Goal: Task Accomplishment & Management: Manage account settings

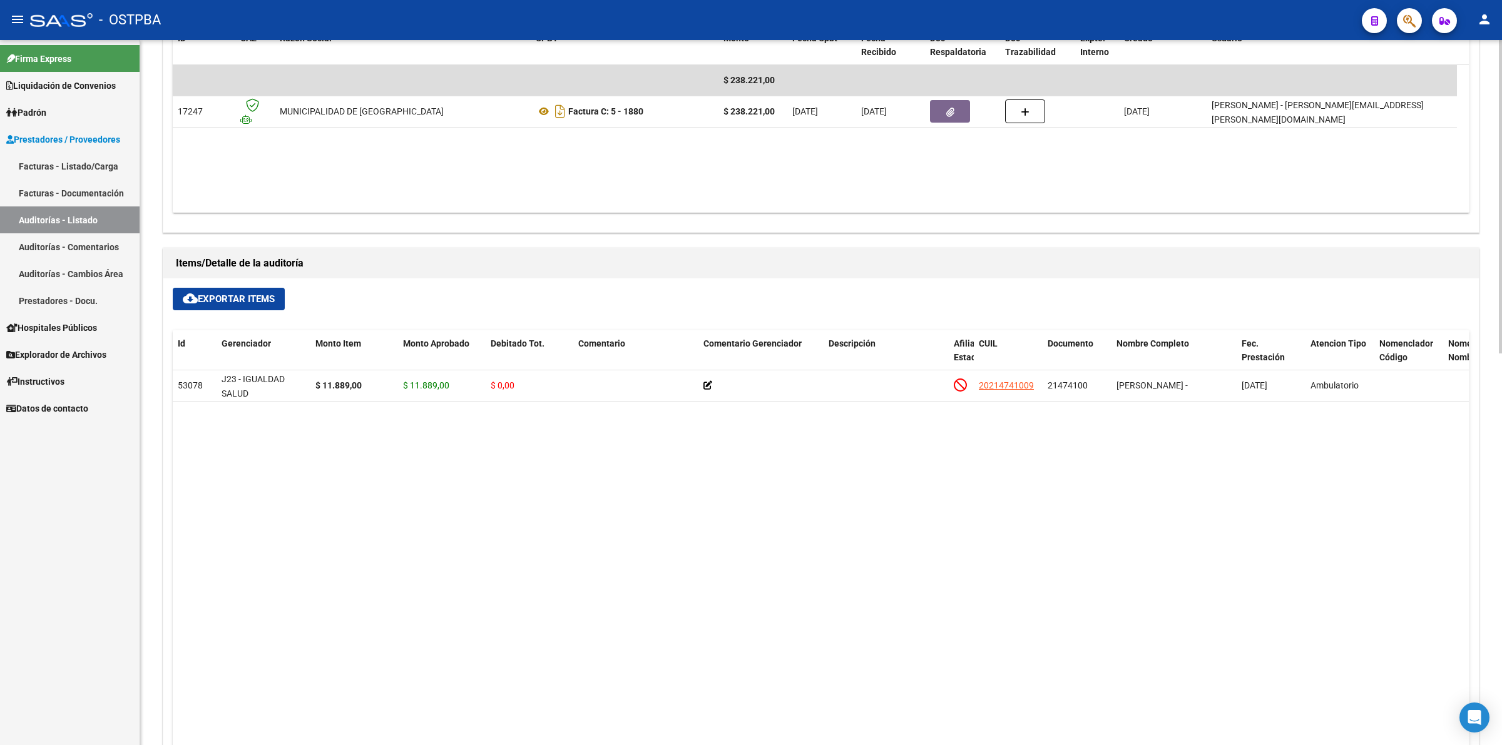
scroll to position [567, 0]
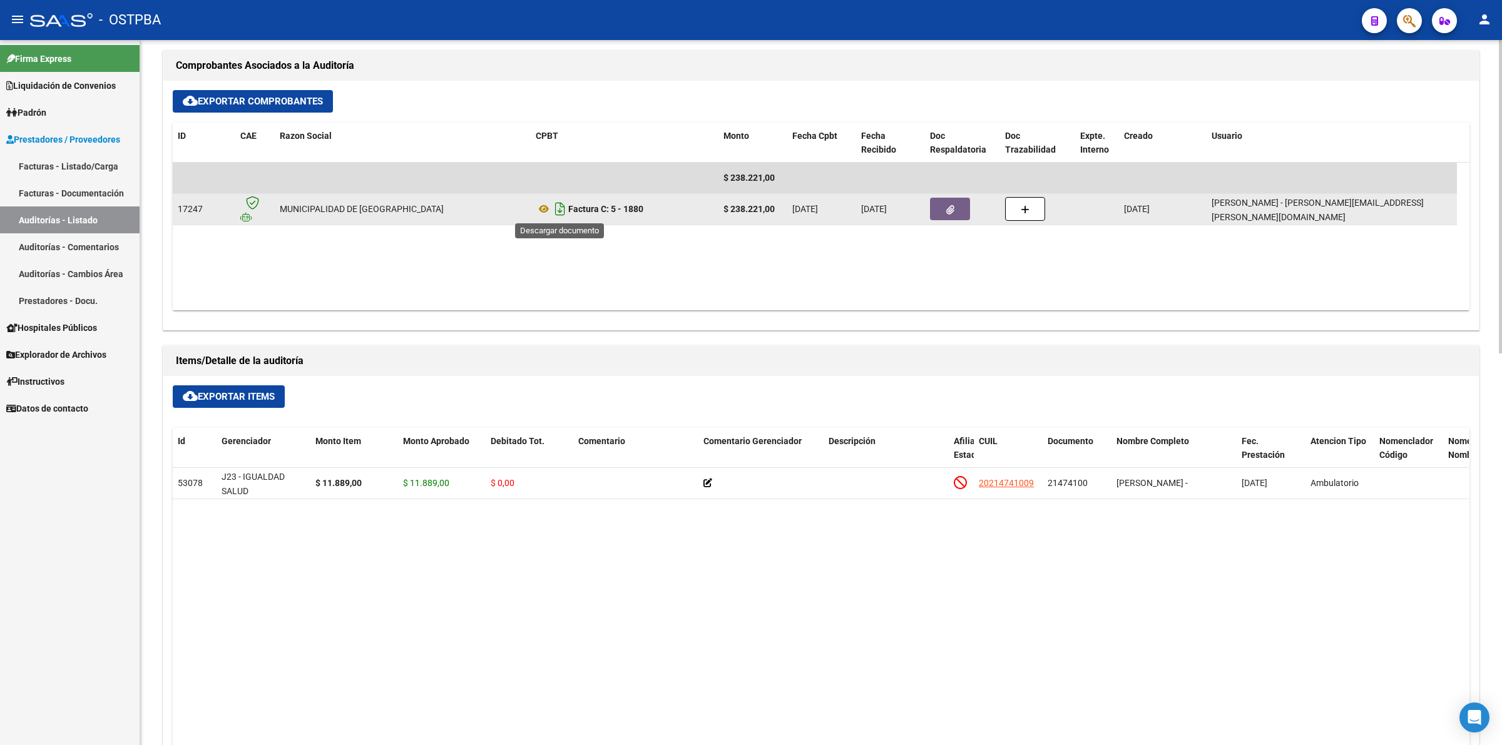
click at [561, 211] on icon "Descargar documento" at bounding box center [560, 209] width 16 height 20
click at [942, 210] on button "button" at bounding box center [950, 209] width 40 height 23
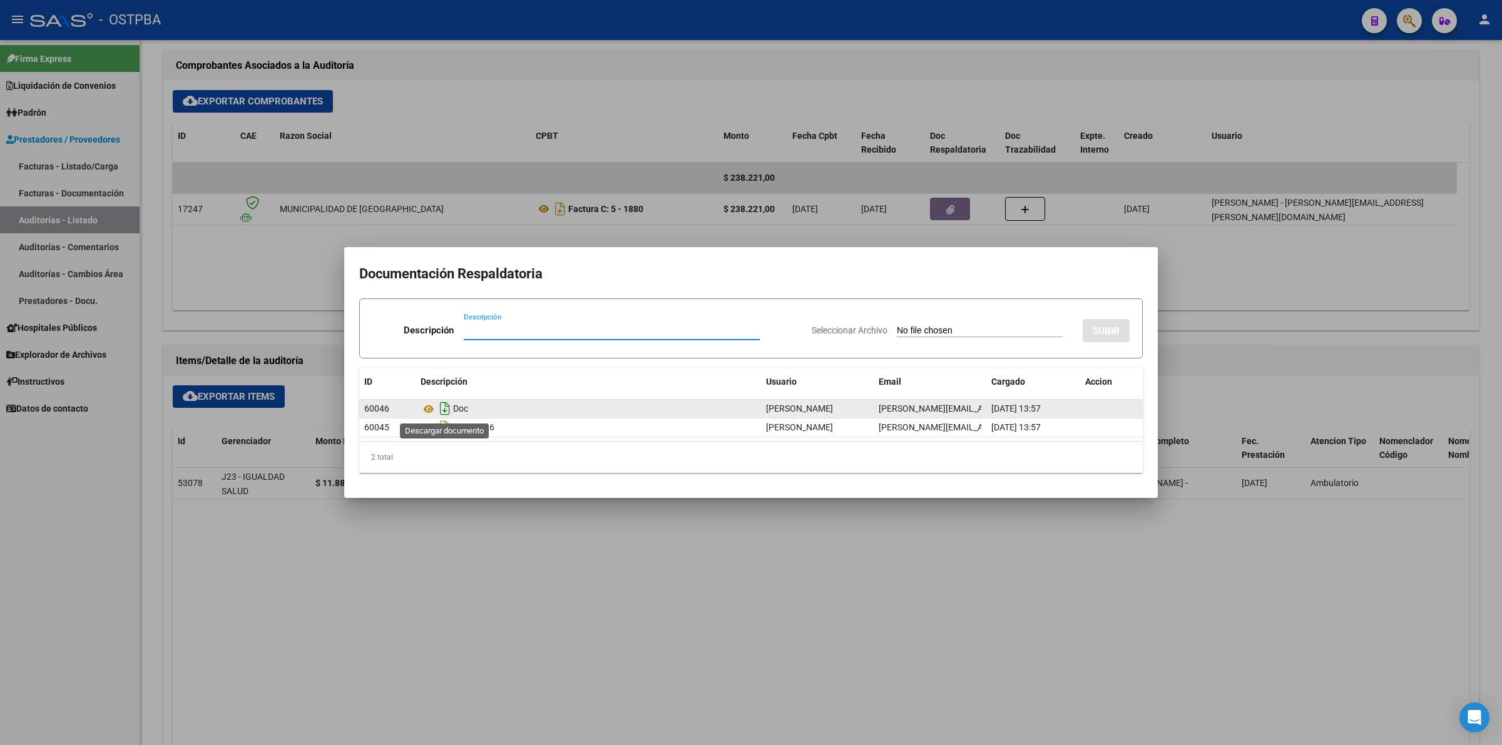
click at [442, 405] on icon "Descargar documento" at bounding box center [445, 409] width 16 height 20
drag, startPoint x: 950, startPoint y: 615, endPoint x: 955, endPoint y: 604, distance: 12.3
click at [951, 616] on div at bounding box center [751, 372] width 1502 height 745
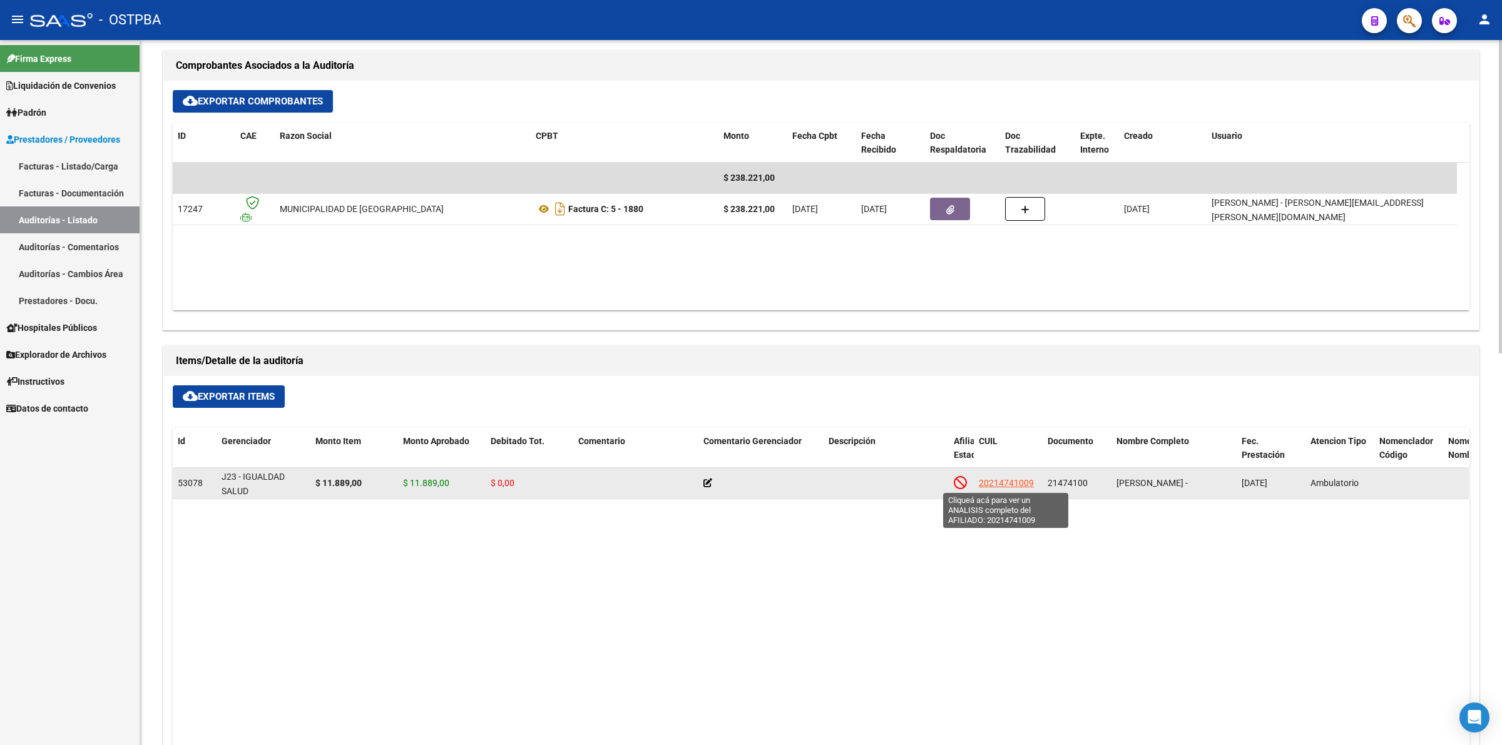
click at [1020, 483] on span "20214741009" at bounding box center [1006, 483] width 55 height 10
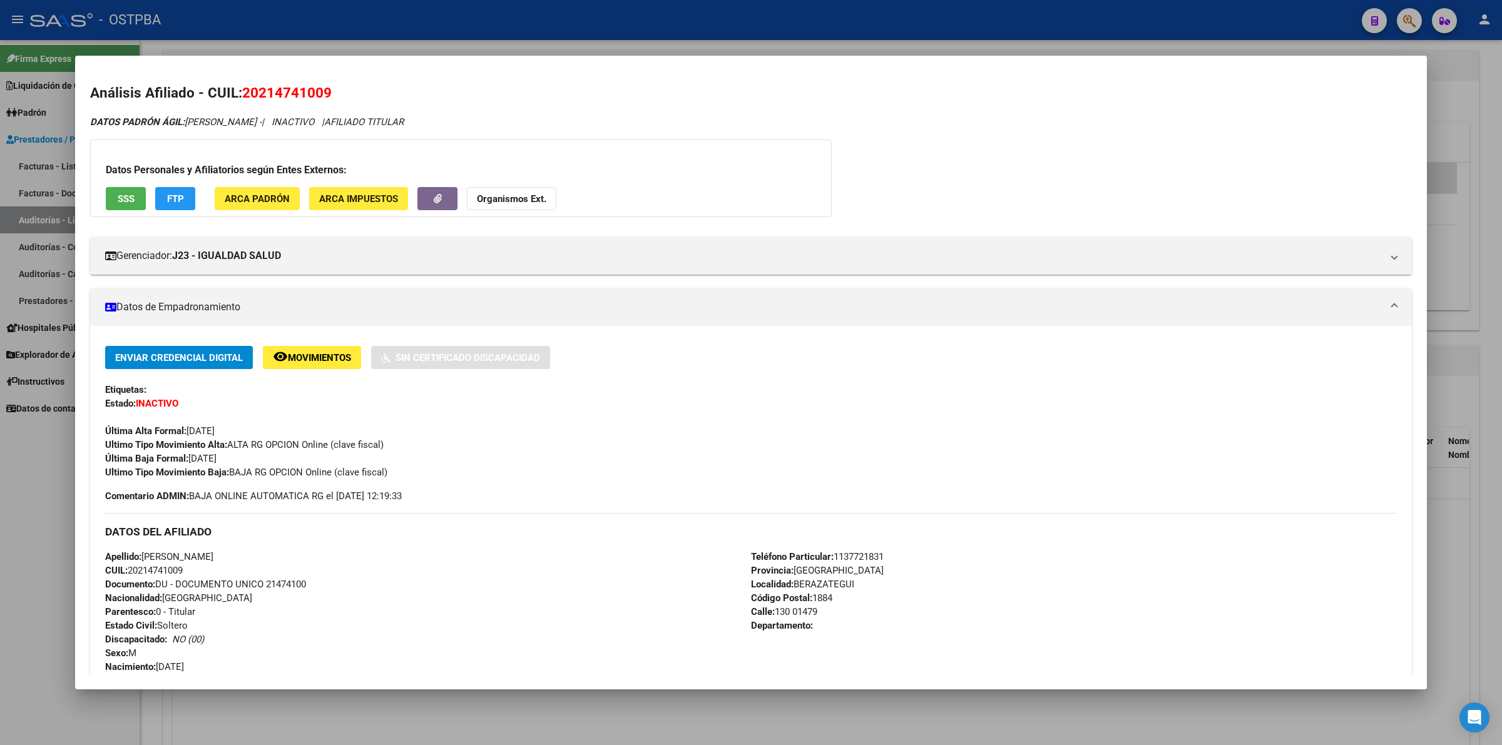
click at [1366, 67] on mat-dialog-container "Análisis Afiliado - CUIL: 20214741009 DATOS PADRÓN ÁGIL: DIAZ HECTOR DANIEL - |…" at bounding box center [750, 372] width 1351 height 633
click at [1273, 128] on div "DATOS PADRÓN ÁGIL: DIAZ HECTOR DANIEL - | INACTIVO | AFILIADO TITULAR" at bounding box center [750, 122] width 1321 height 14
drag, startPoint x: 323, startPoint y: 91, endPoint x: 258, endPoint y: 94, distance: 64.5
click at [258, 94] on span "20214741009" at bounding box center [286, 92] width 89 height 16
copy span "21474100"
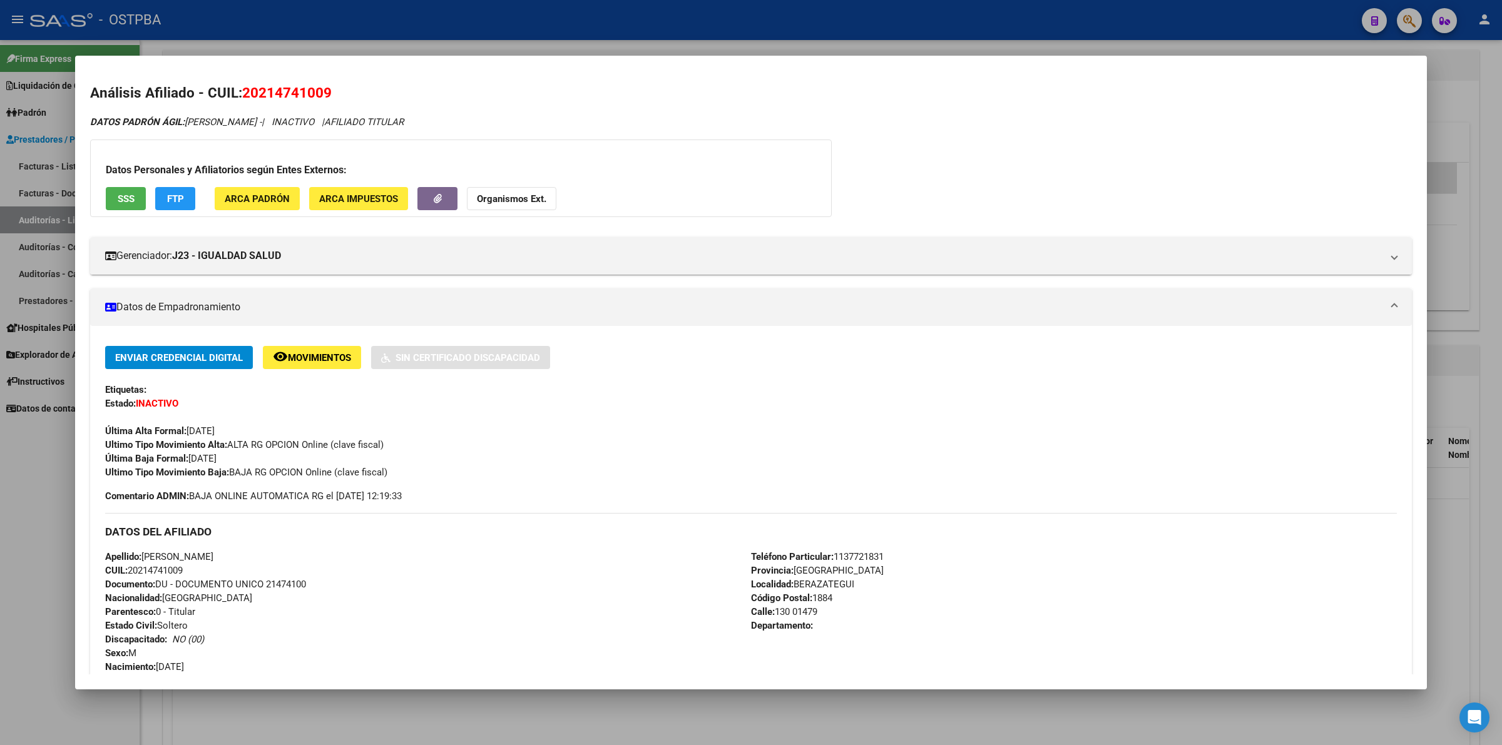
click at [327, 91] on span "20214741009" at bounding box center [286, 92] width 89 height 16
click at [1499, 125] on div at bounding box center [751, 372] width 1502 height 745
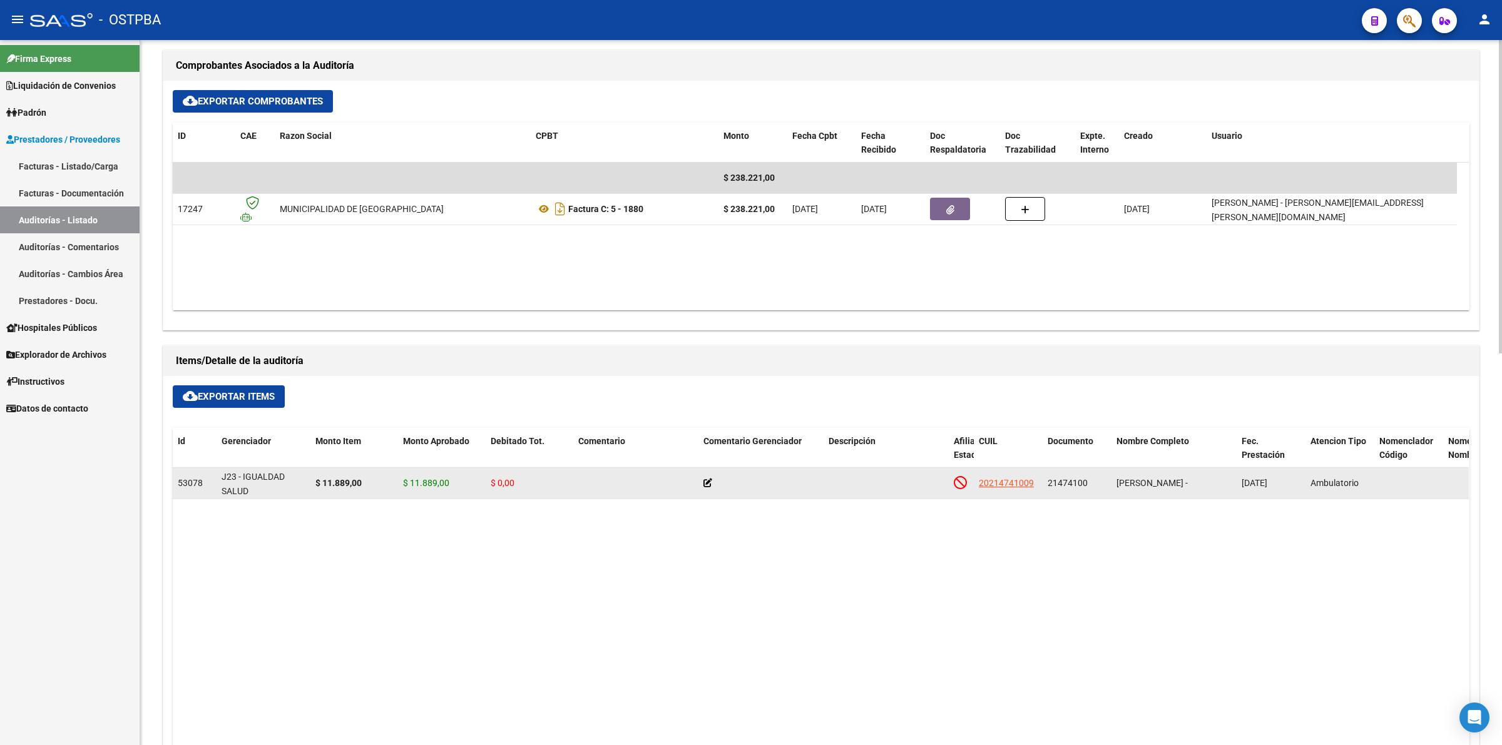
click at [708, 485] on icon at bounding box center [707, 483] width 9 height 9
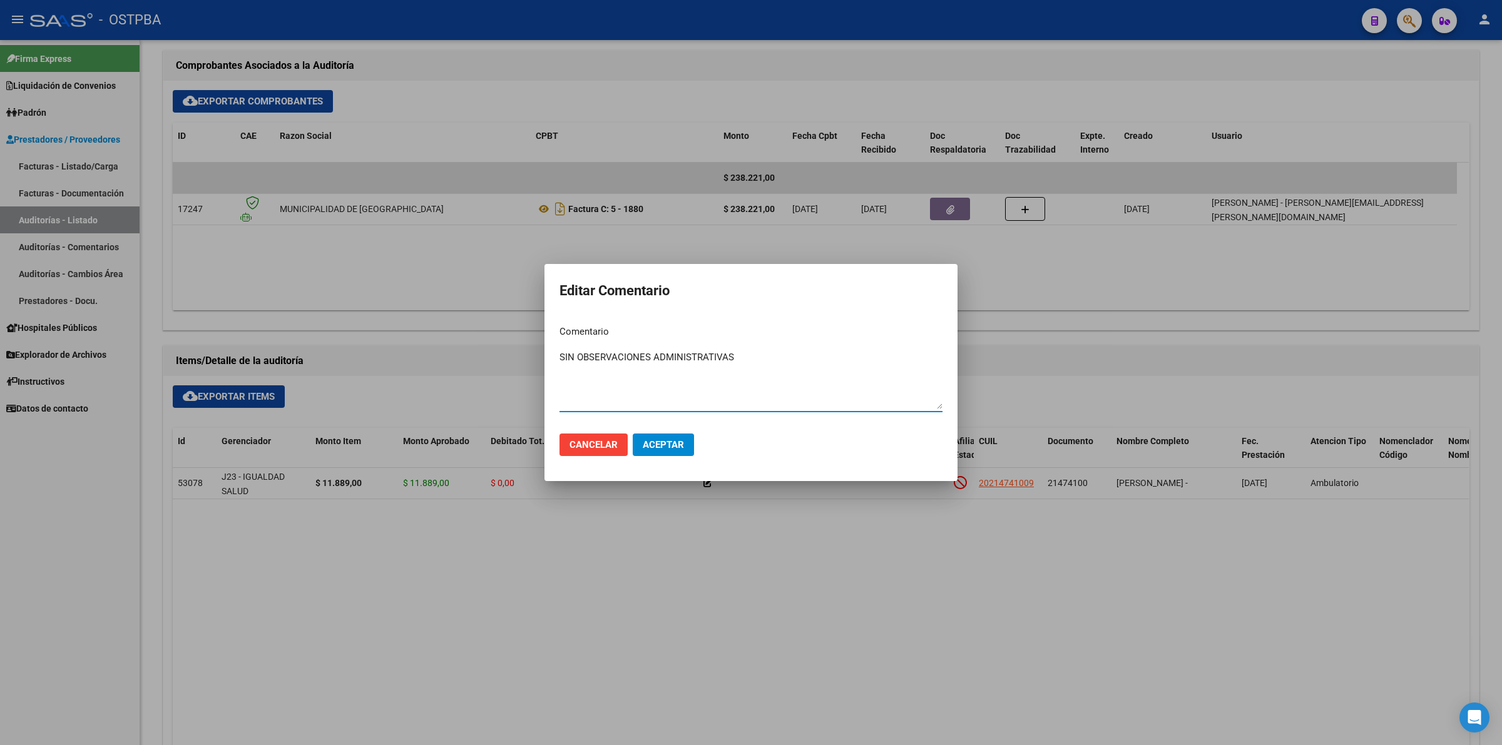
type textarea "SIN OBSERVACIONES ADMINISTRATIVAS"
click at [663, 442] on span "Aceptar" at bounding box center [663, 444] width 41 height 11
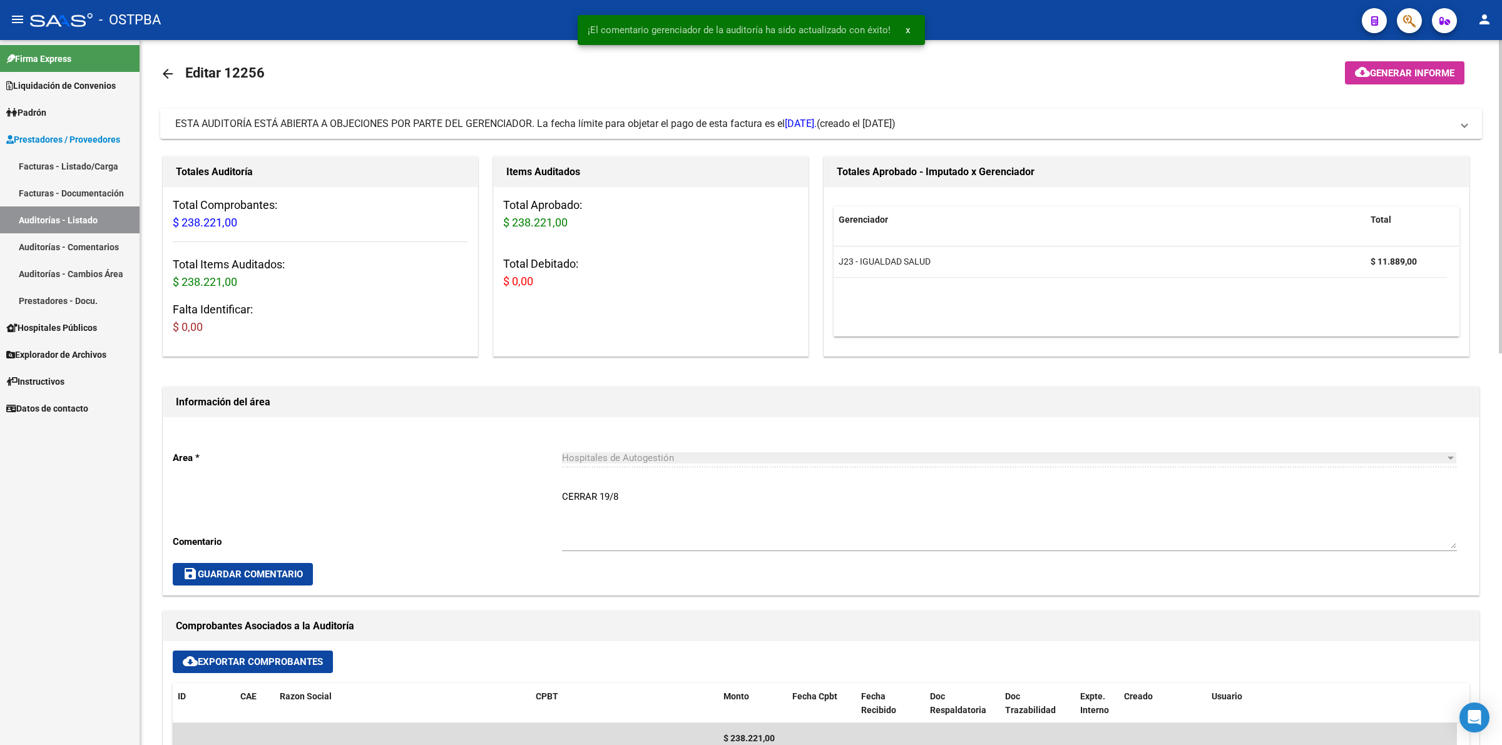
scroll to position [0, 0]
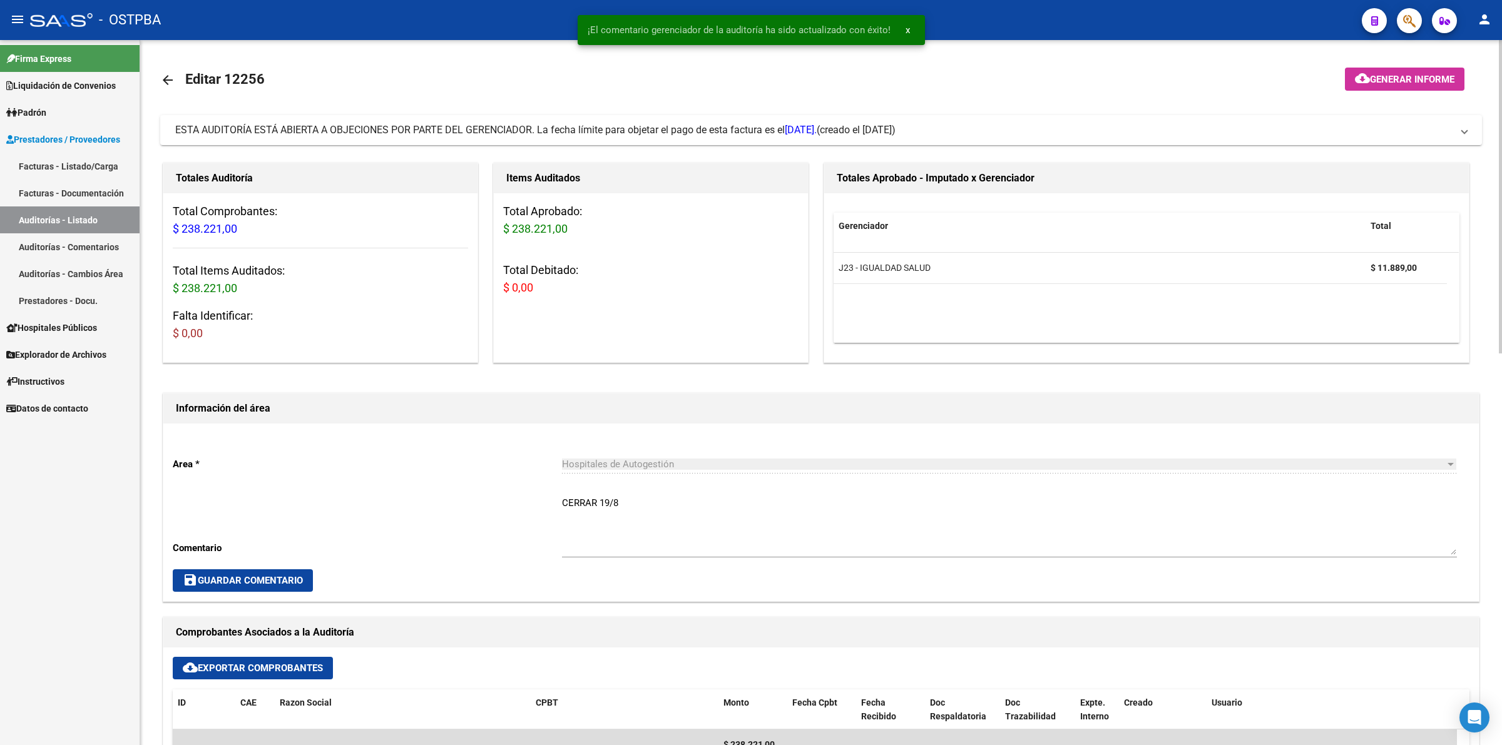
click at [1427, 71] on button "cloud_download Generar informe" at bounding box center [1405, 79] width 120 height 23
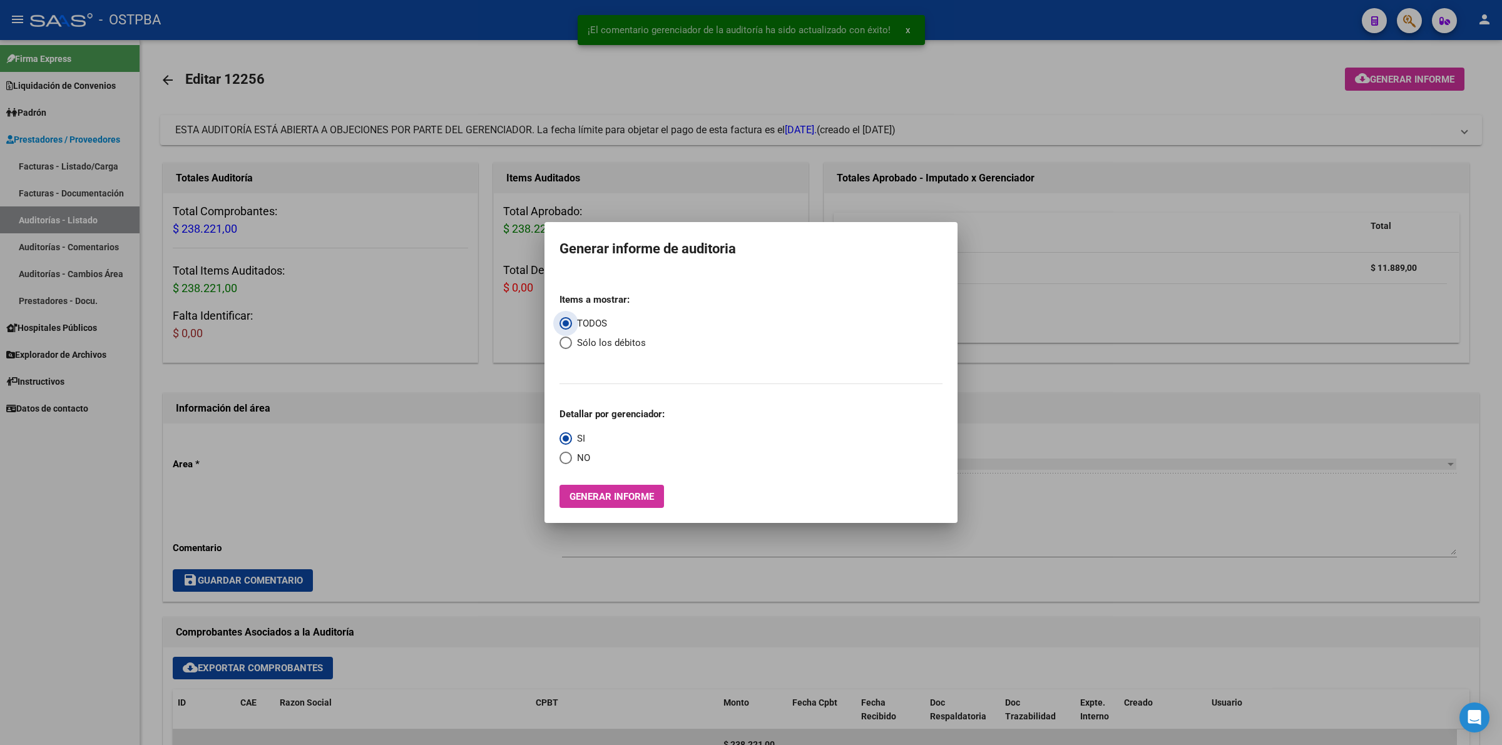
click at [623, 499] on span "Generar informe" at bounding box center [611, 496] width 84 height 11
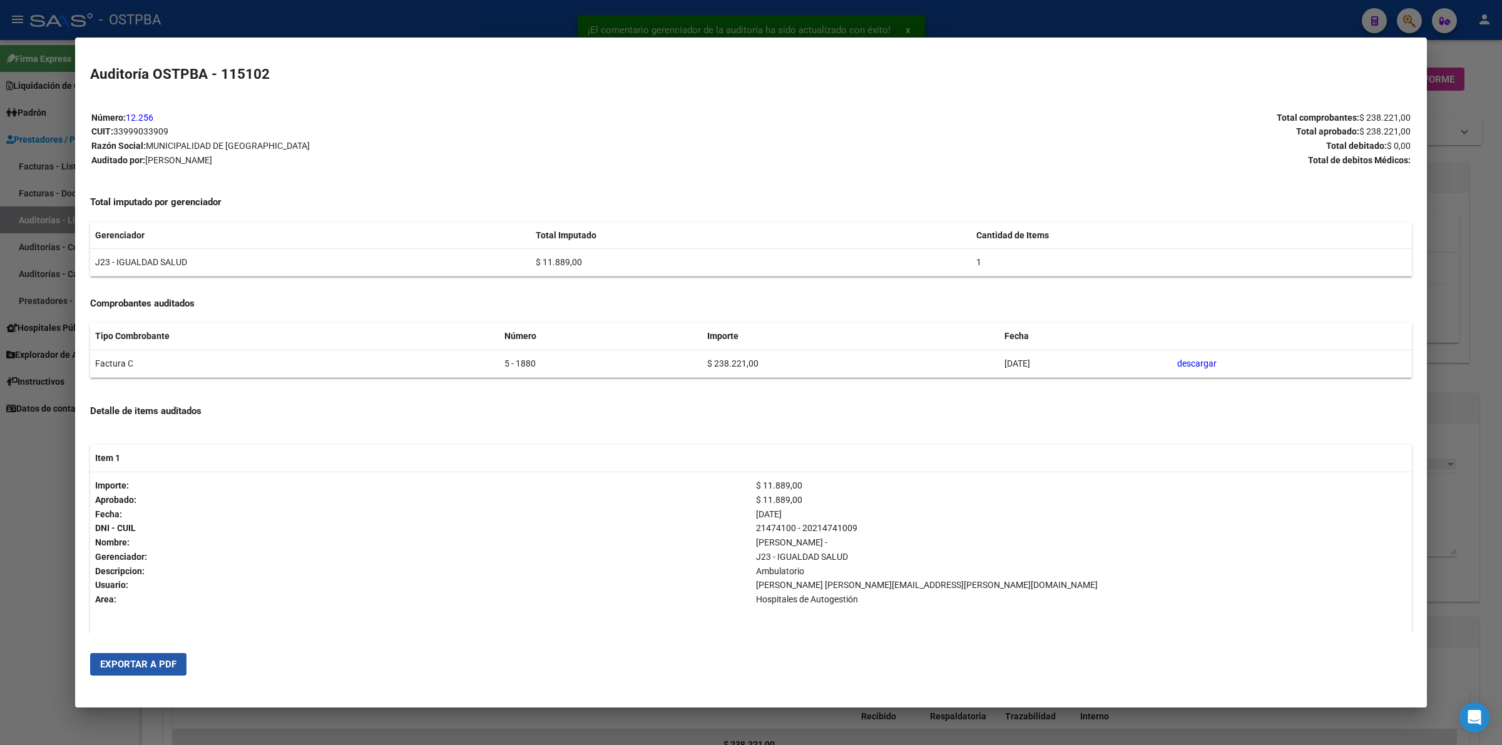
click at [158, 664] on span "Exportar a PDF" at bounding box center [138, 664] width 76 height 11
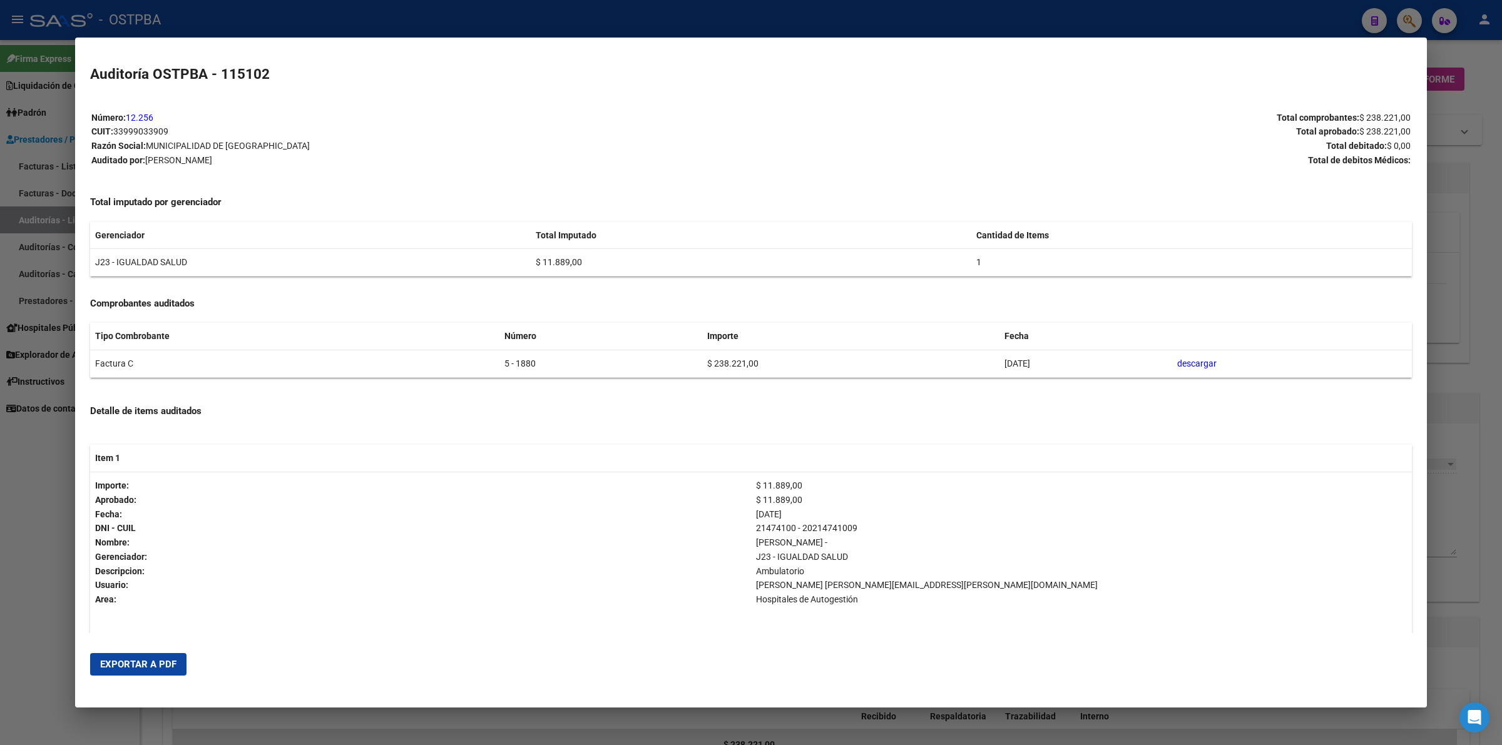
click at [1482, 352] on div at bounding box center [751, 372] width 1502 height 745
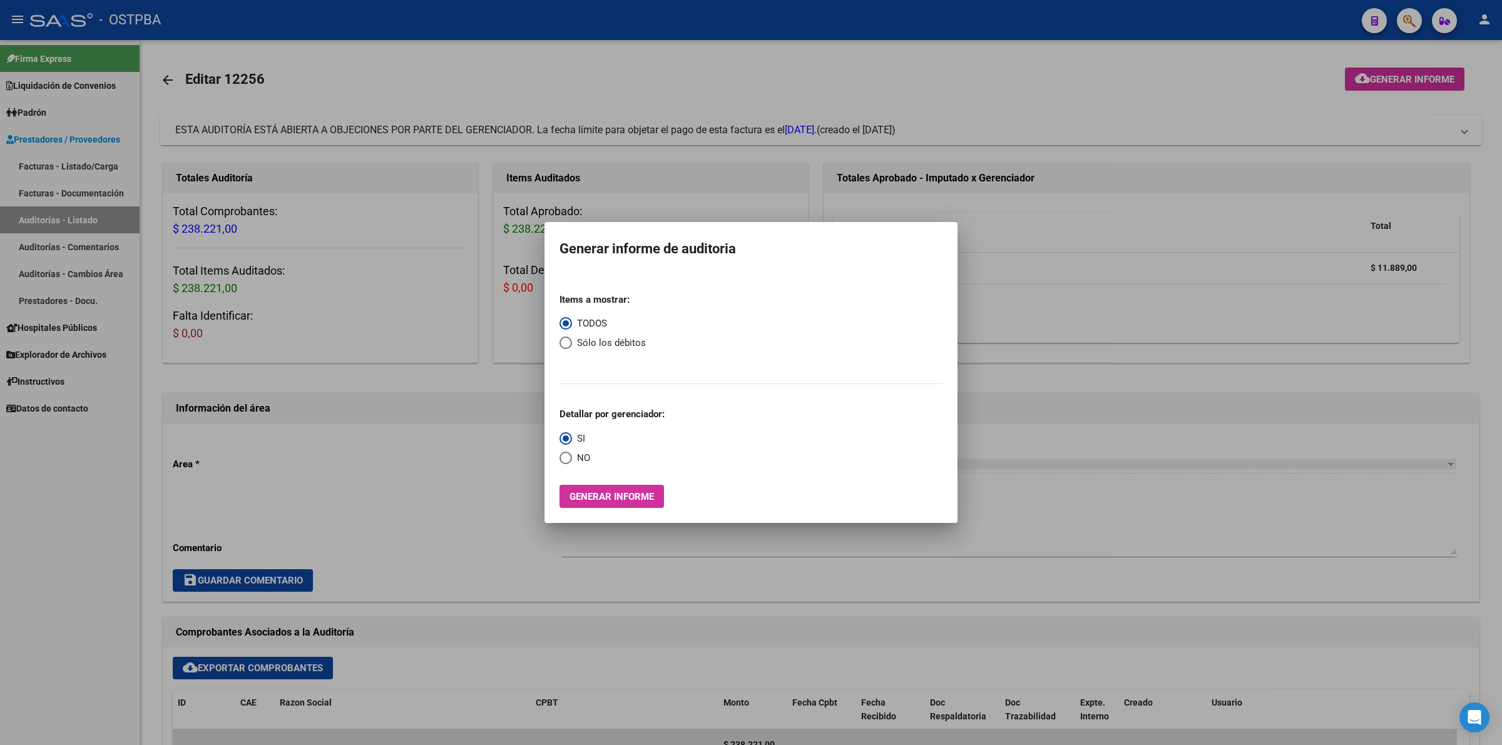
click at [715, 11] on div at bounding box center [751, 372] width 1502 height 745
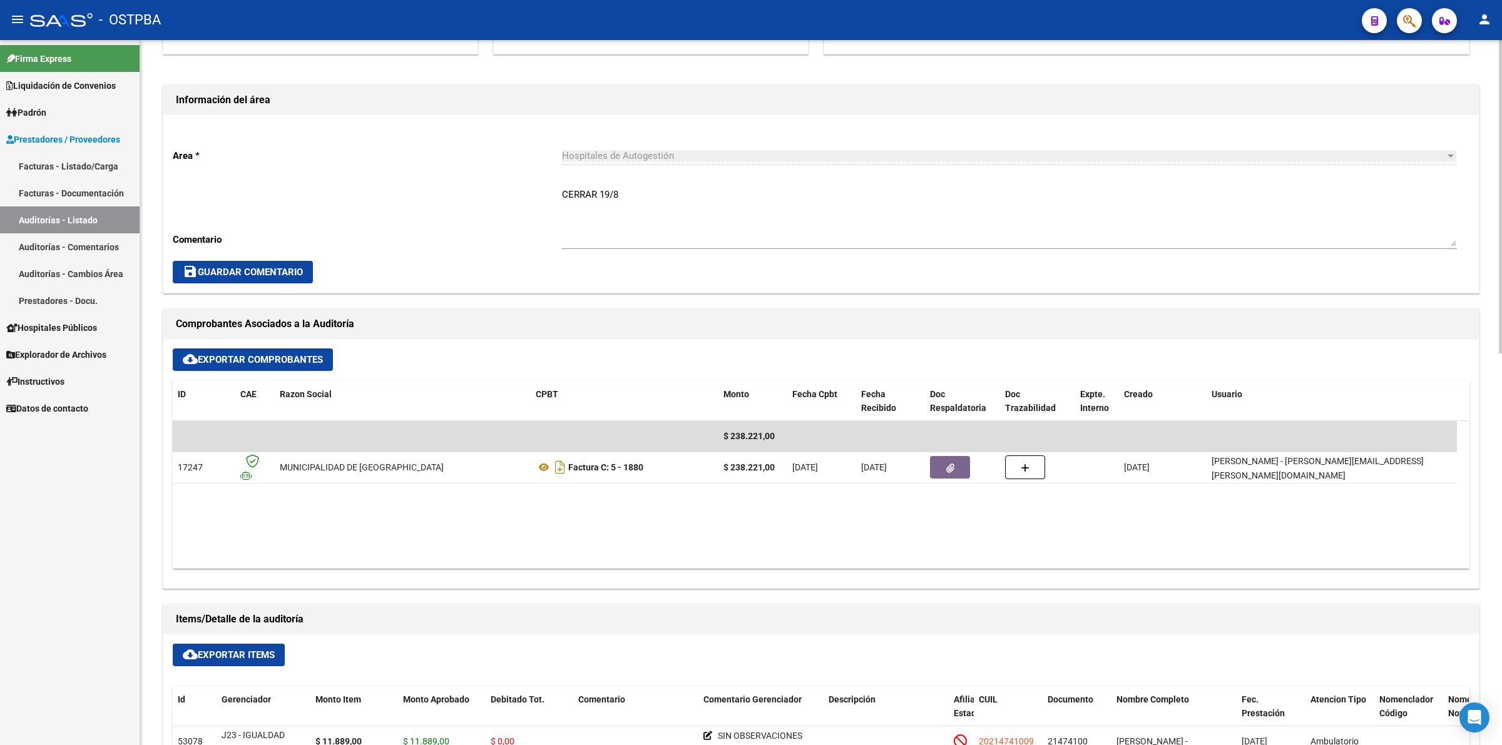
scroll to position [313, 0]
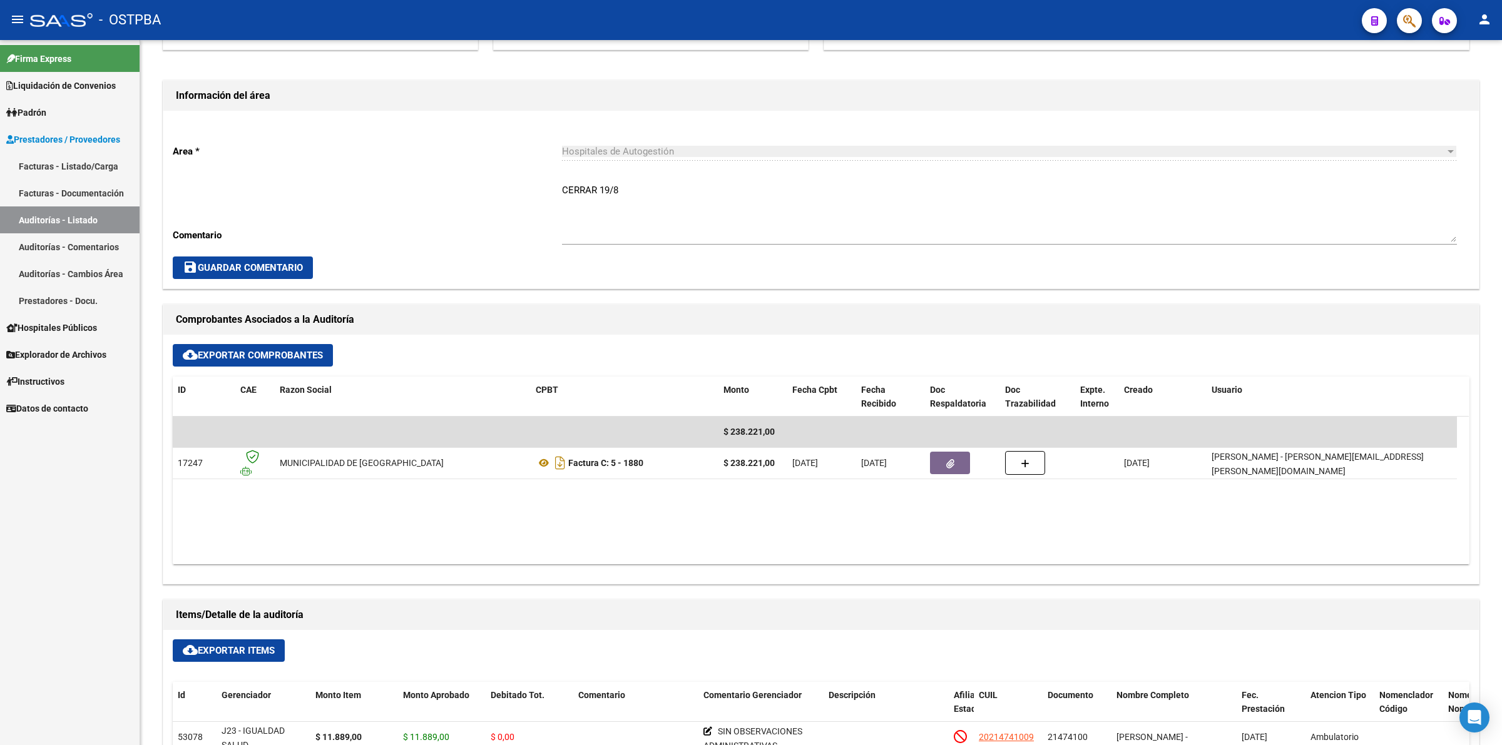
click at [100, 213] on link "Auditorías - Listado" at bounding box center [70, 219] width 140 height 27
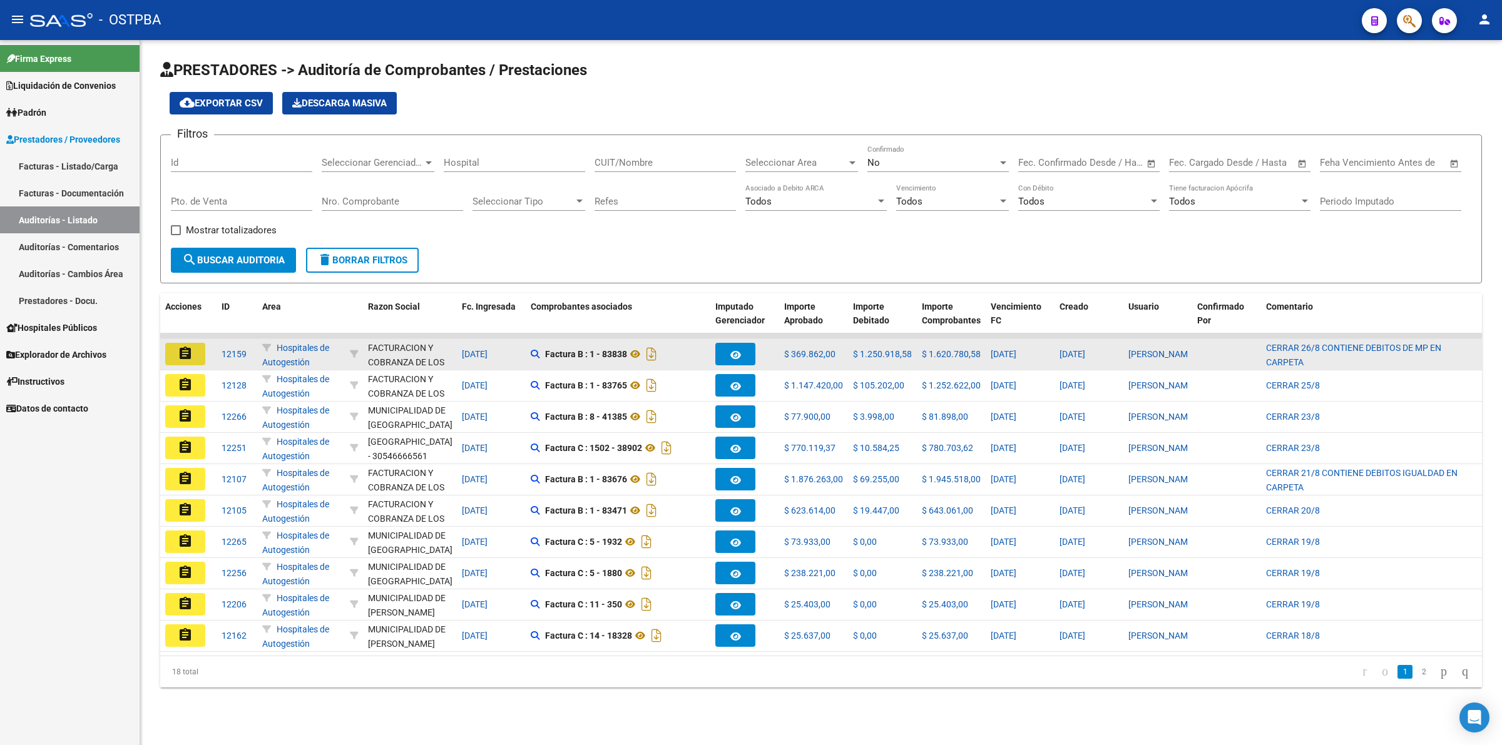
click at [189, 348] on mat-icon "assignment" at bounding box center [185, 353] width 15 height 15
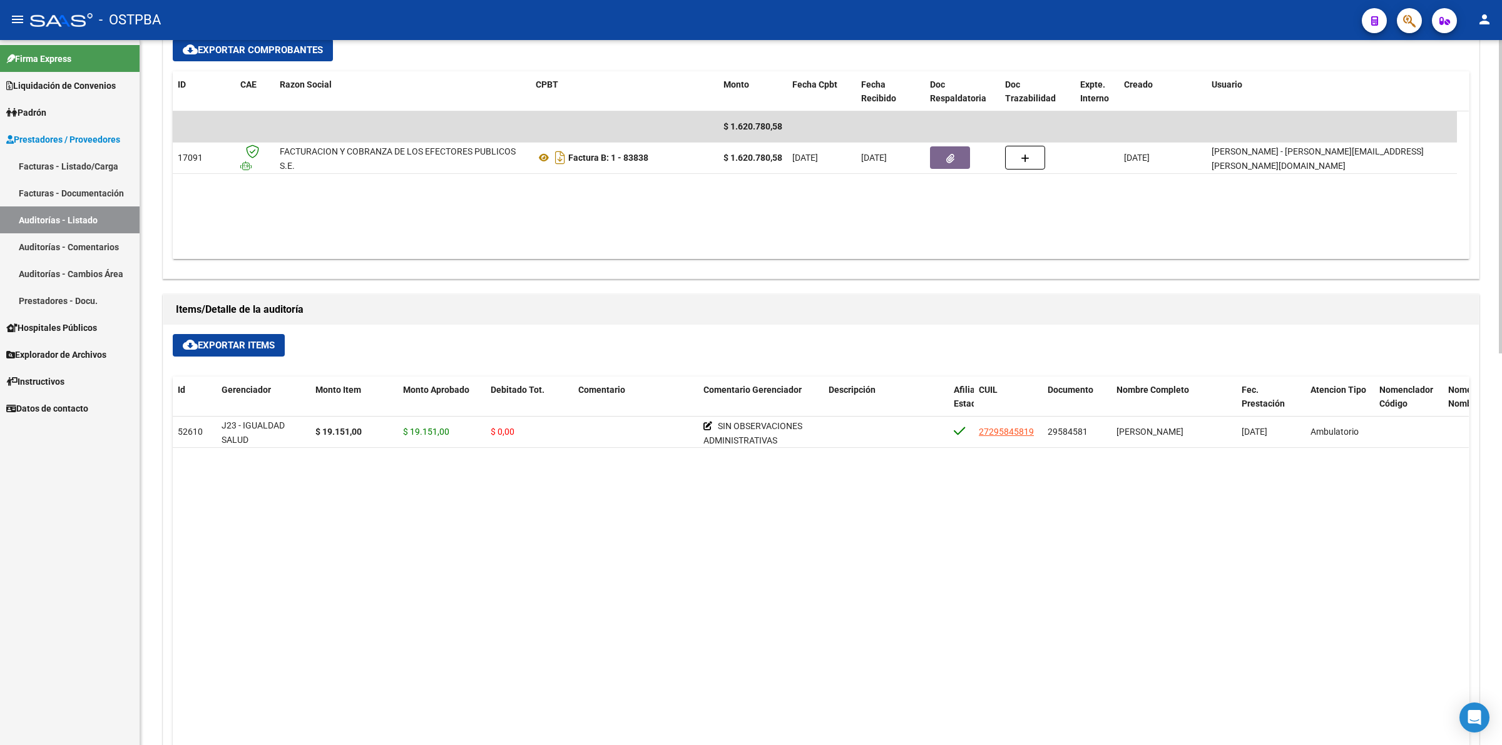
scroll to position [626, 0]
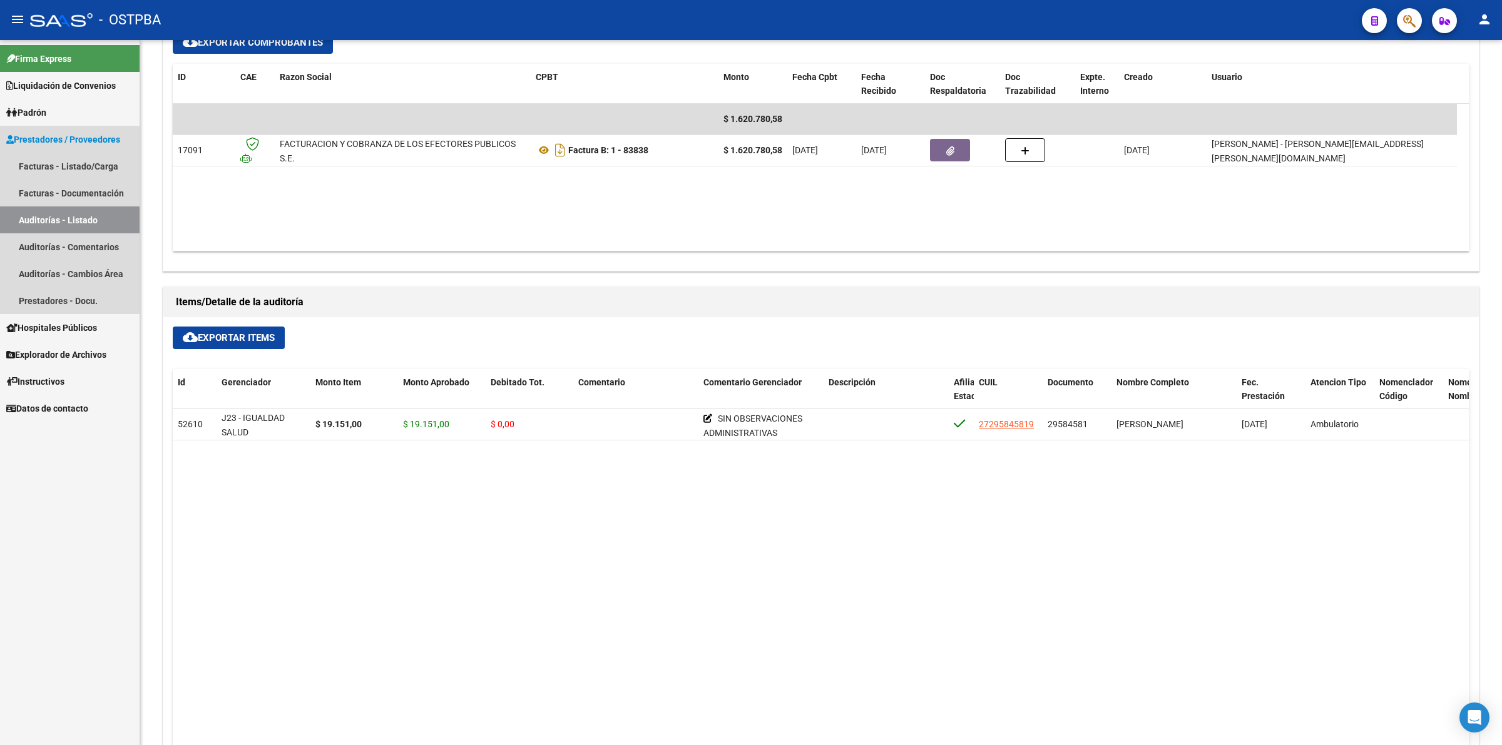
click at [94, 214] on link "Auditorías - Listado" at bounding box center [70, 219] width 140 height 27
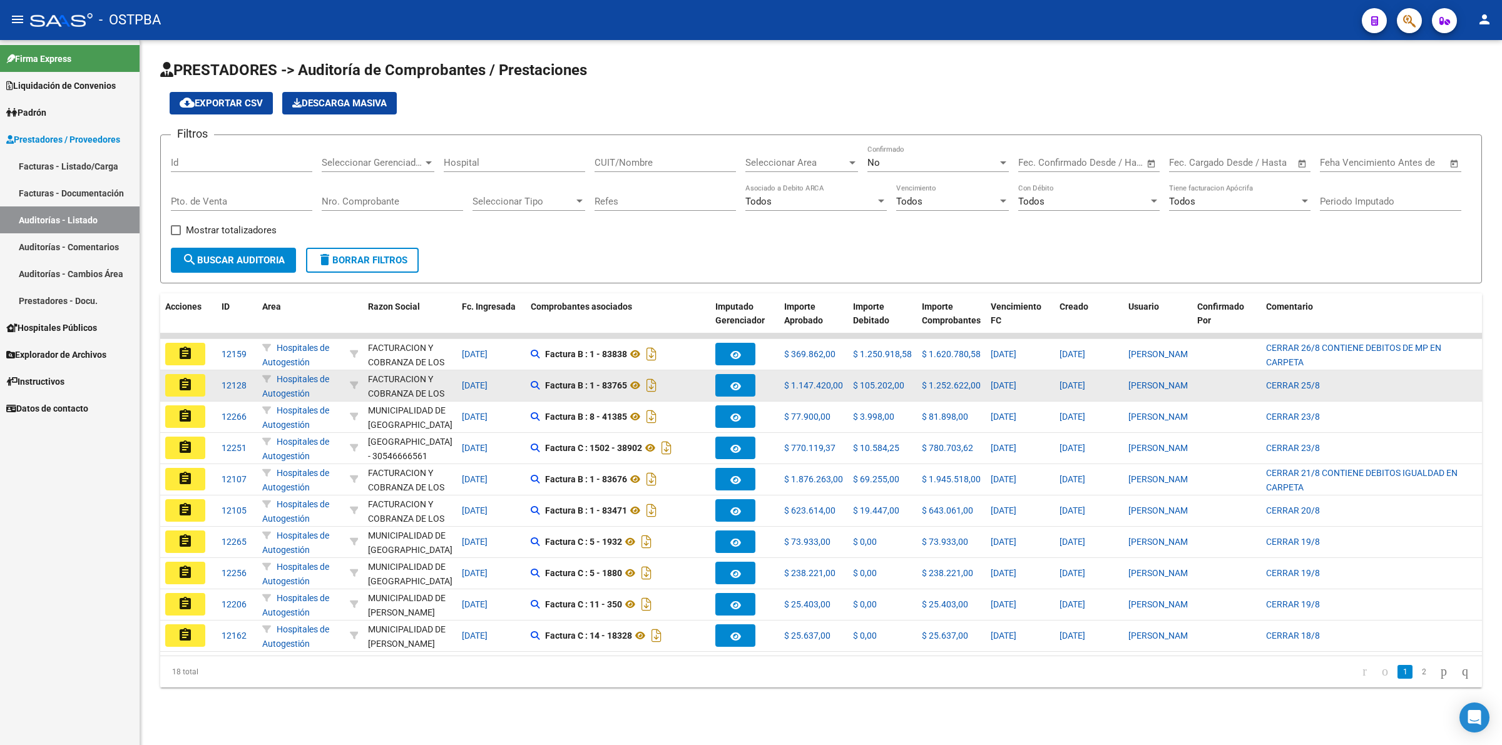
click at [188, 385] on mat-icon "assignment" at bounding box center [185, 384] width 15 height 15
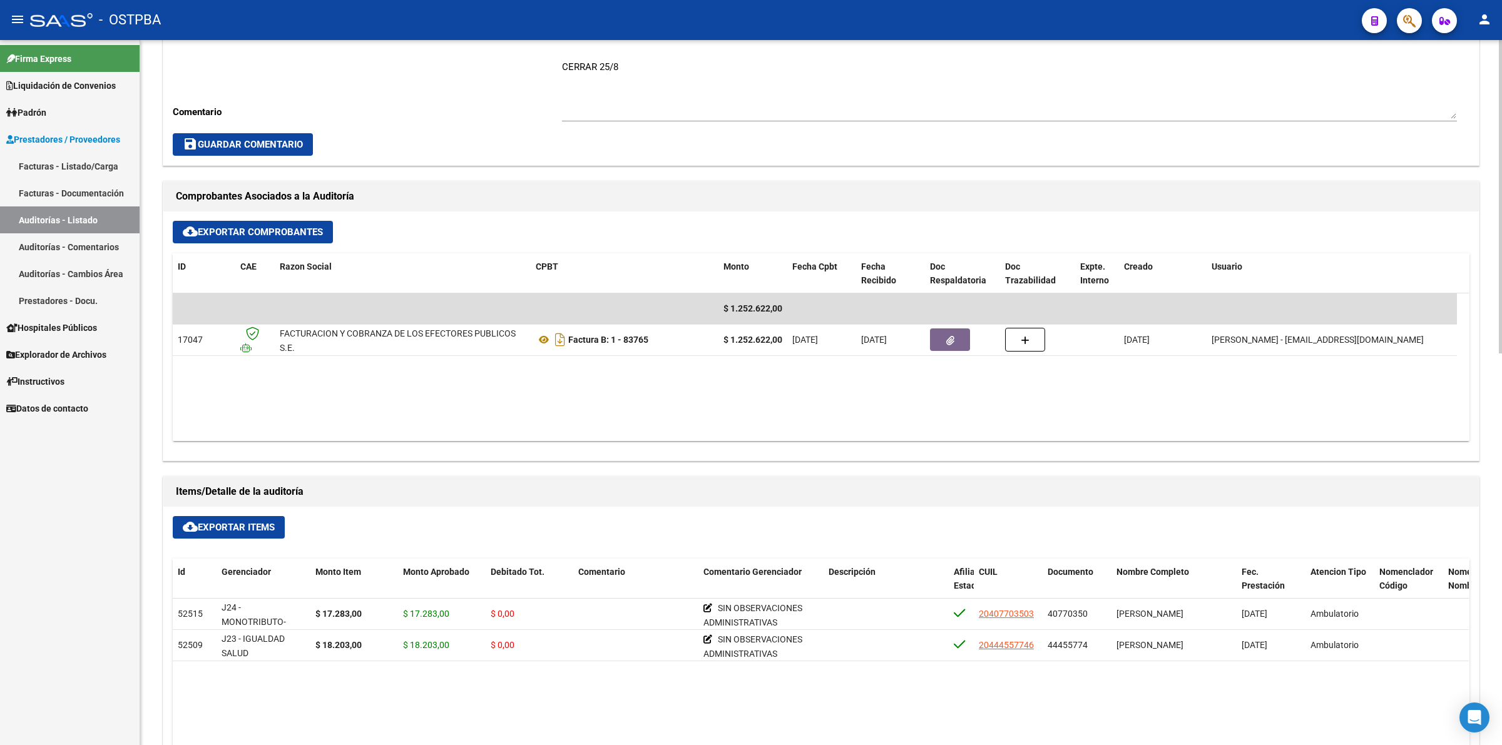
scroll to position [469, 0]
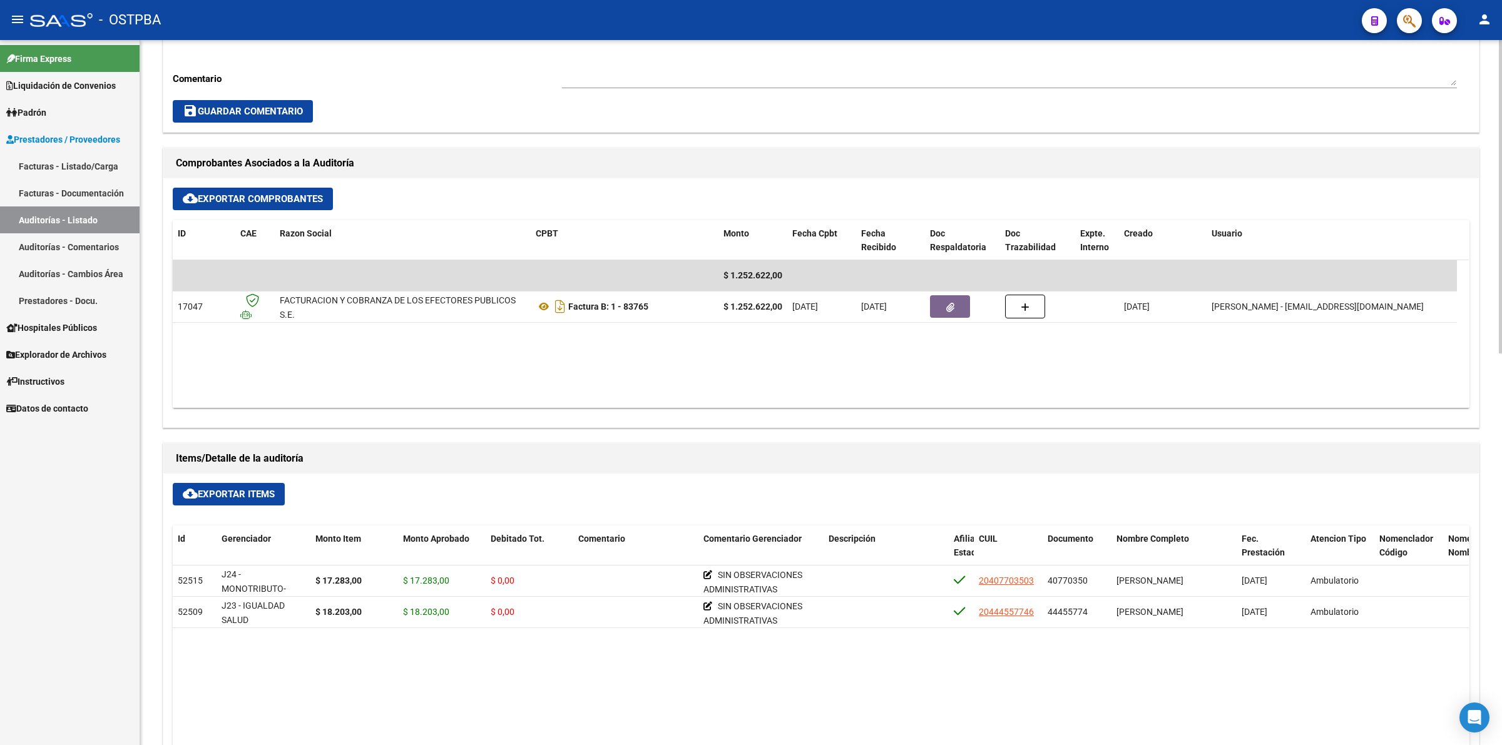
click at [101, 223] on link "Auditorías - Listado" at bounding box center [70, 219] width 140 height 27
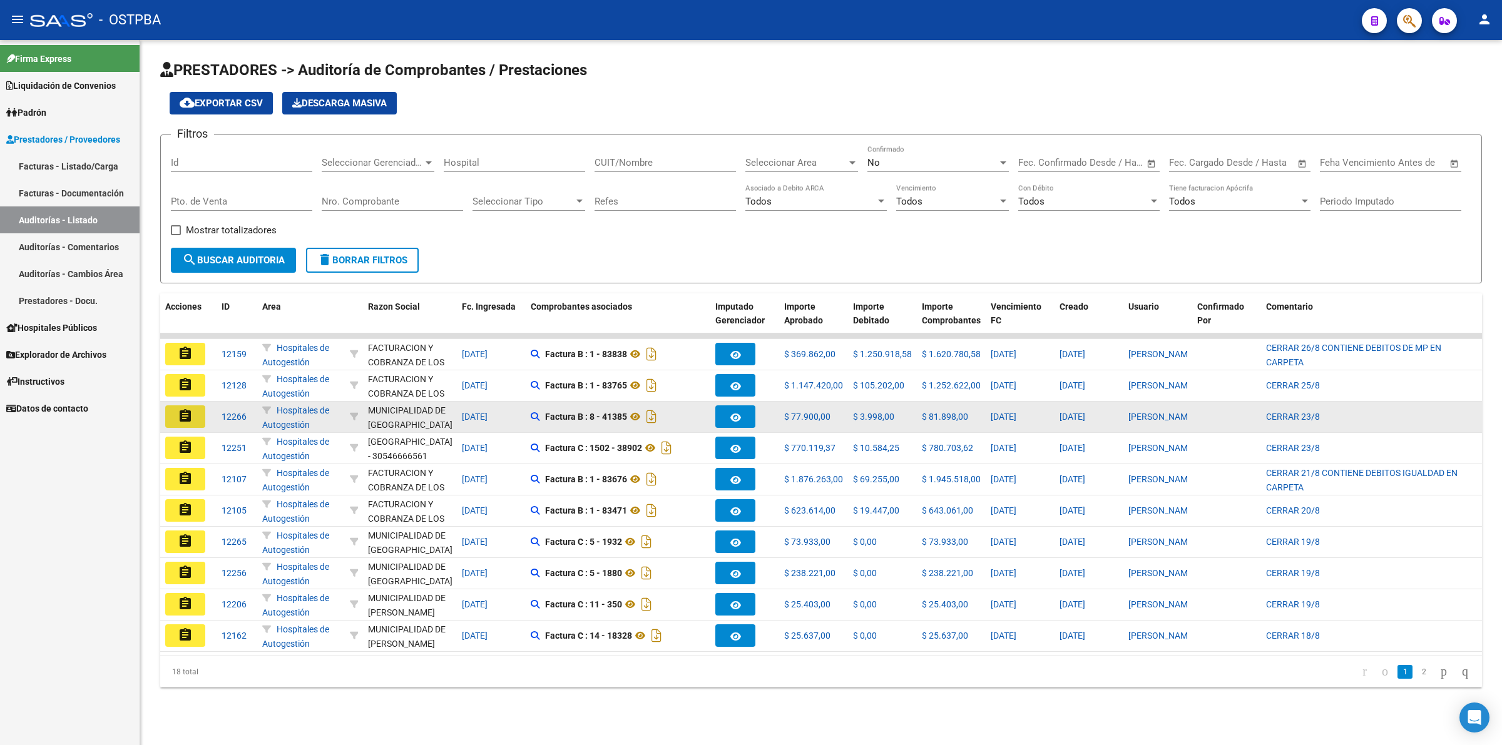
click at [185, 413] on mat-icon "assignment" at bounding box center [185, 416] width 15 height 15
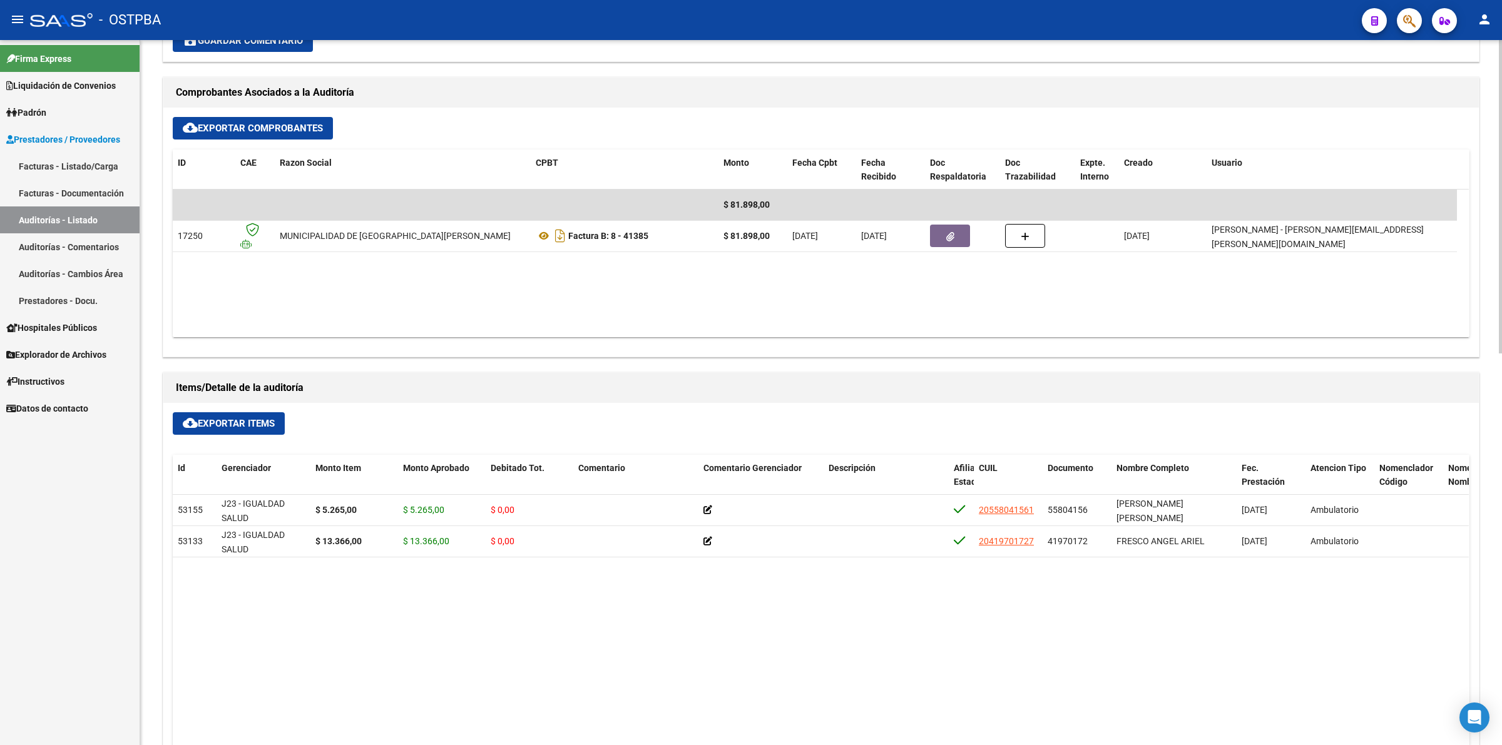
scroll to position [547, 0]
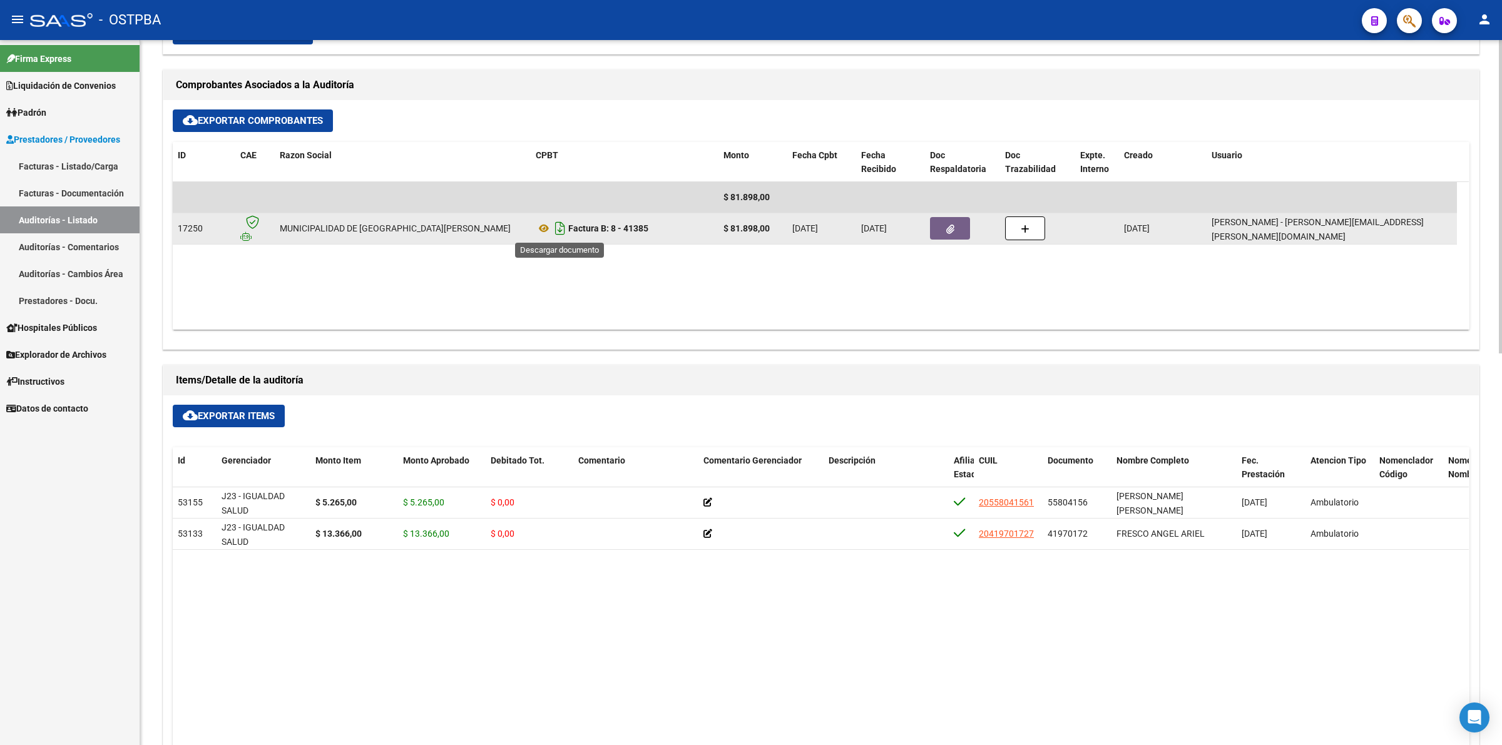
click at [556, 227] on icon "Descargar documento" at bounding box center [560, 228] width 16 height 20
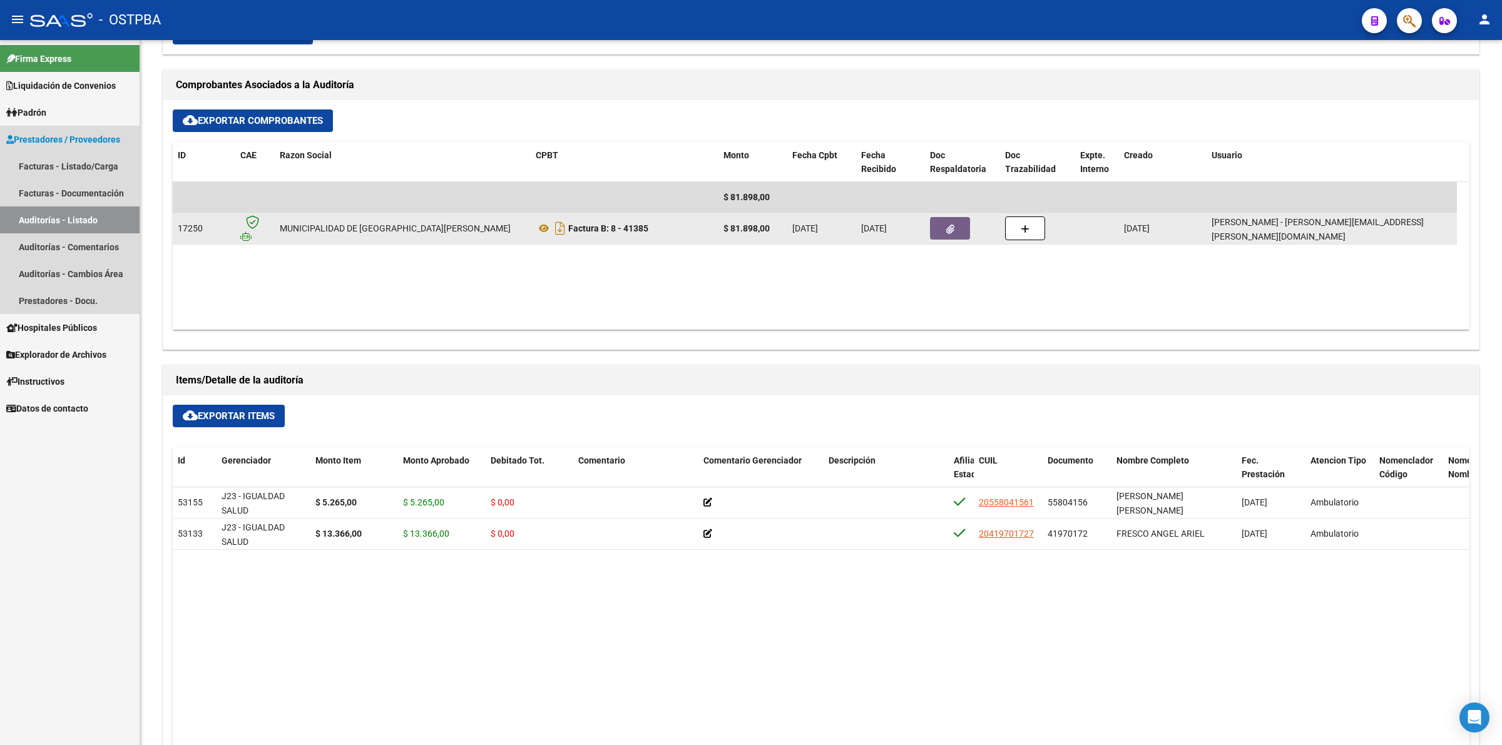
click at [64, 214] on link "Auditorías - Listado" at bounding box center [70, 219] width 140 height 27
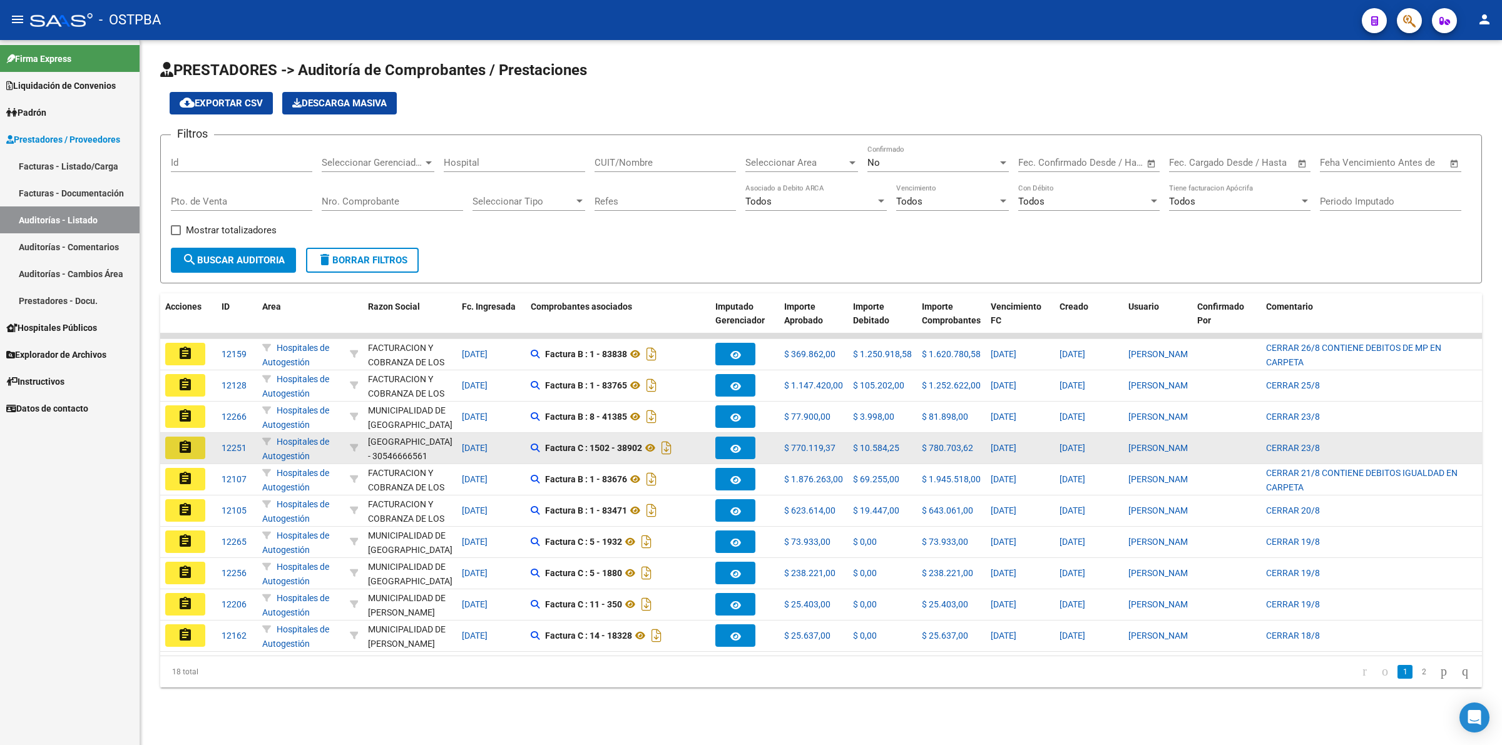
click at [182, 449] on mat-icon "assignment" at bounding box center [185, 447] width 15 height 15
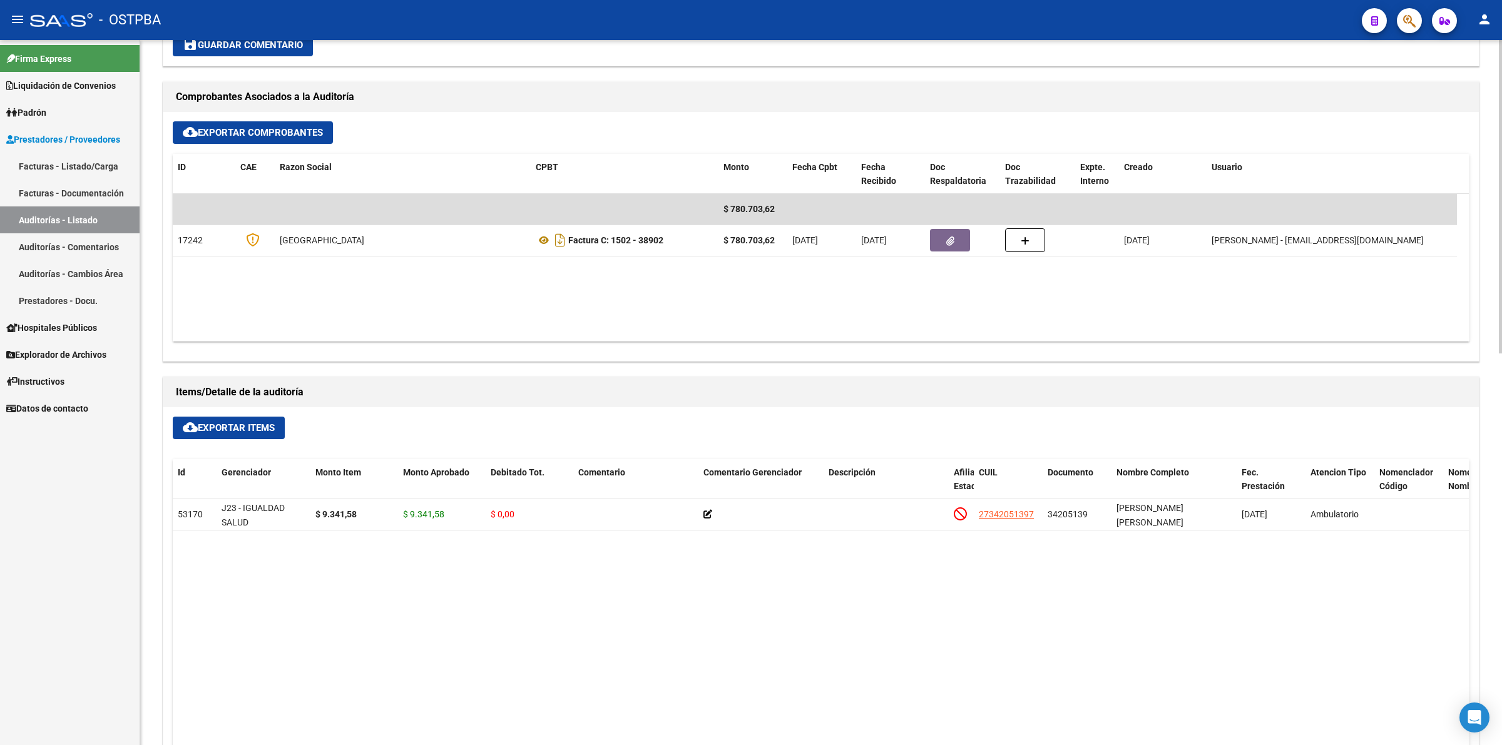
scroll to position [547, 0]
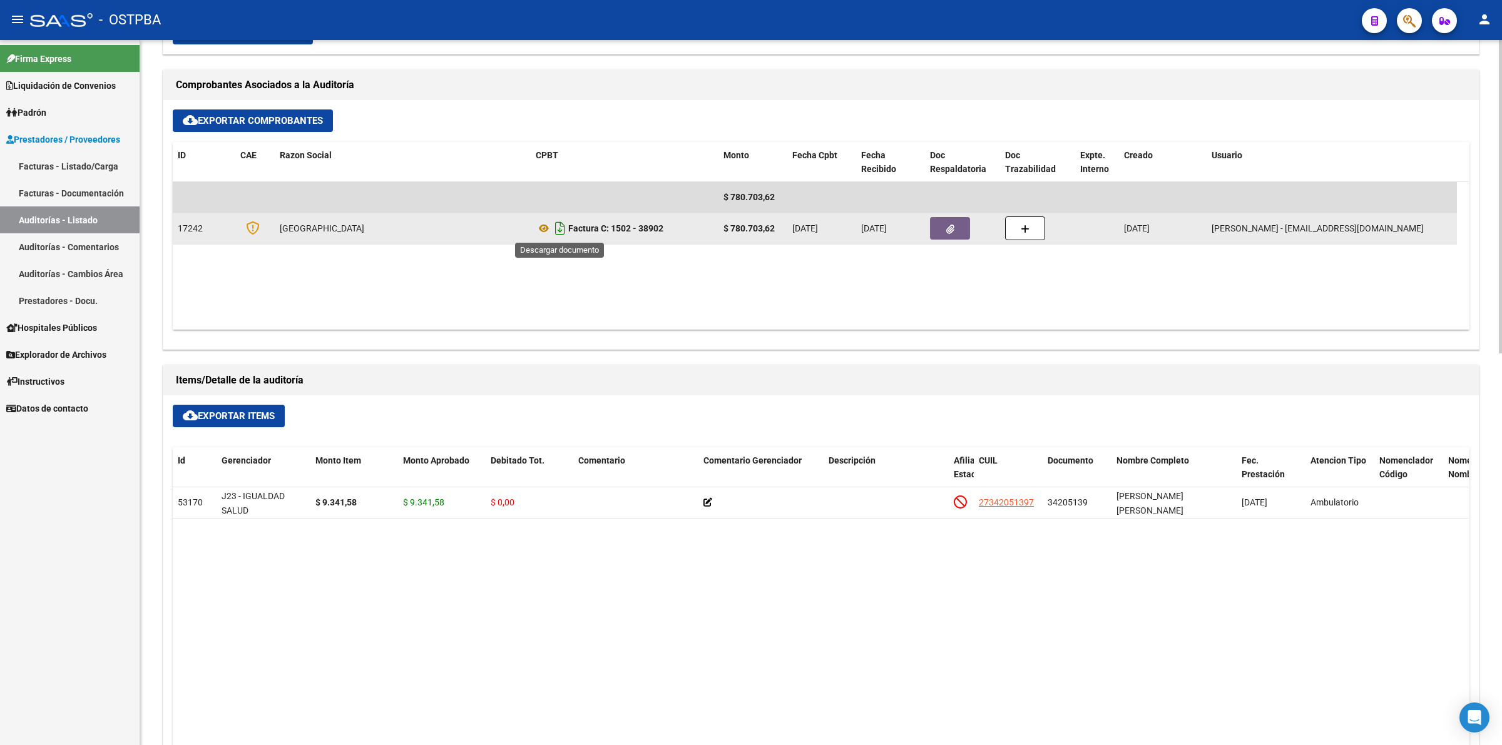
click at [559, 227] on icon "Descargar documento" at bounding box center [560, 228] width 16 height 20
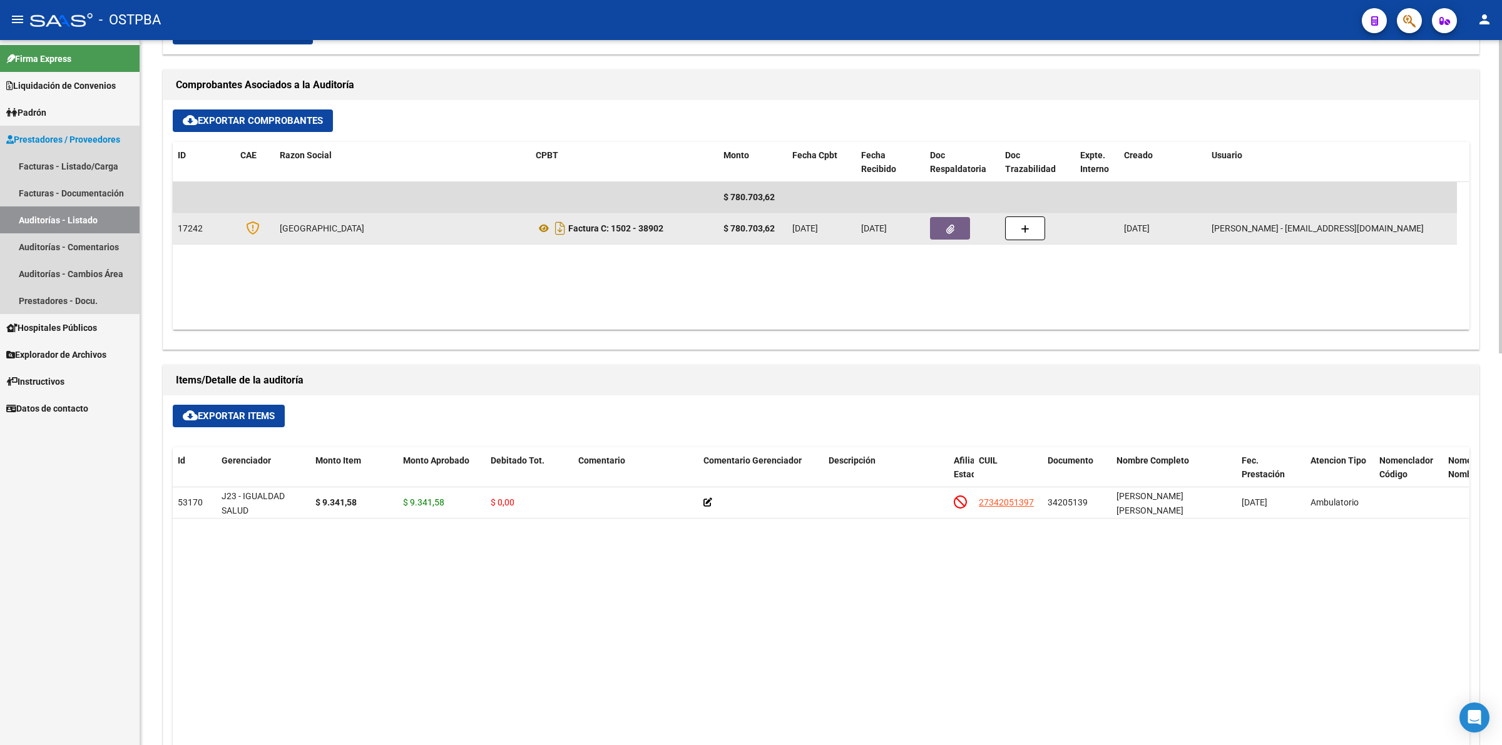
click at [111, 220] on link "Auditorías - Listado" at bounding box center [70, 219] width 140 height 27
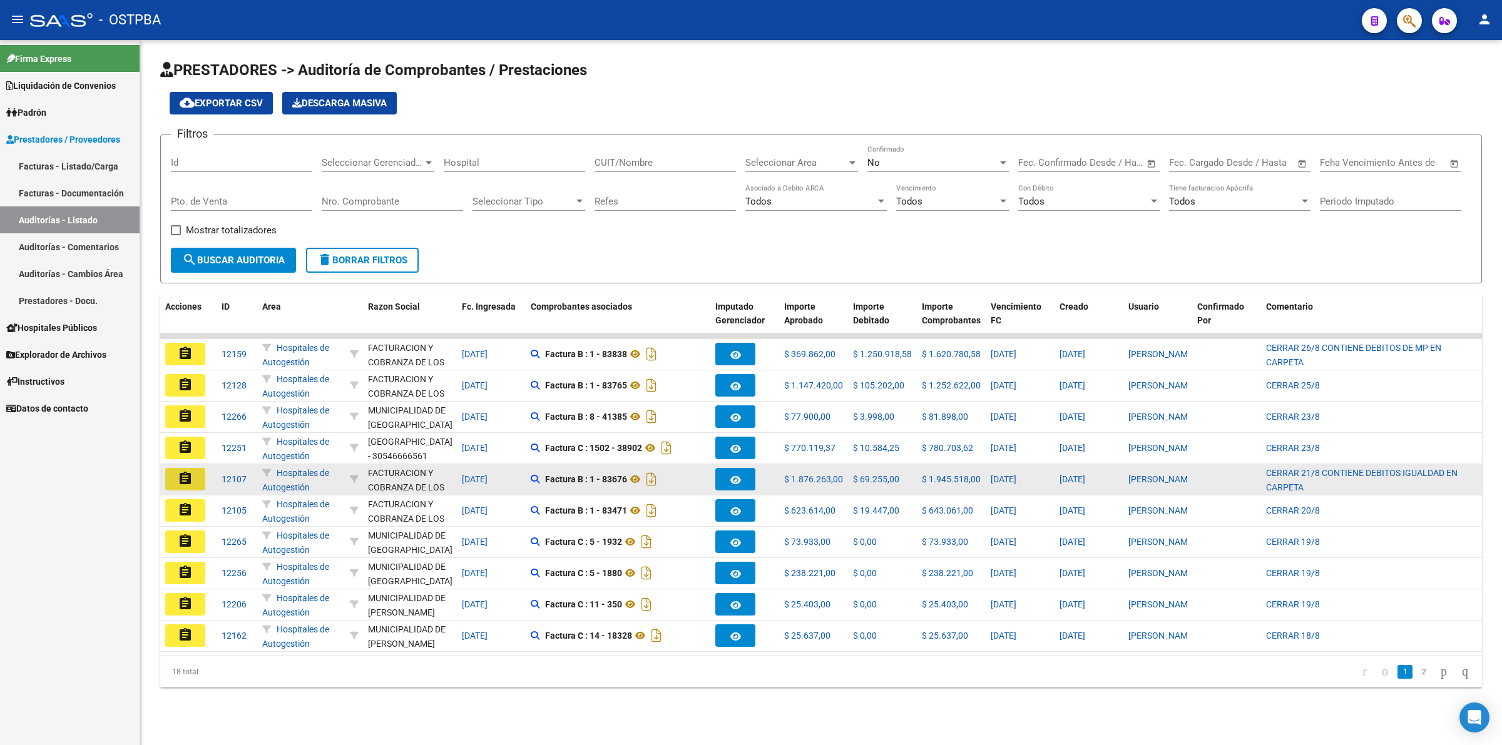
click at [178, 474] on mat-icon "assignment" at bounding box center [185, 478] width 15 height 15
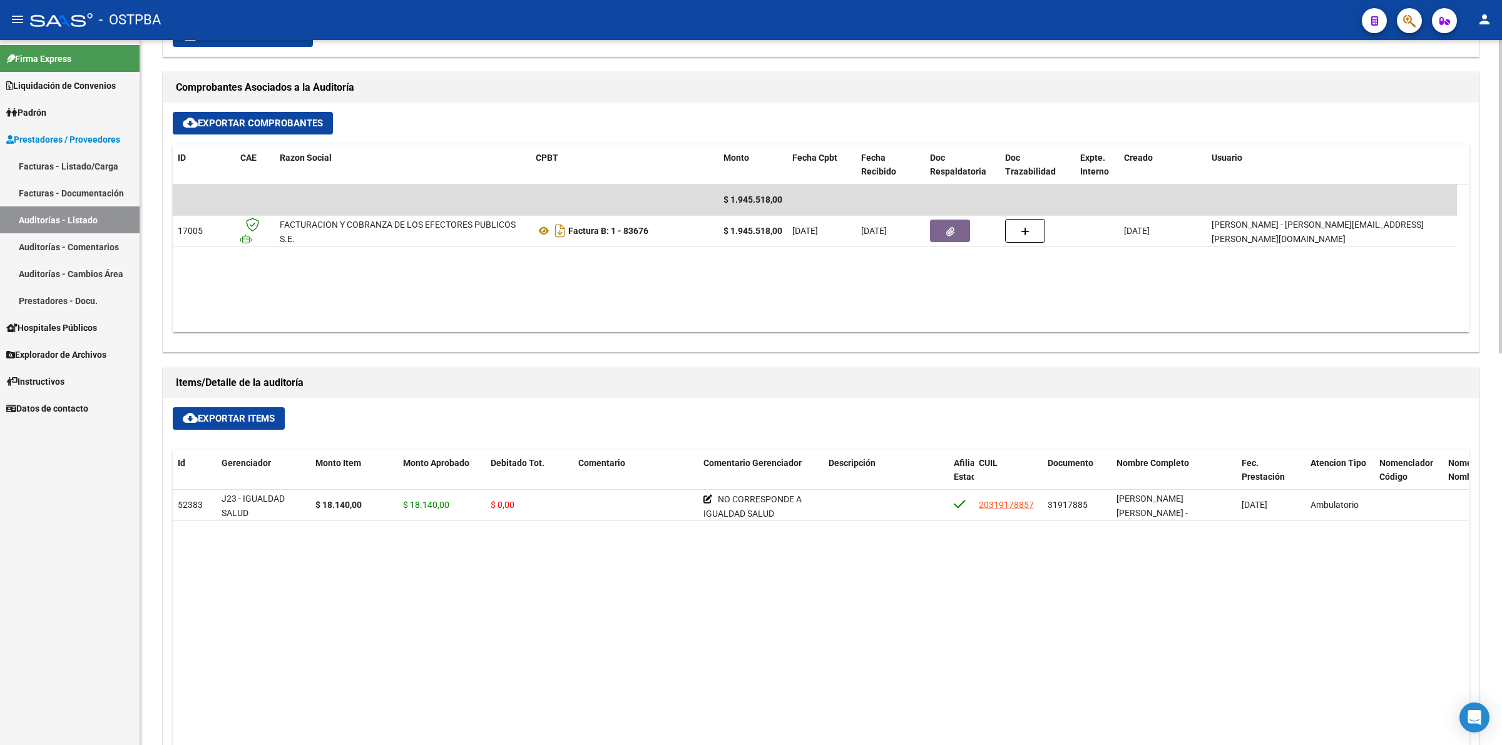
scroll to position [547, 0]
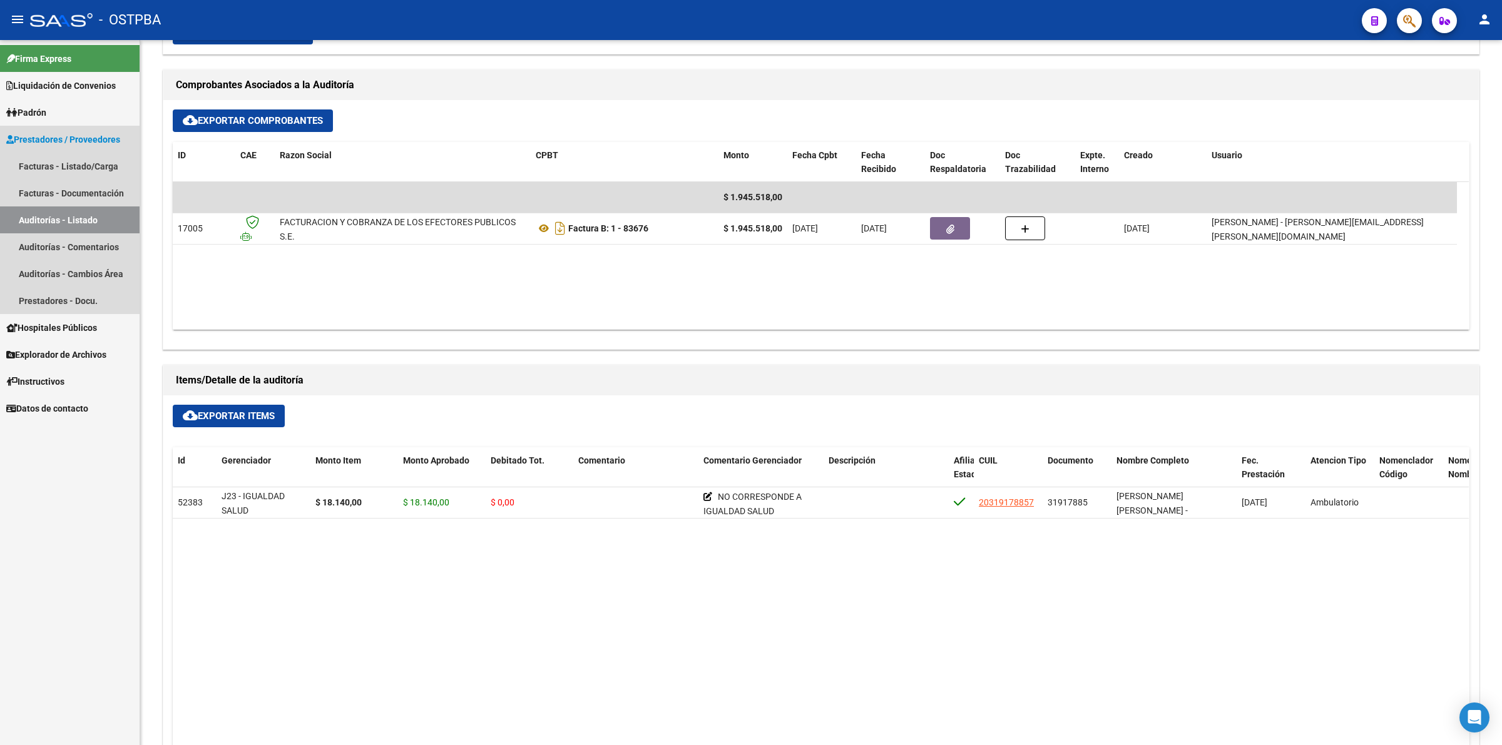
click at [88, 210] on link "Auditorías - Listado" at bounding box center [70, 219] width 140 height 27
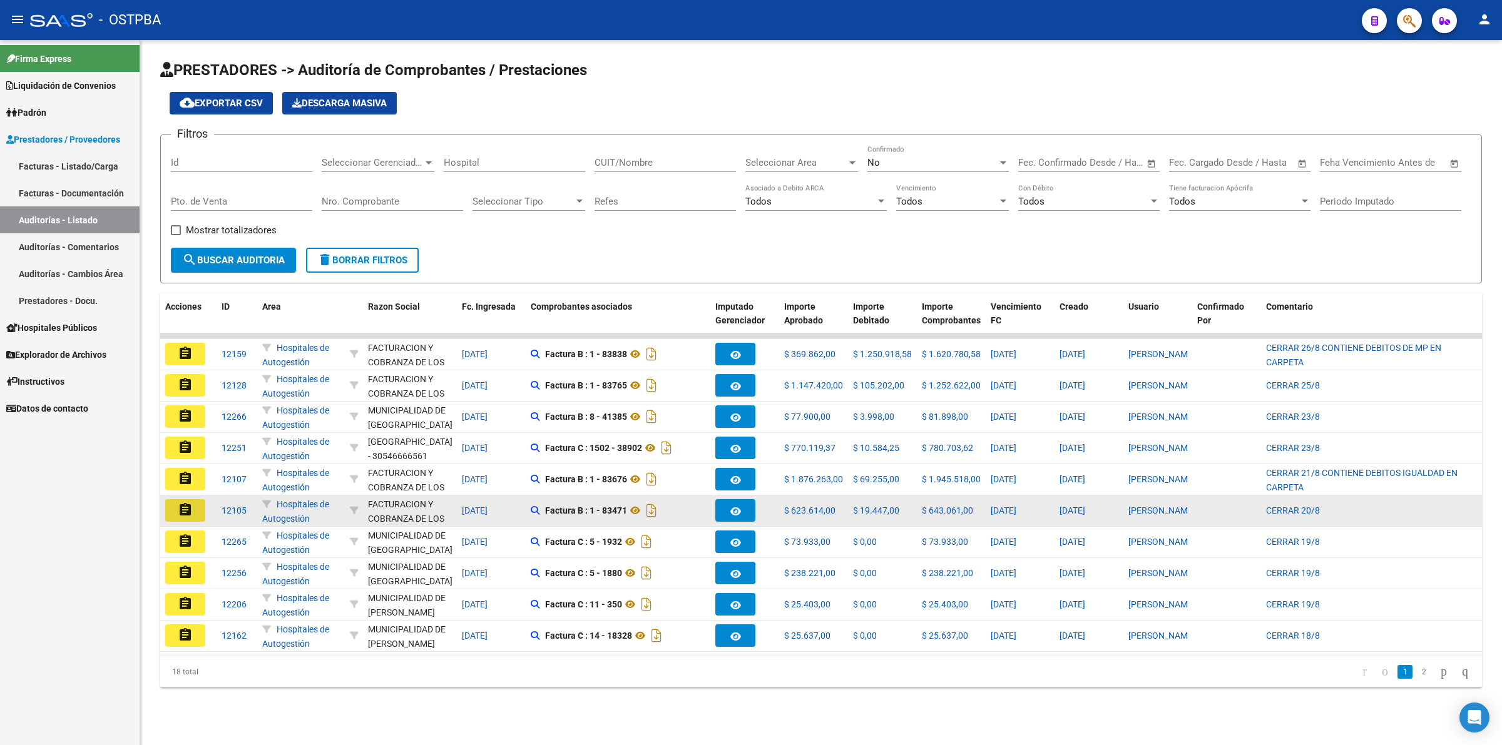
click at [188, 509] on mat-icon "assignment" at bounding box center [185, 509] width 15 height 15
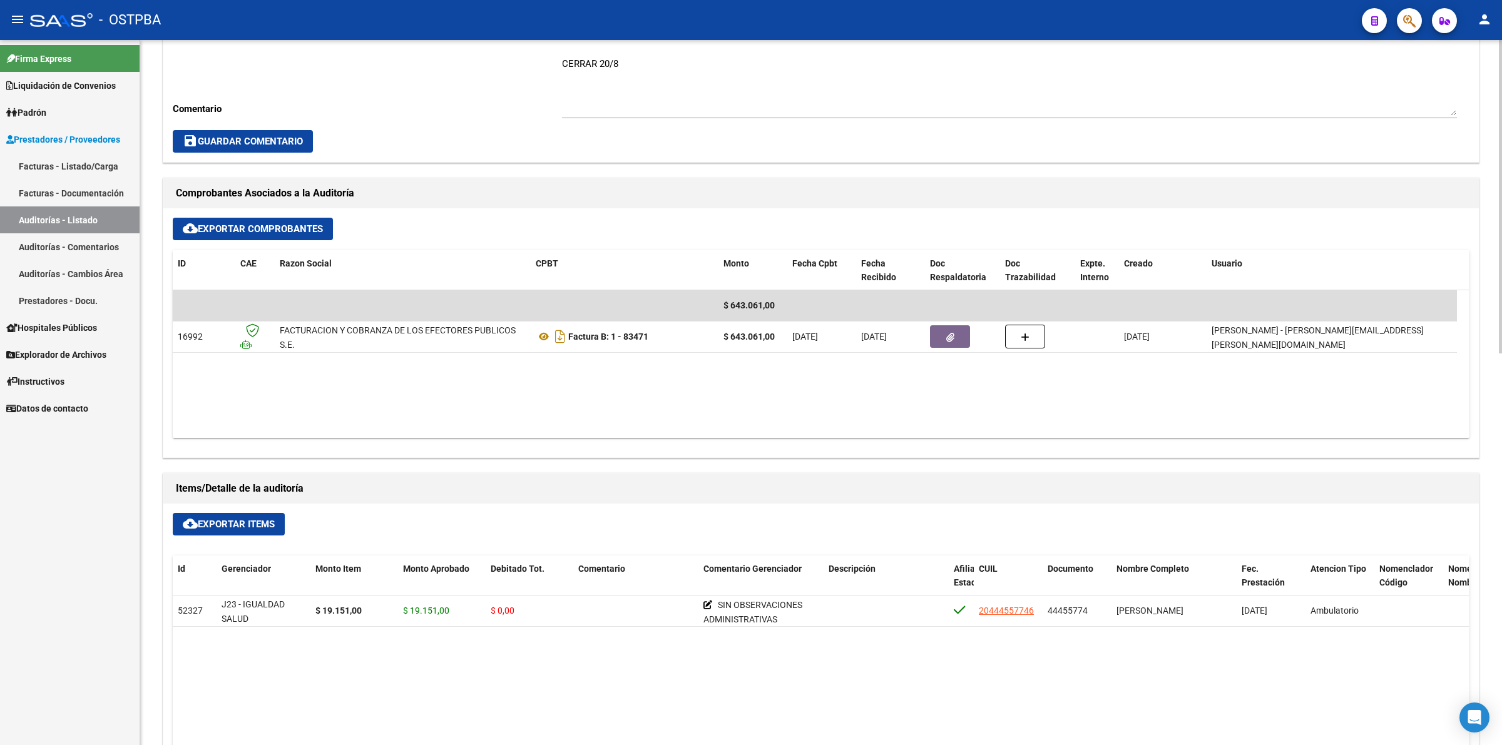
scroll to position [469, 0]
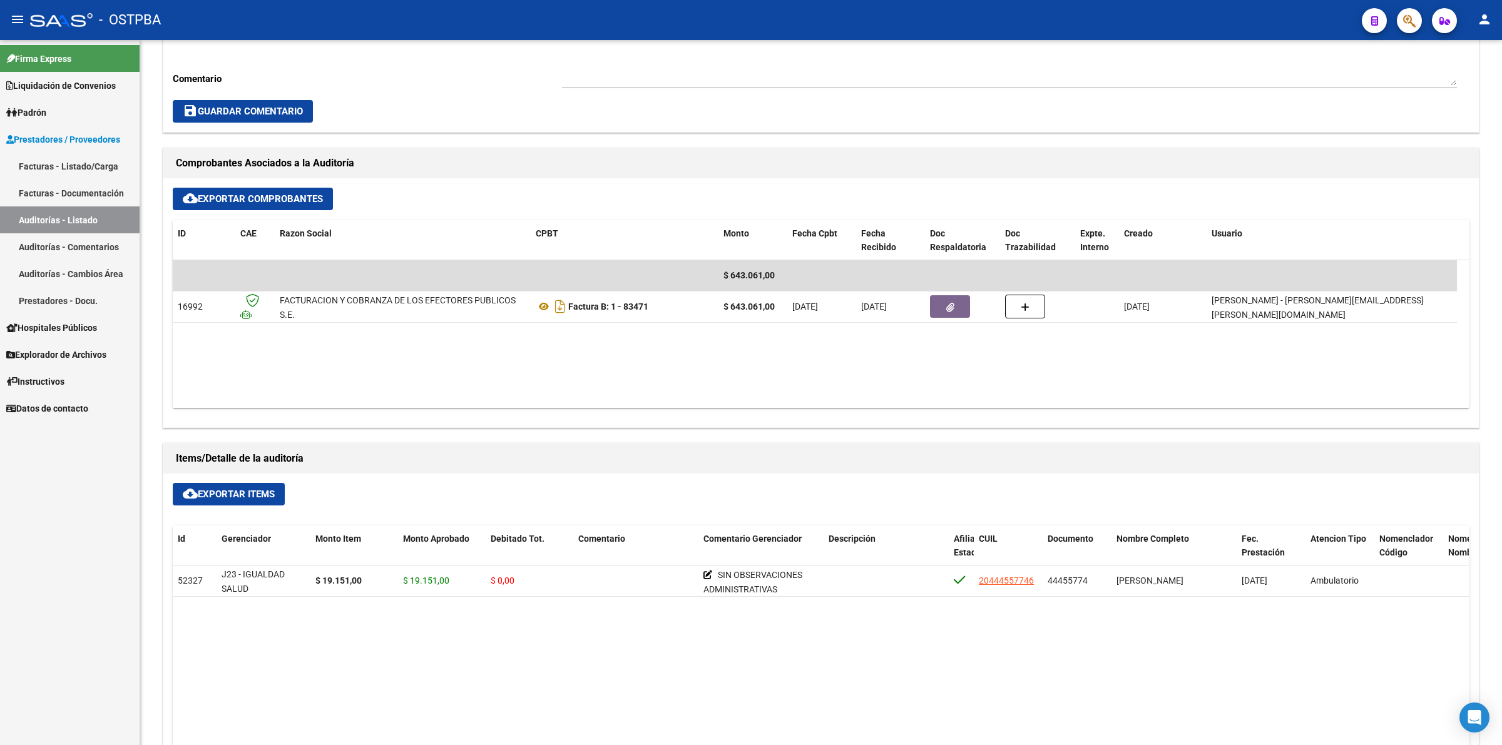
click at [106, 216] on link "Auditorías - Listado" at bounding box center [70, 219] width 140 height 27
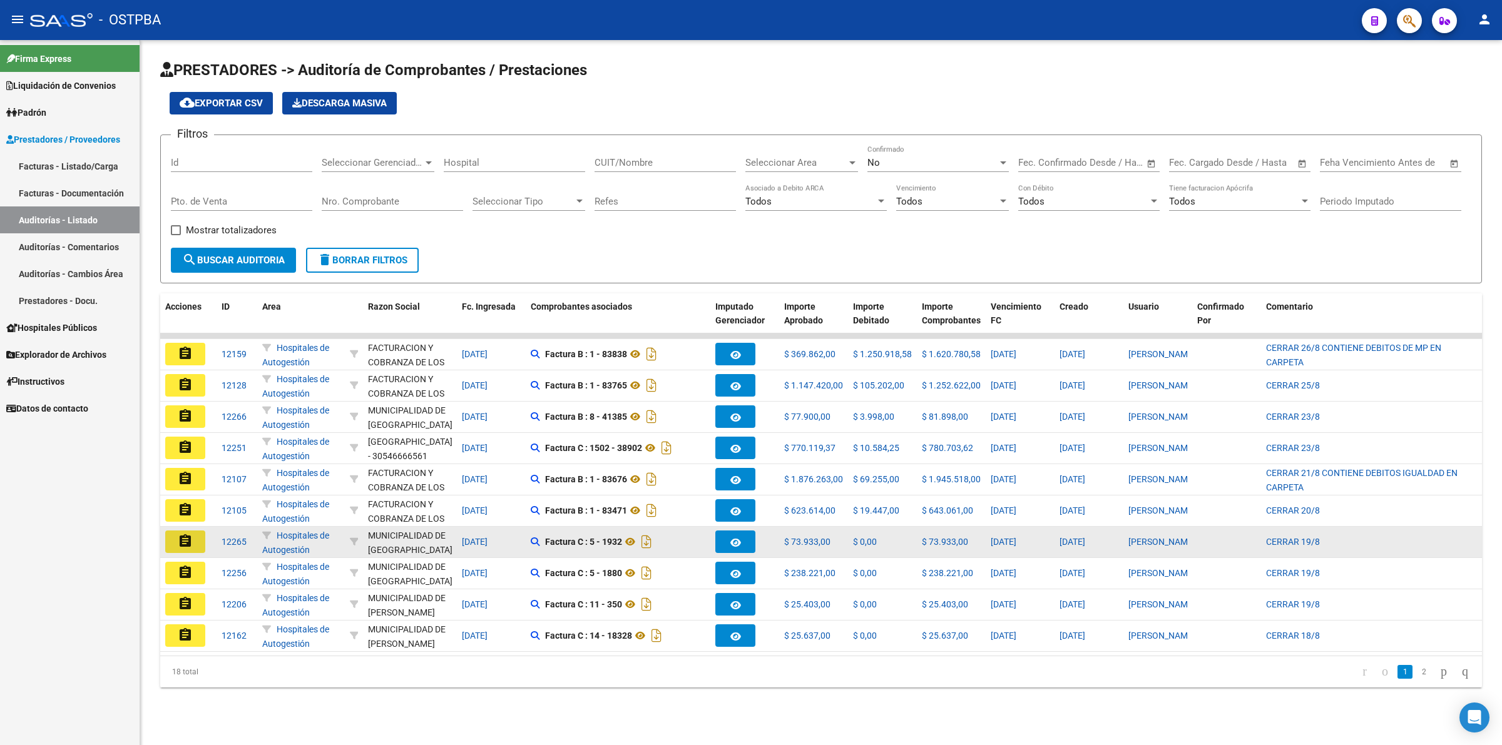
click at [186, 540] on mat-icon "assignment" at bounding box center [185, 541] width 15 height 15
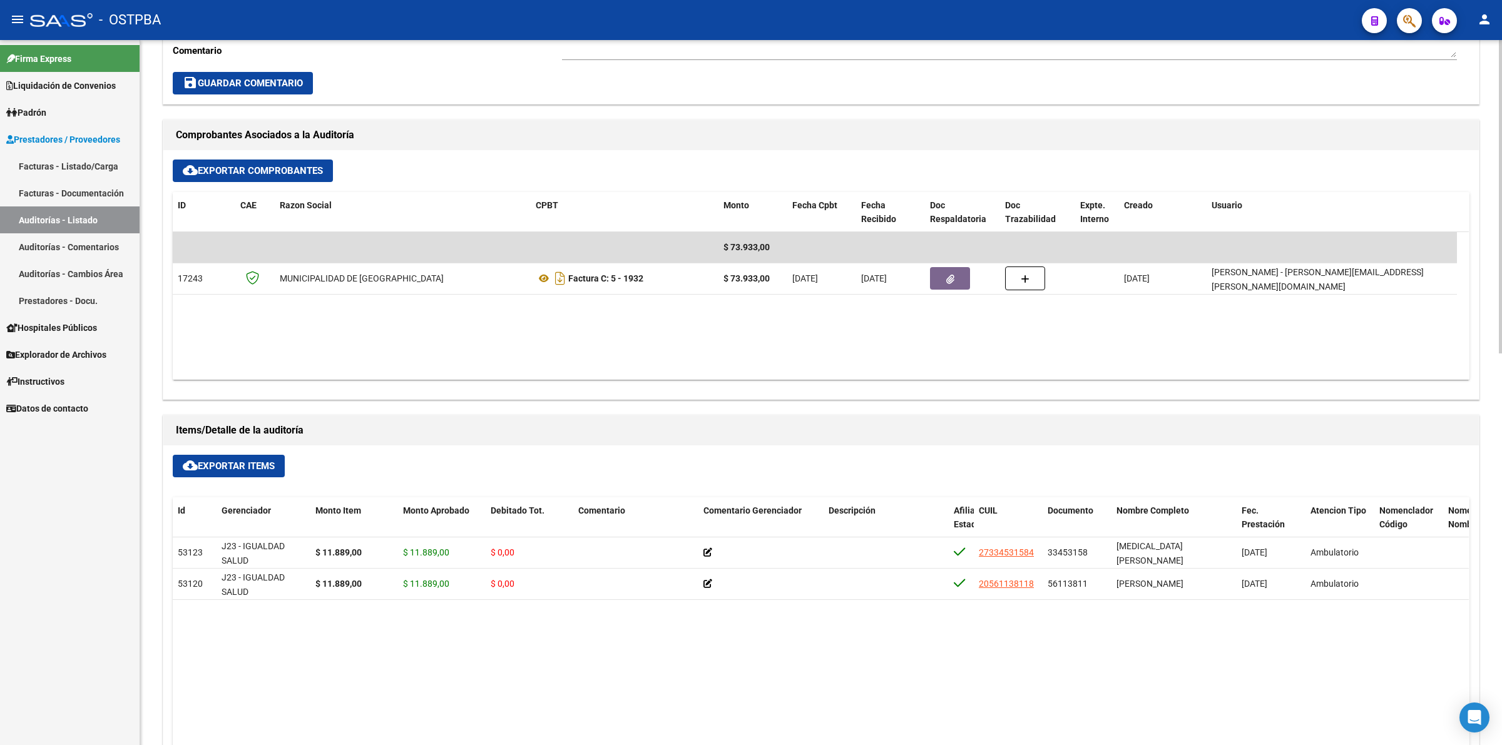
scroll to position [547, 0]
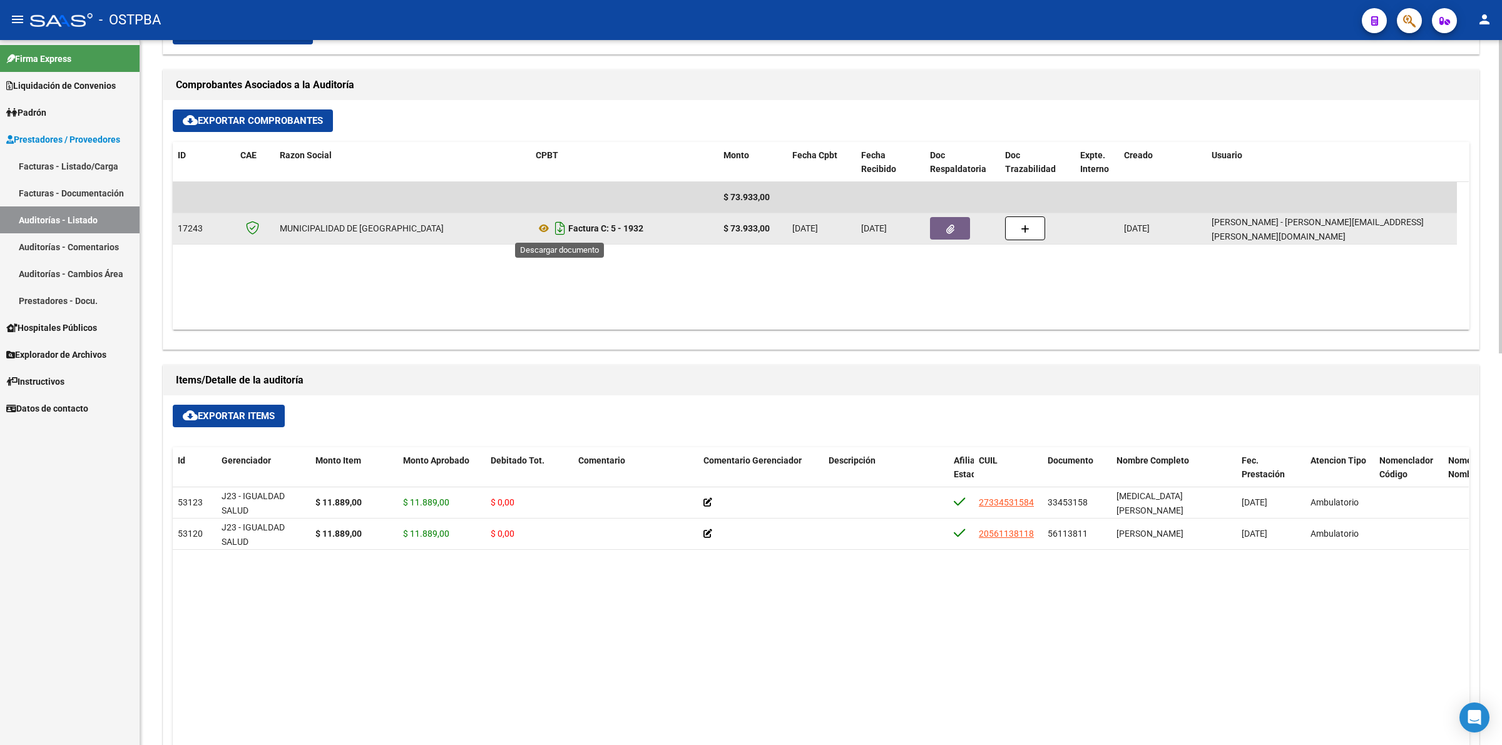
click at [557, 224] on icon "Descargar documento" at bounding box center [560, 228] width 16 height 20
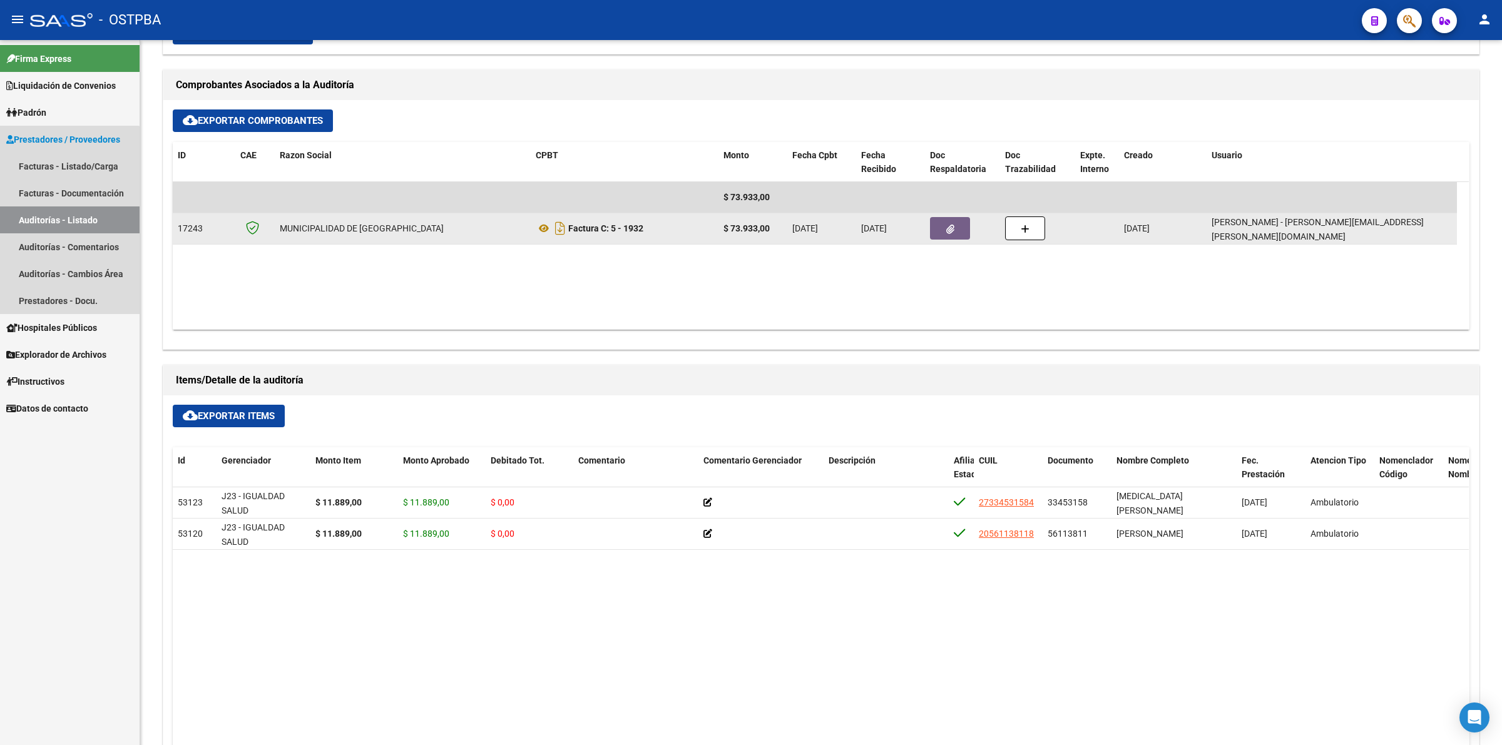
click at [51, 220] on link "Auditorías - Listado" at bounding box center [70, 219] width 140 height 27
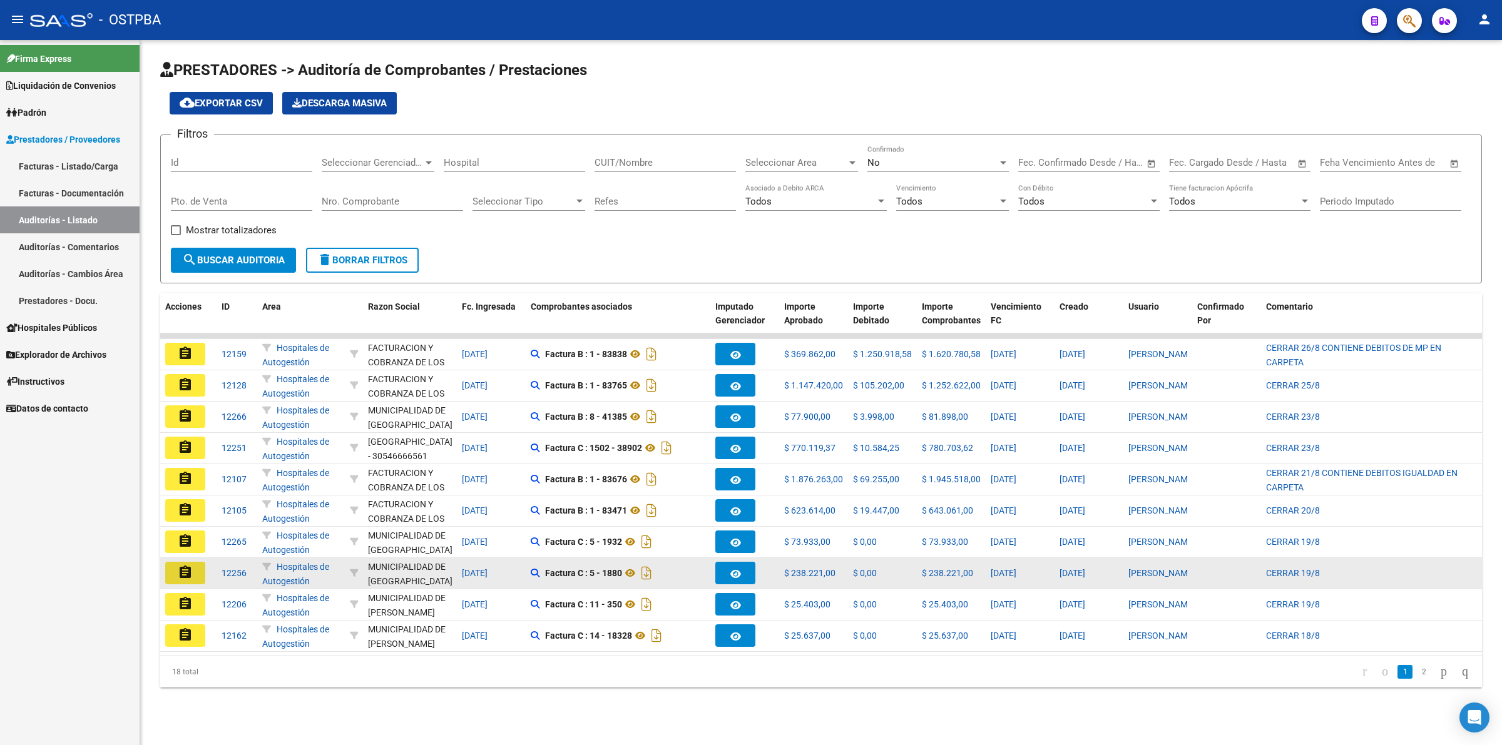
click at [178, 570] on mat-icon "assignment" at bounding box center [185, 572] width 15 height 15
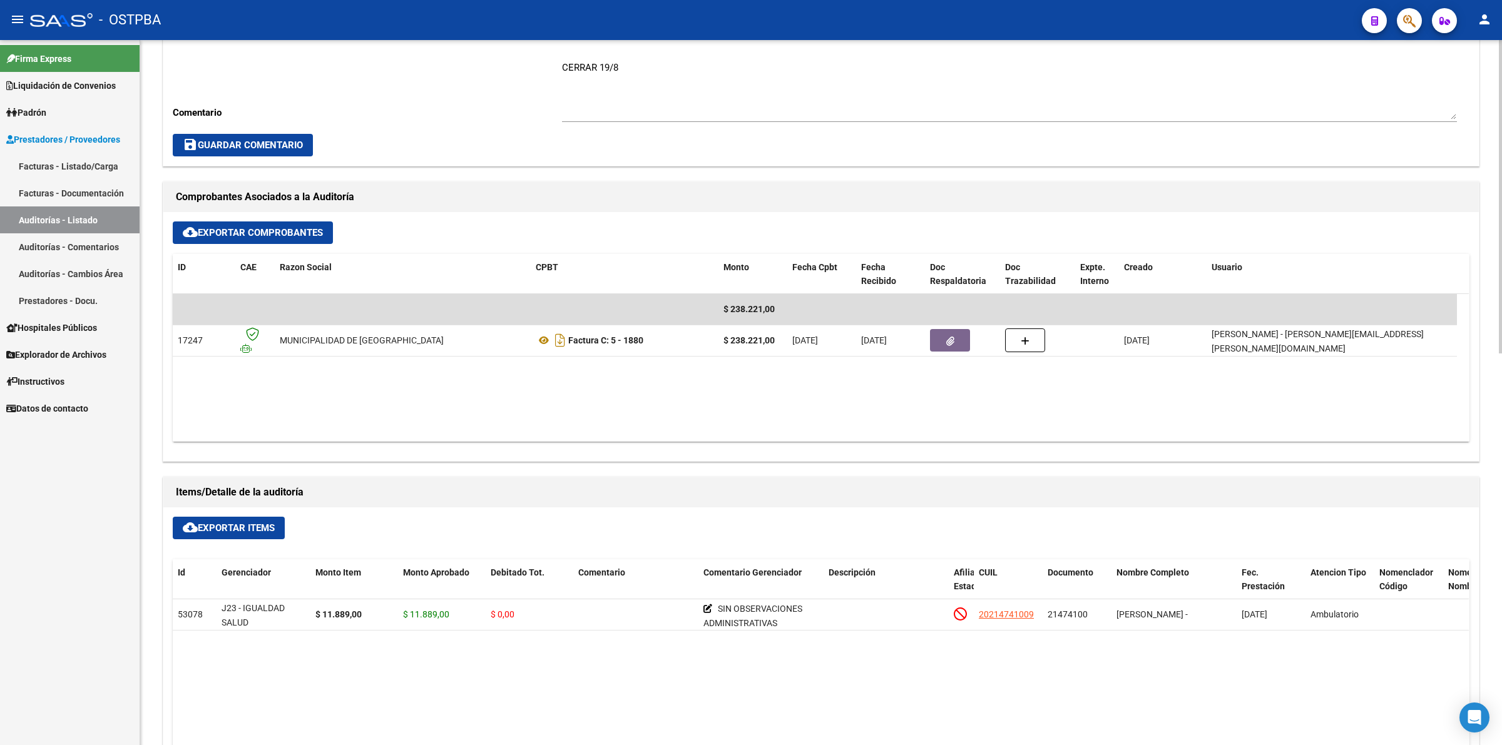
scroll to position [469, 0]
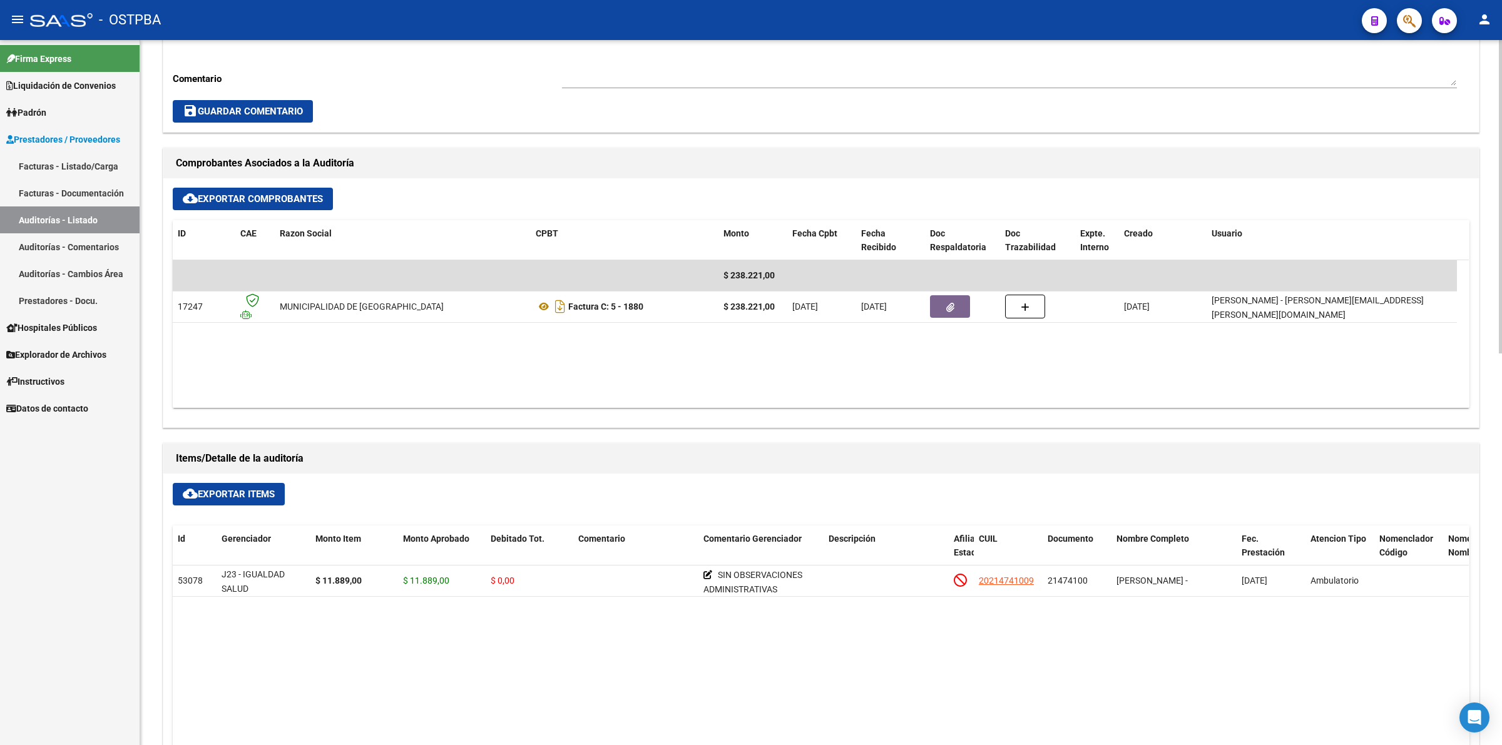
click at [100, 215] on link "Auditorías - Listado" at bounding box center [70, 219] width 140 height 27
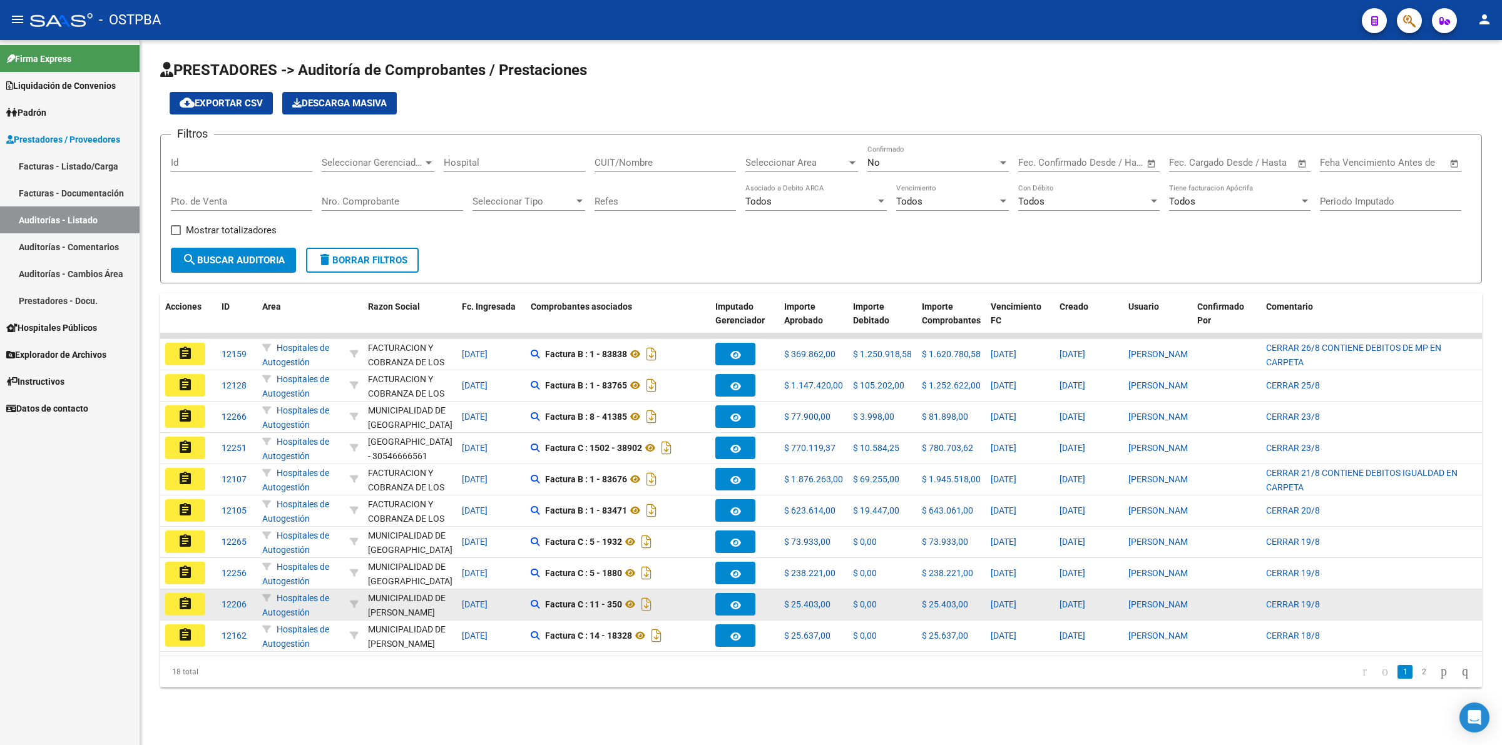
click at [183, 598] on mat-icon "assignment" at bounding box center [185, 603] width 15 height 15
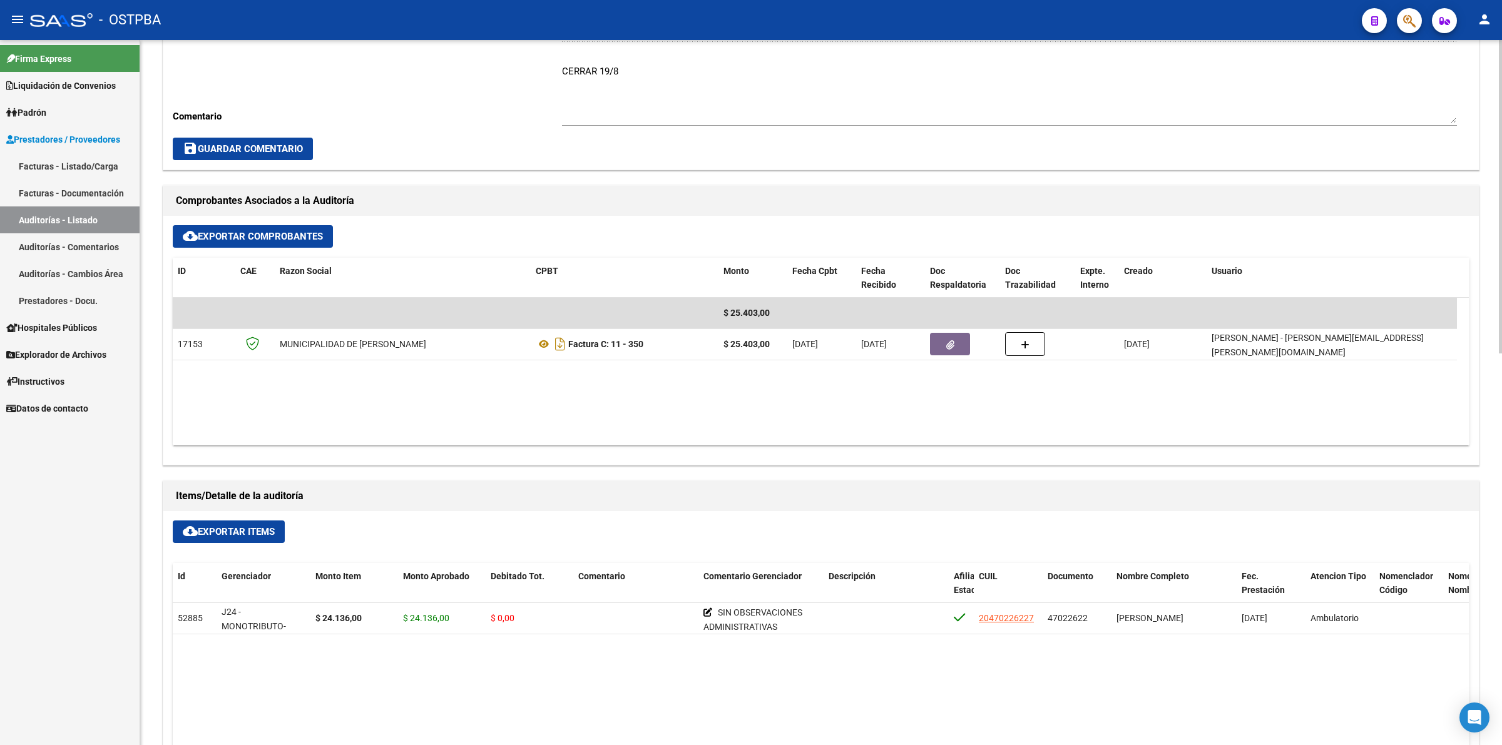
scroll to position [469, 0]
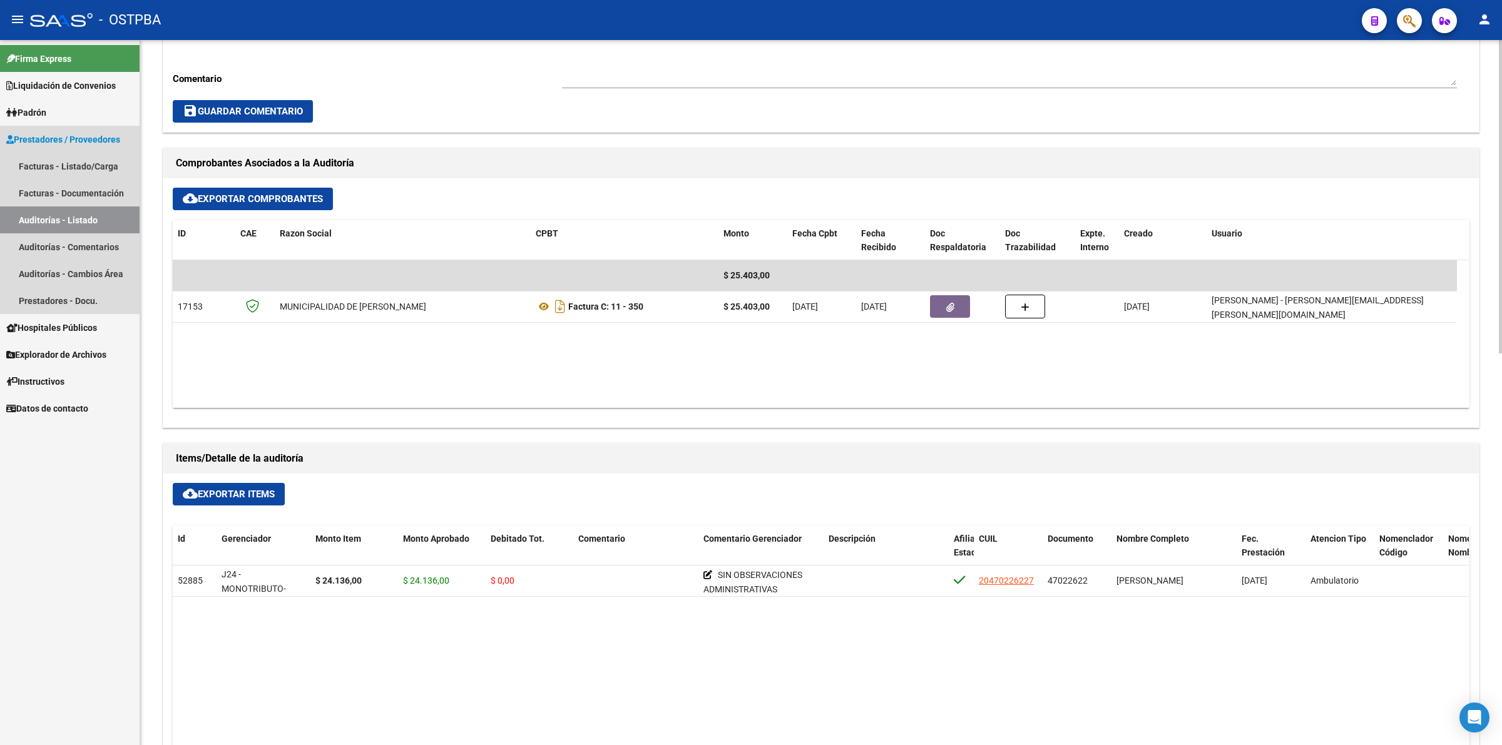
click at [83, 213] on link "Auditorías - Listado" at bounding box center [70, 219] width 140 height 27
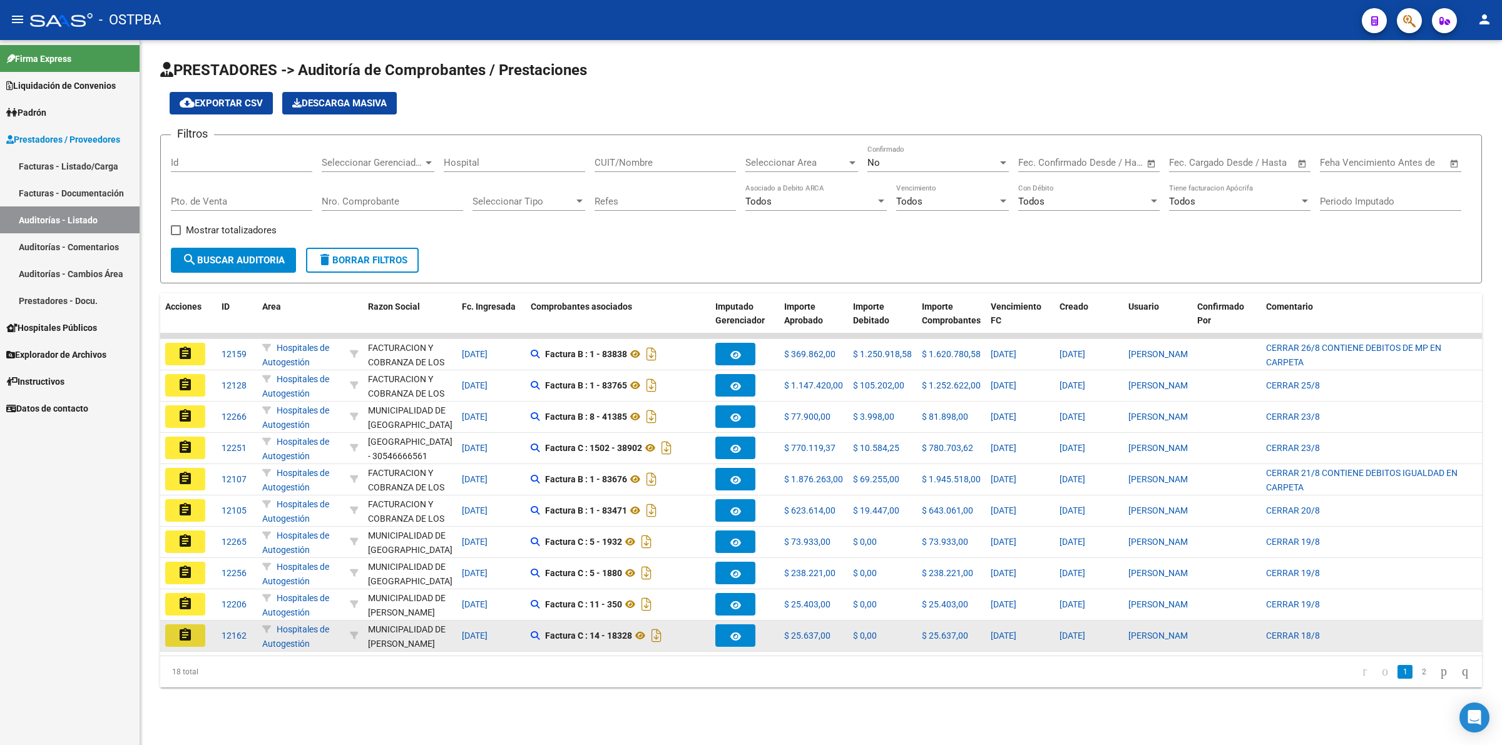
click at [180, 633] on mat-icon "assignment" at bounding box center [185, 635] width 15 height 15
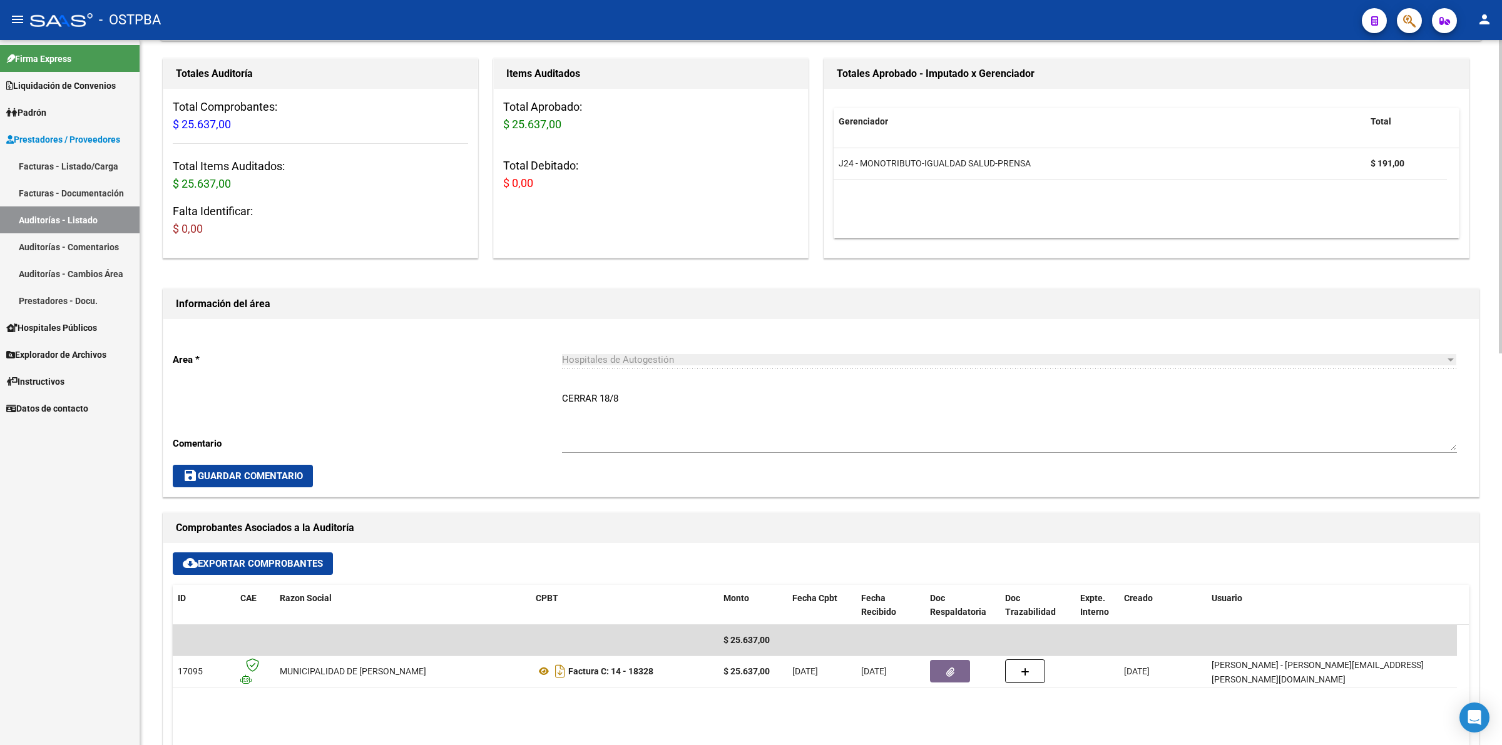
scroll to position [78, 0]
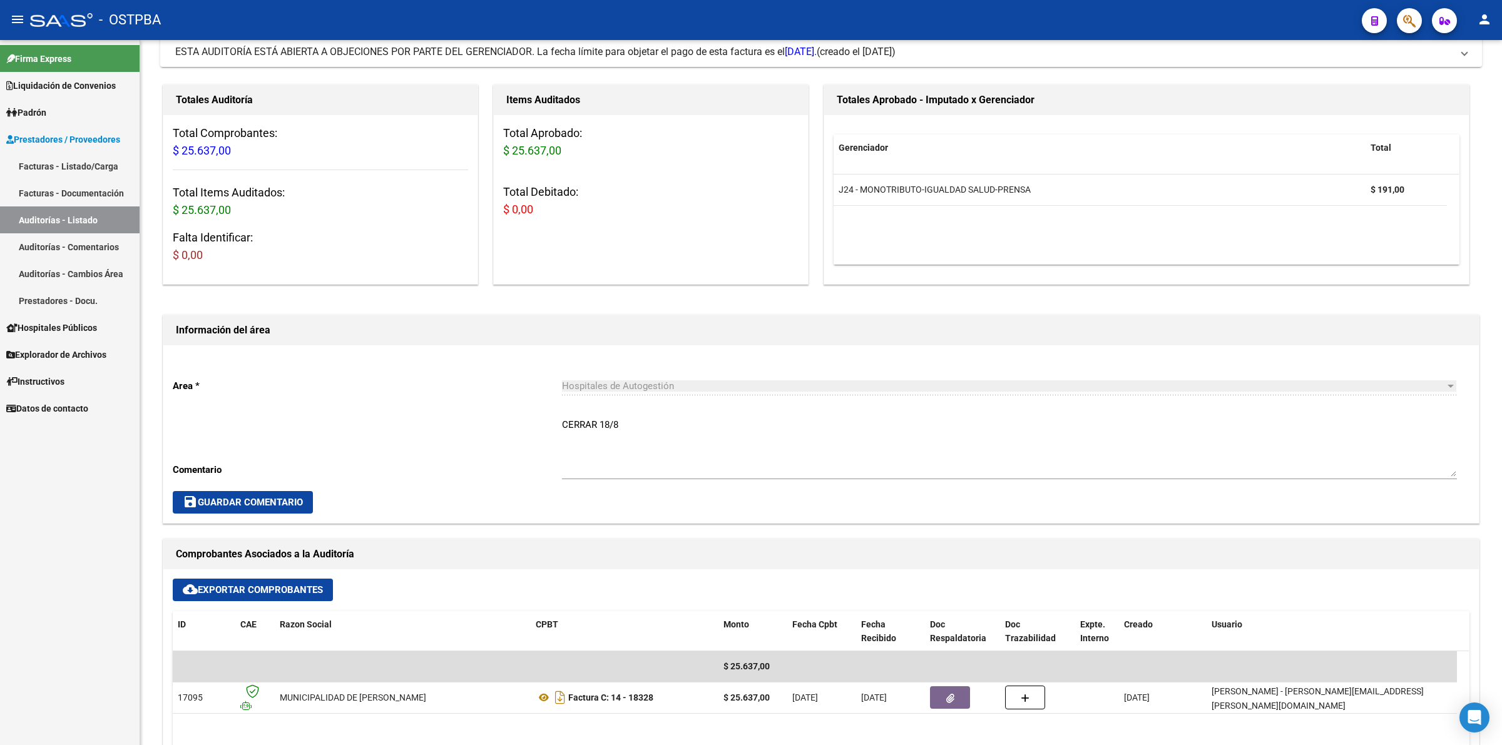
click at [63, 211] on link "Auditorías - Listado" at bounding box center [70, 219] width 140 height 27
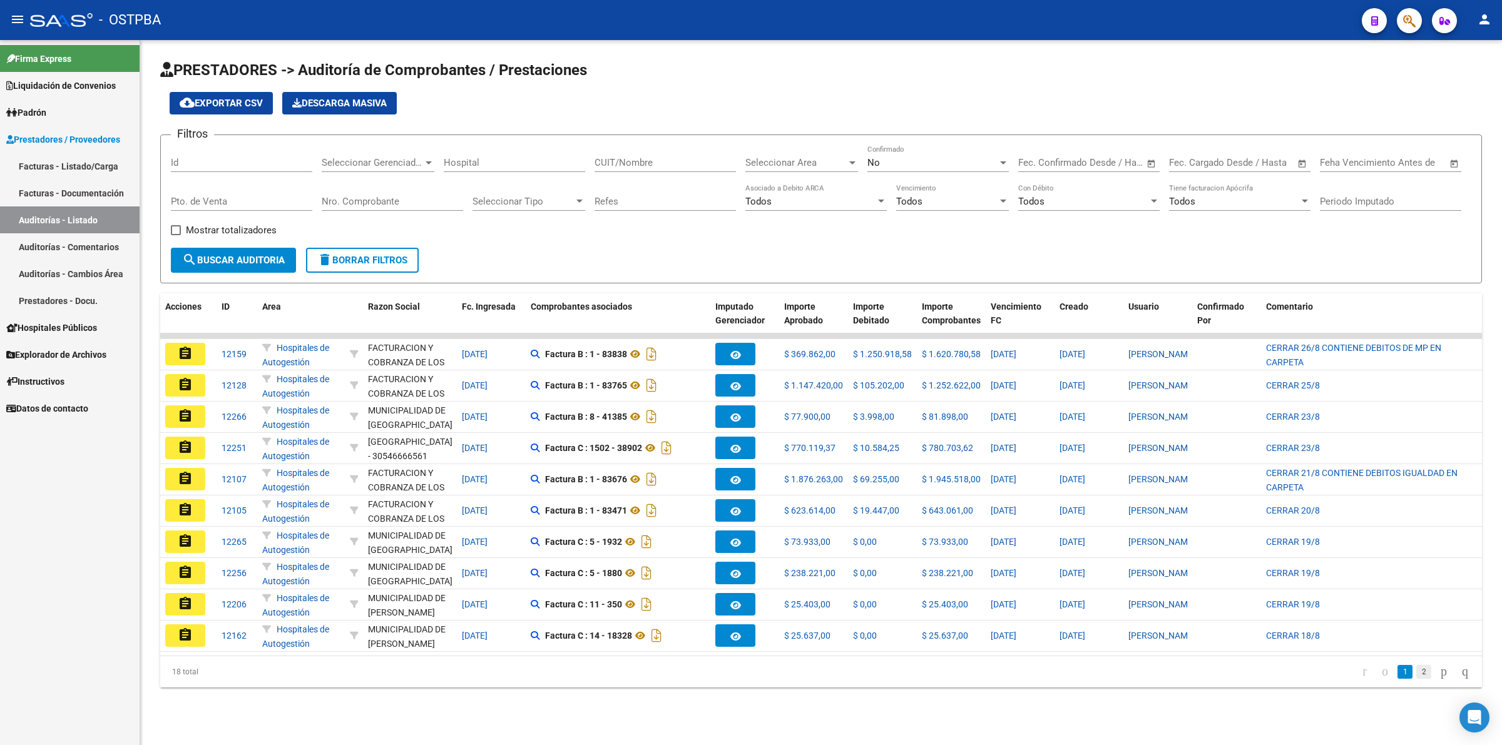
click at [1416, 679] on link "2" at bounding box center [1423, 672] width 15 height 14
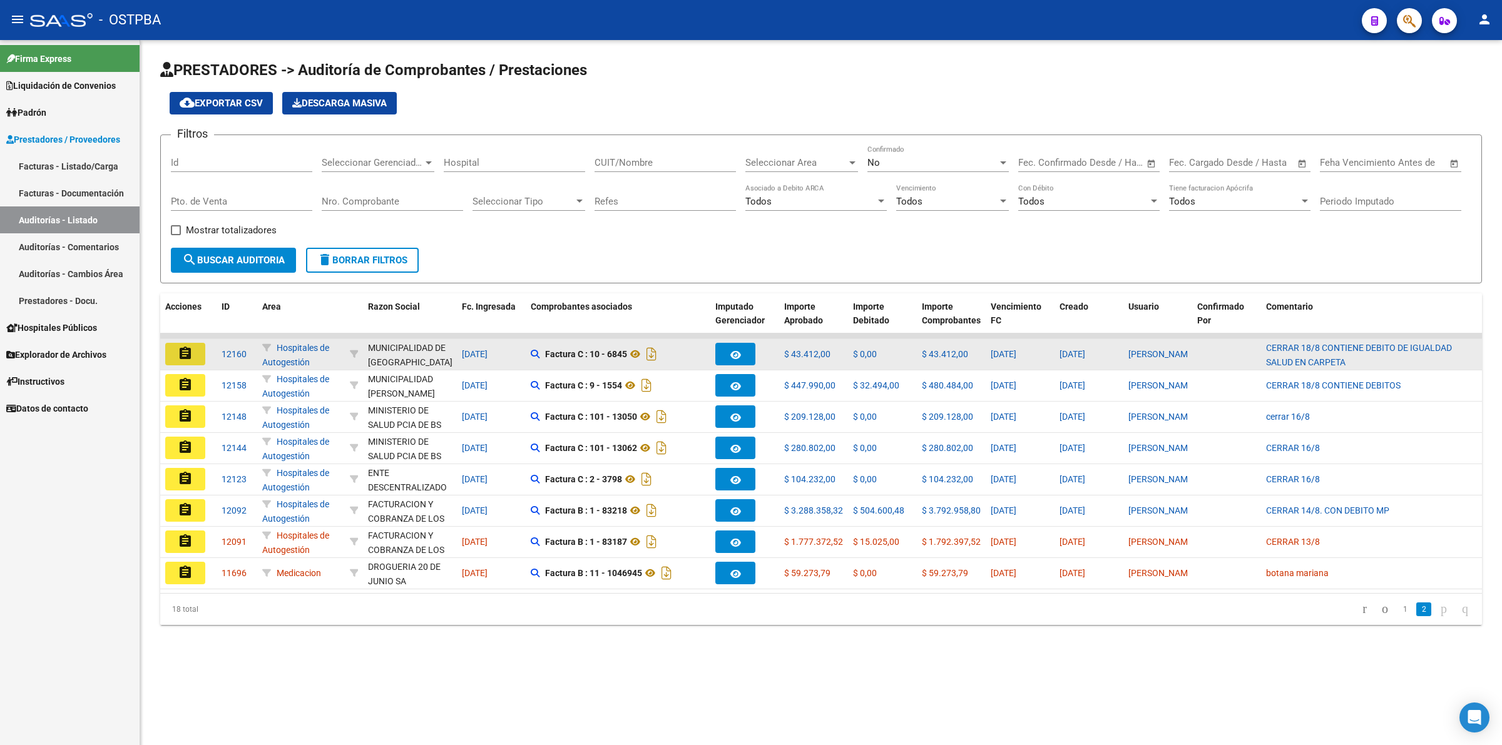
click at [186, 350] on mat-icon "assignment" at bounding box center [185, 353] width 15 height 15
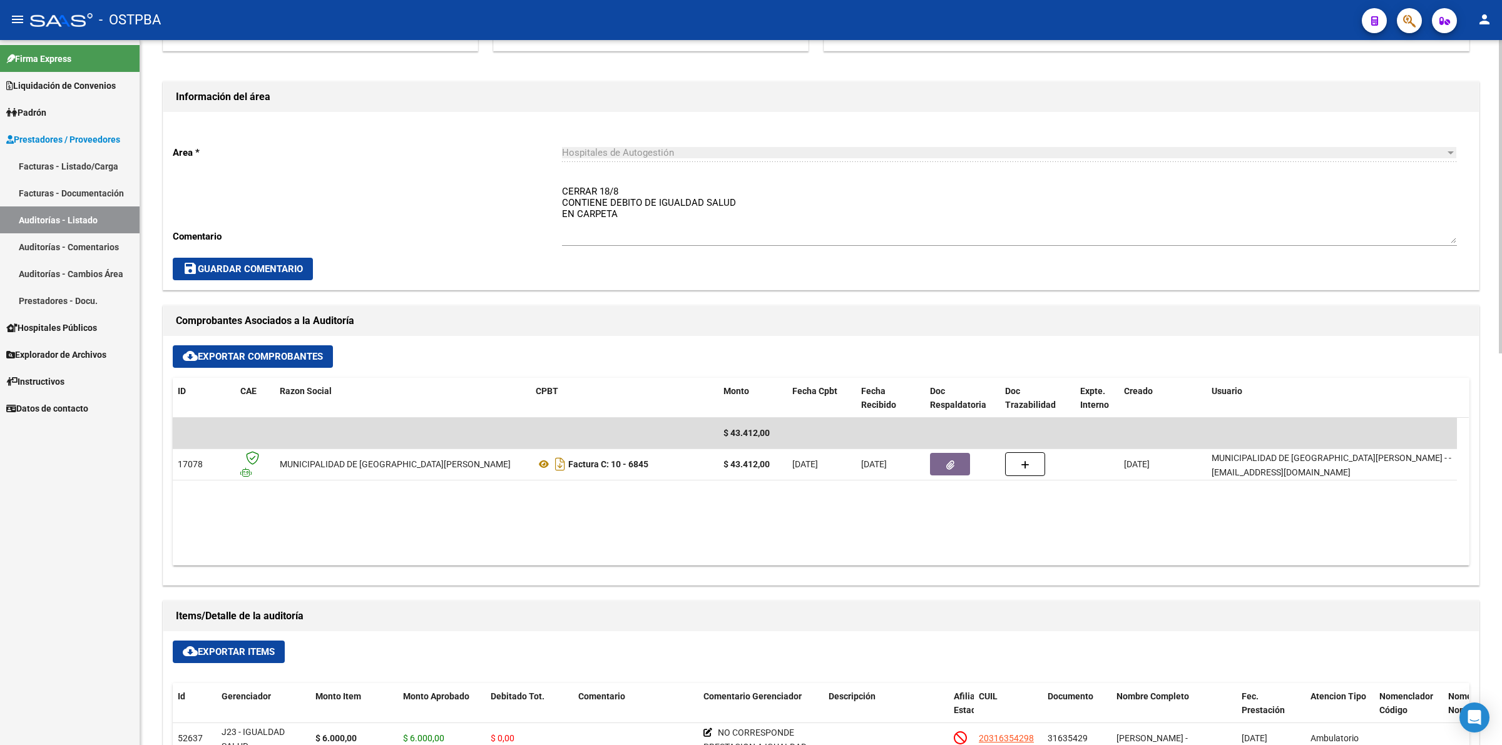
scroll to position [391, 0]
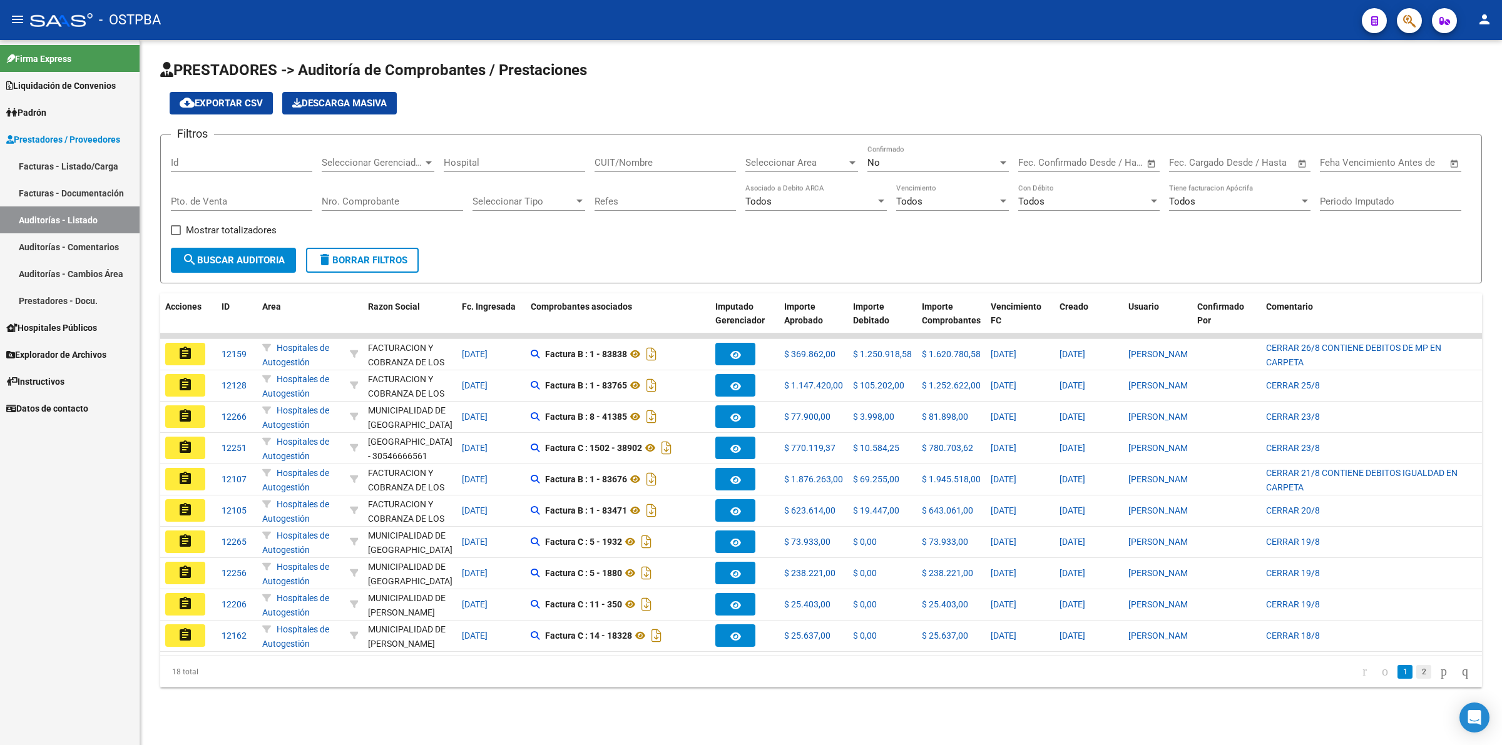
click at [1416, 679] on link "2" at bounding box center [1423, 672] width 15 height 14
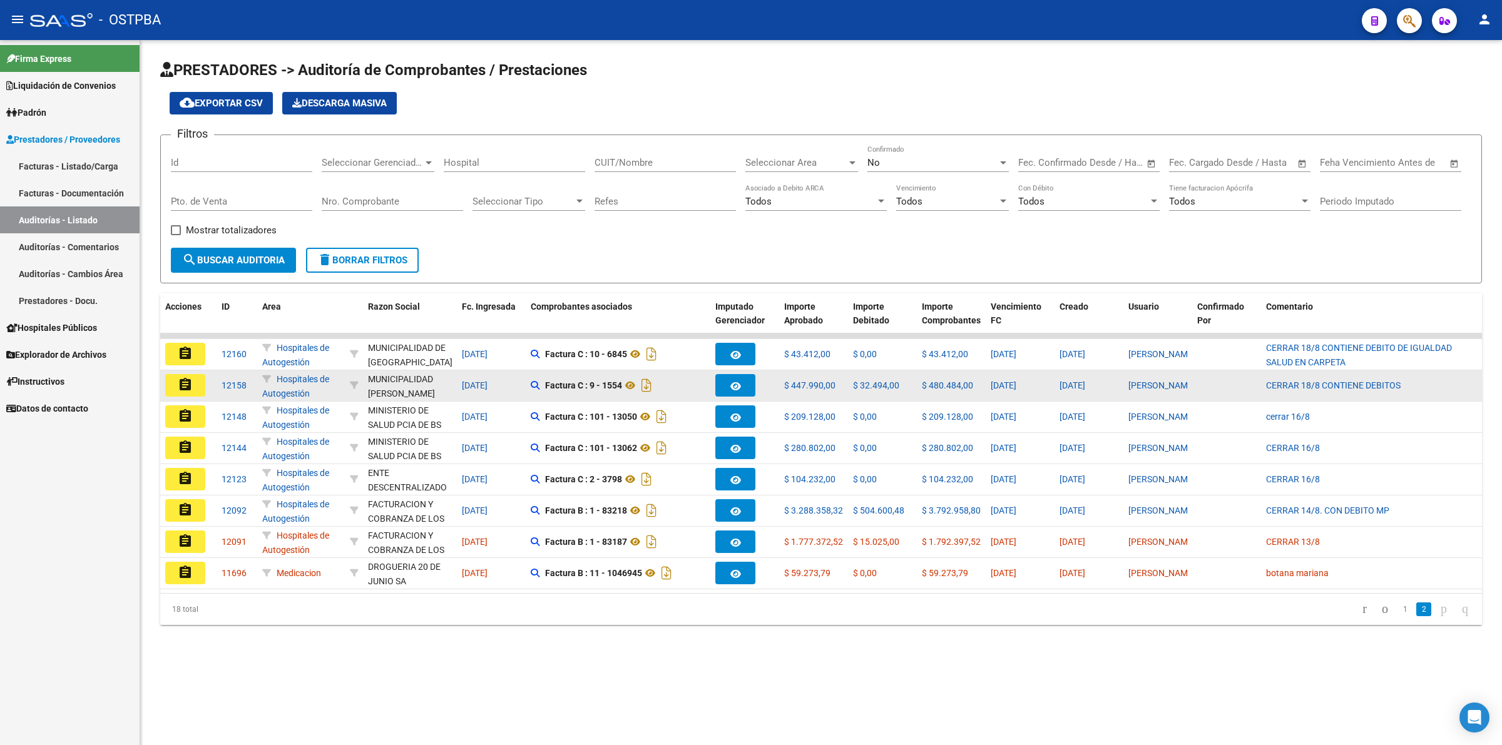
click at [186, 383] on mat-icon "assignment" at bounding box center [185, 384] width 15 height 15
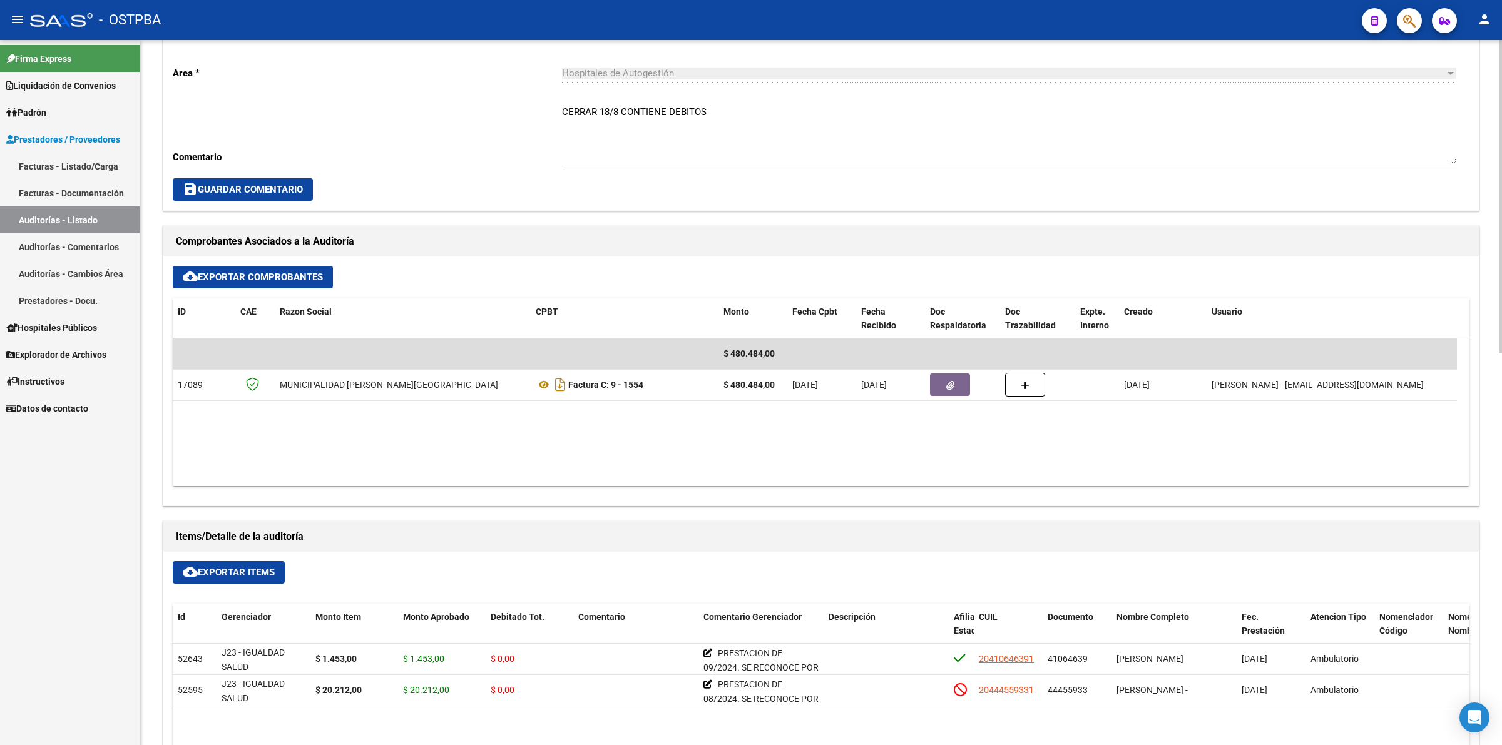
scroll to position [469, 0]
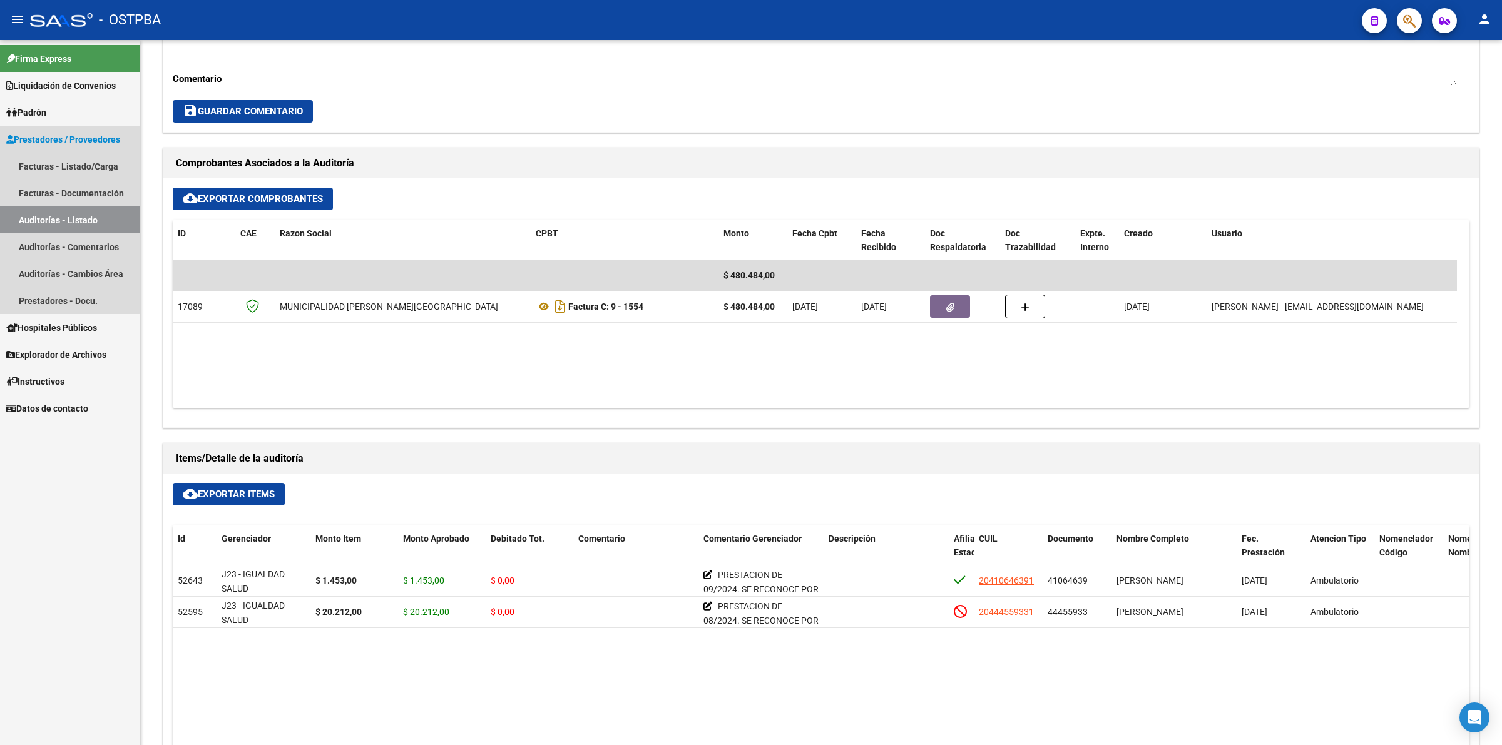
click at [45, 216] on link "Auditorías - Listado" at bounding box center [70, 219] width 140 height 27
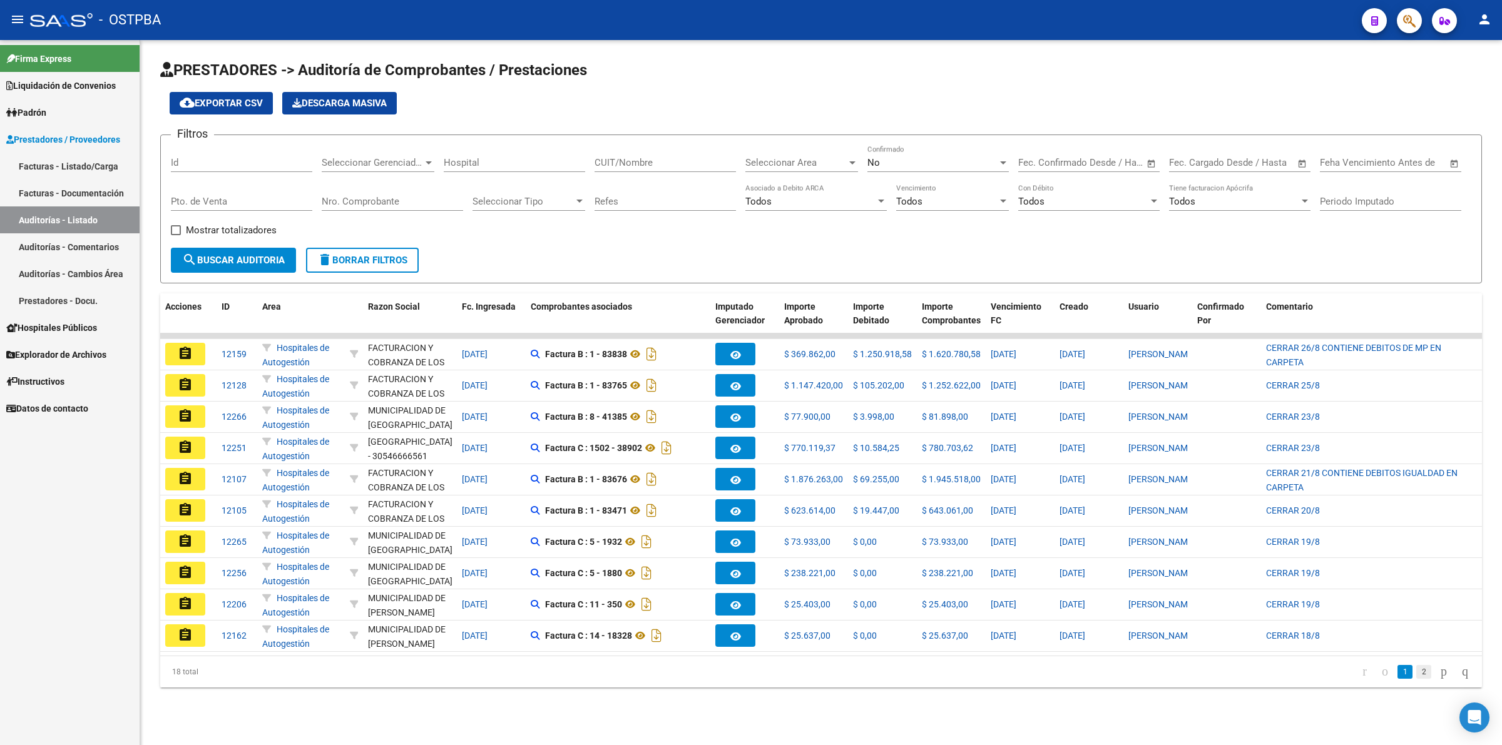
click at [1416, 679] on link "2" at bounding box center [1423, 672] width 15 height 14
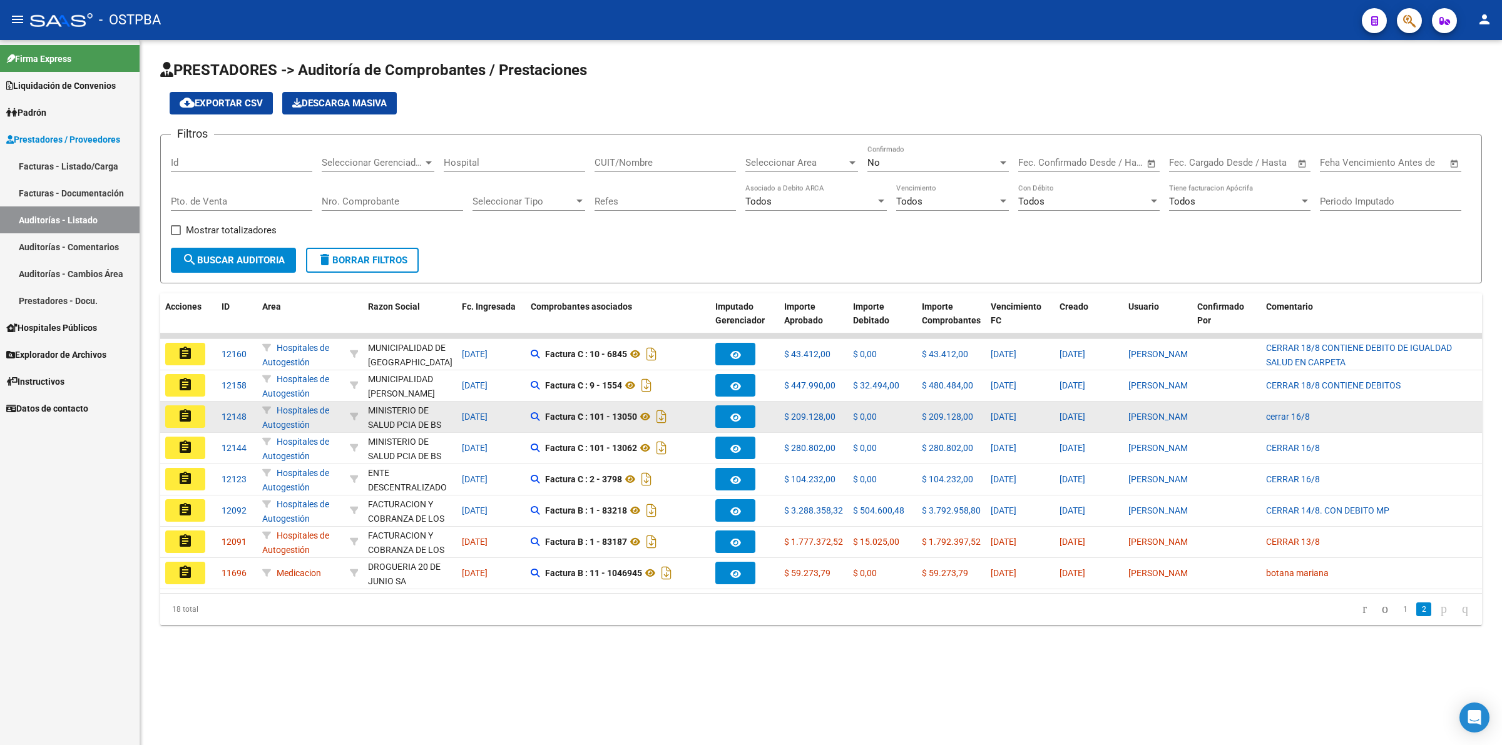
click at [188, 418] on mat-icon "assignment" at bounding box center [185, 416] width 15 height 15
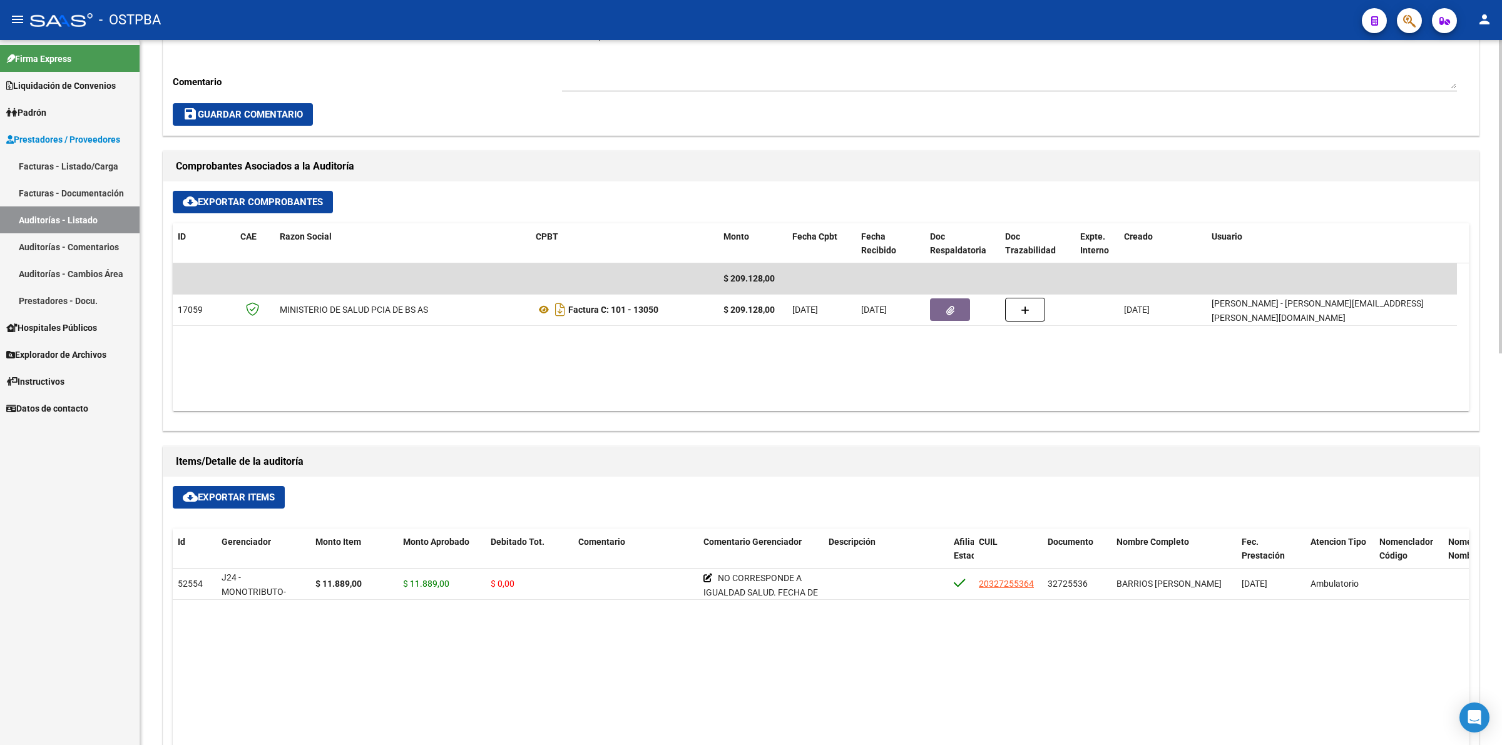
scroll to position [469, 0]
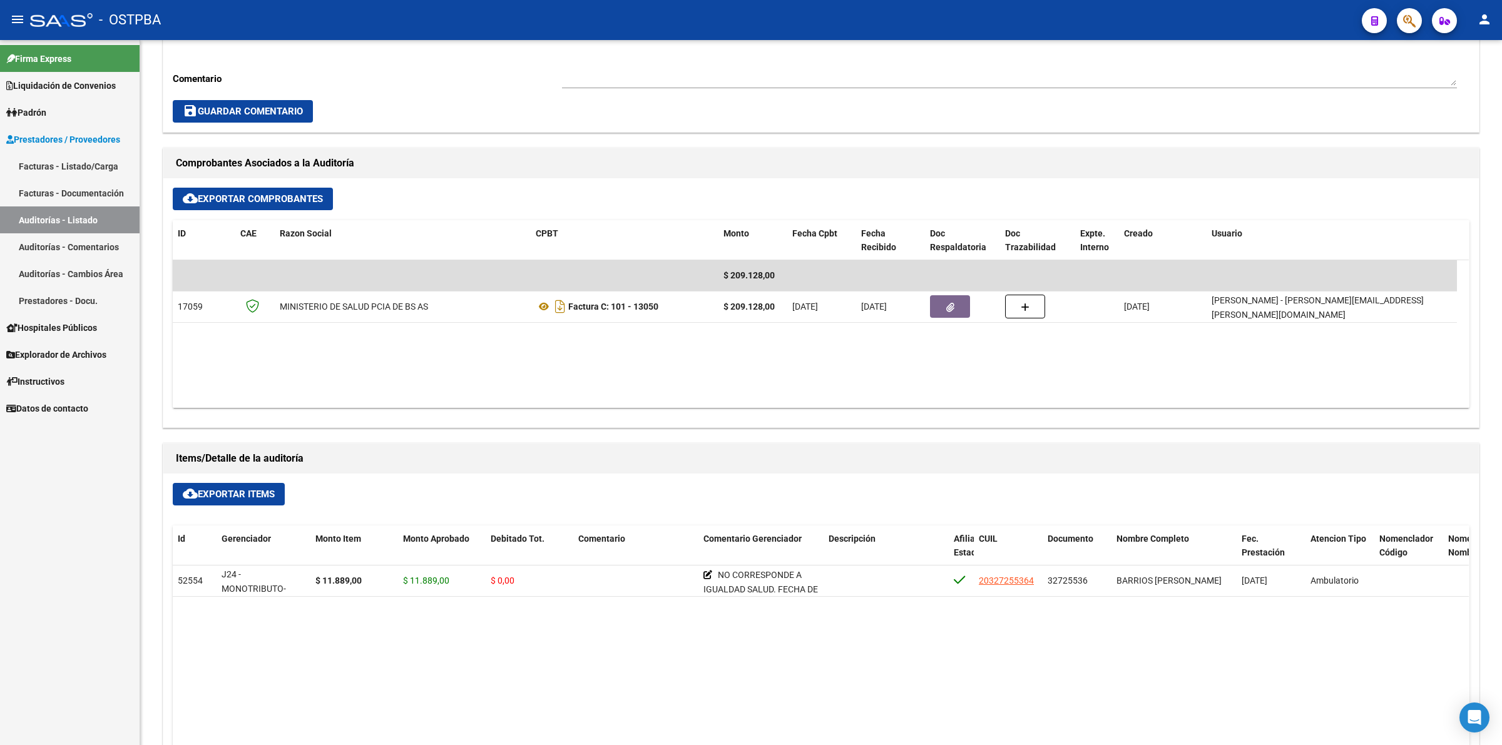
click at [110, 224] on link "Auditorías - Listado" at bounding box center [70, 219] width 140 height 27
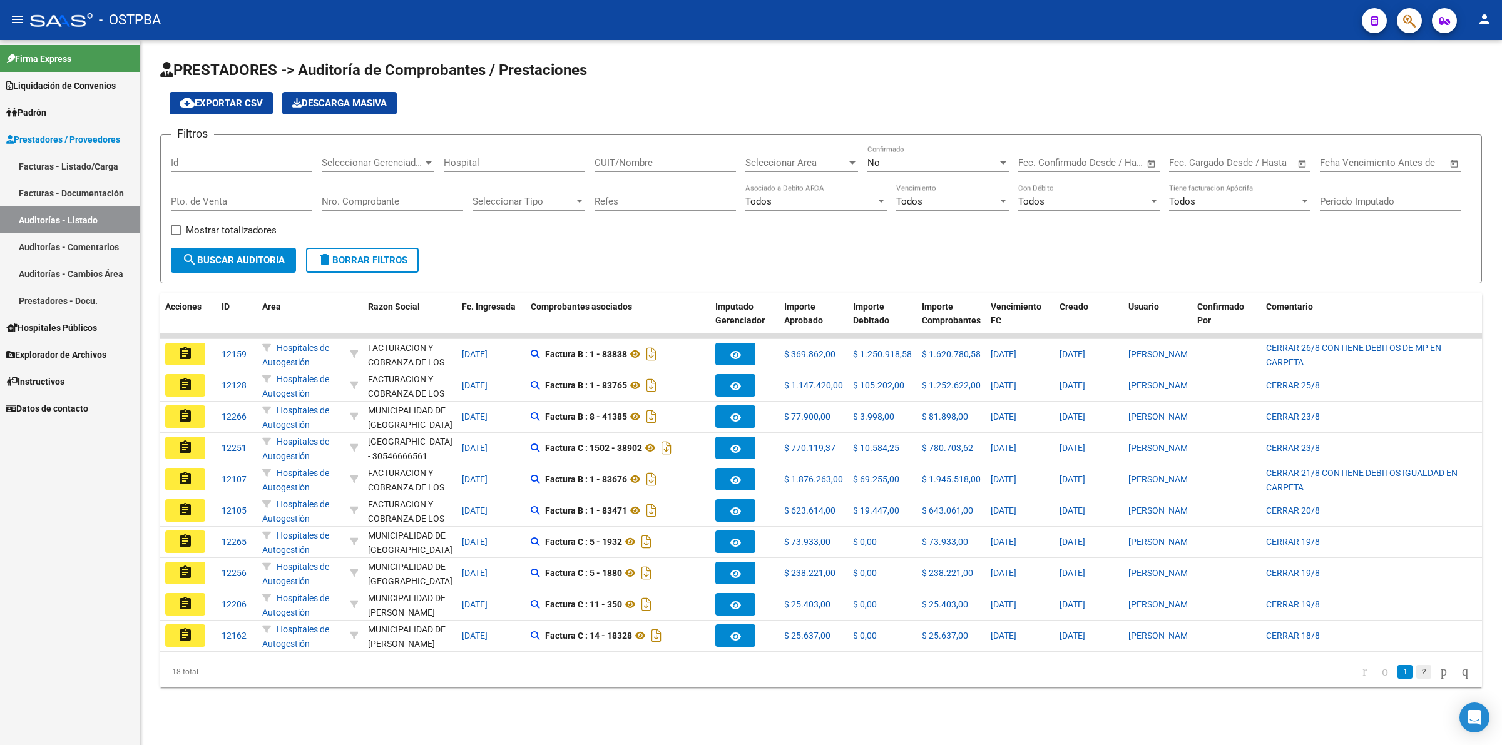
click at [1416, 679] on link "2" at bounding box center [1423, 672] width 15 height 14
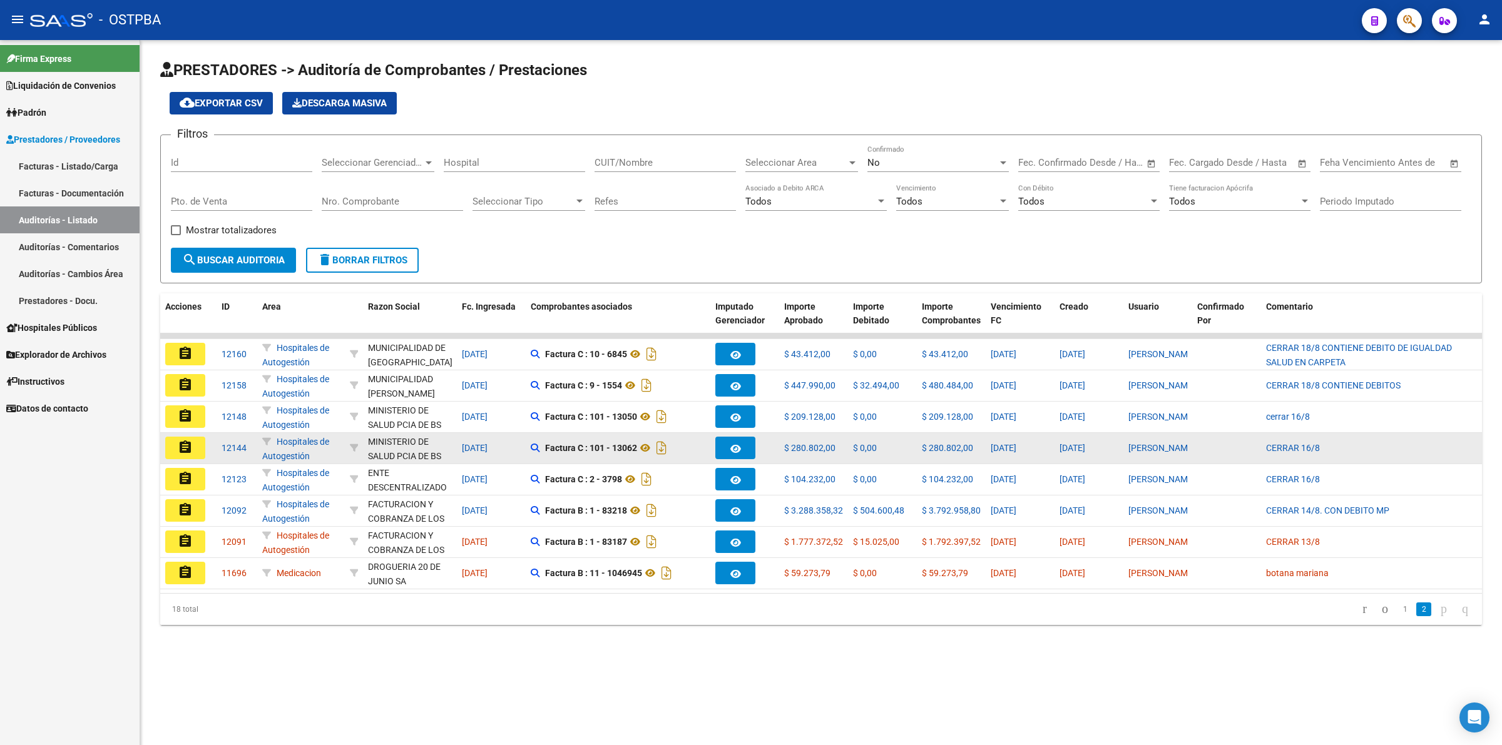
click at [188, 445] on mat-icon "assignment" at bounding box center [185, 447] width 15 height 15
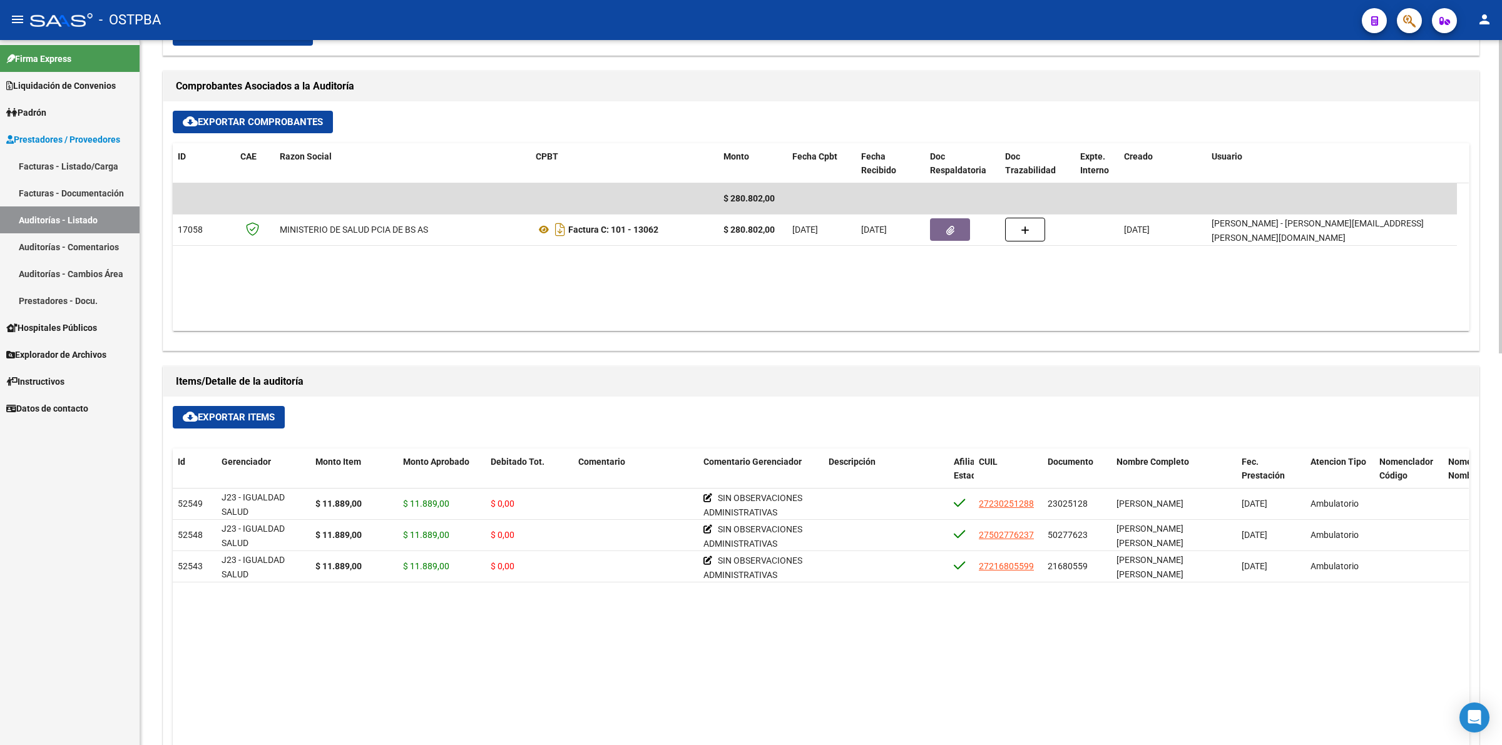
scroll to position [547, 0]
click at [120, 217] on link "Auditorías - Listado" at bounding box center [70, 219] width 140 height 27
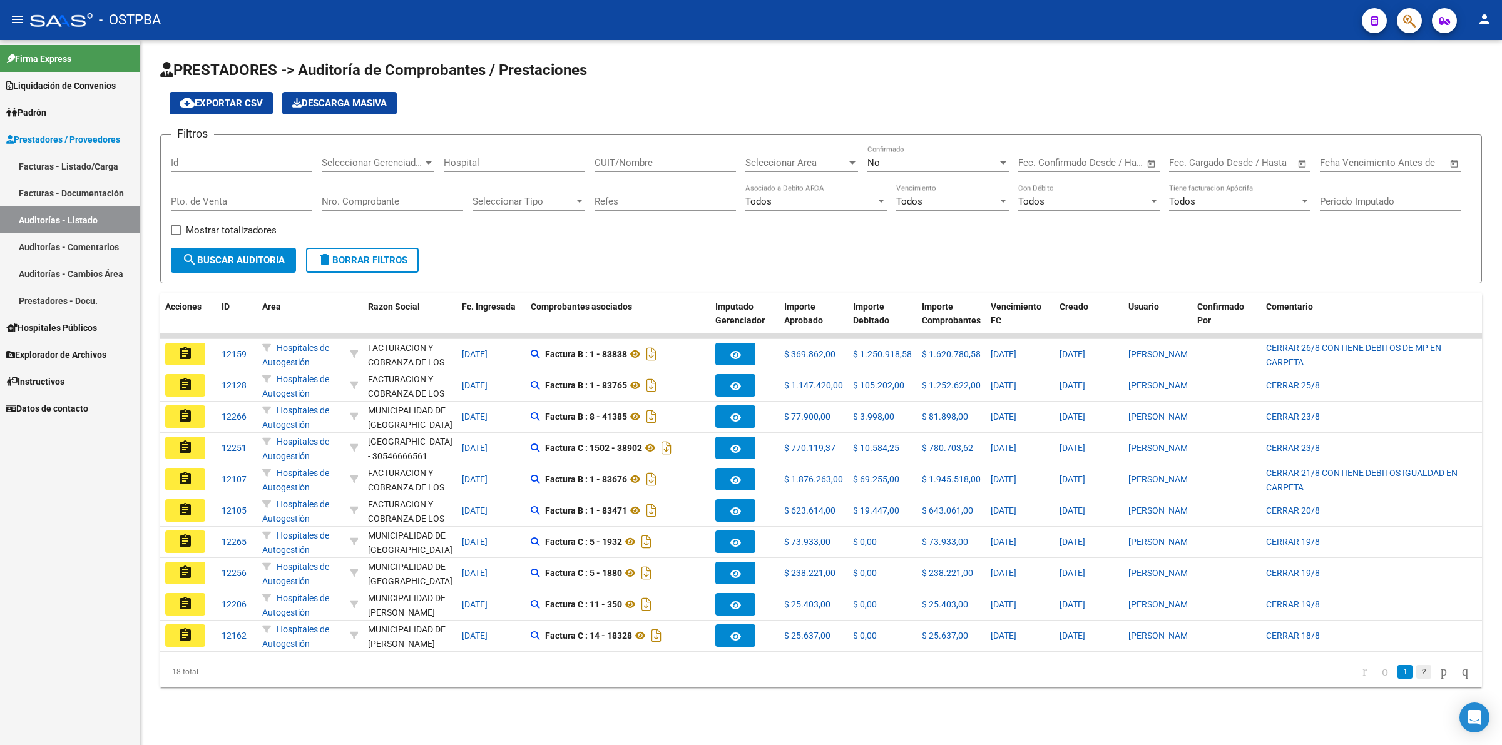
click at [1416, 679] on link "2" at bounding box center [1423, 672] width 15 height 14
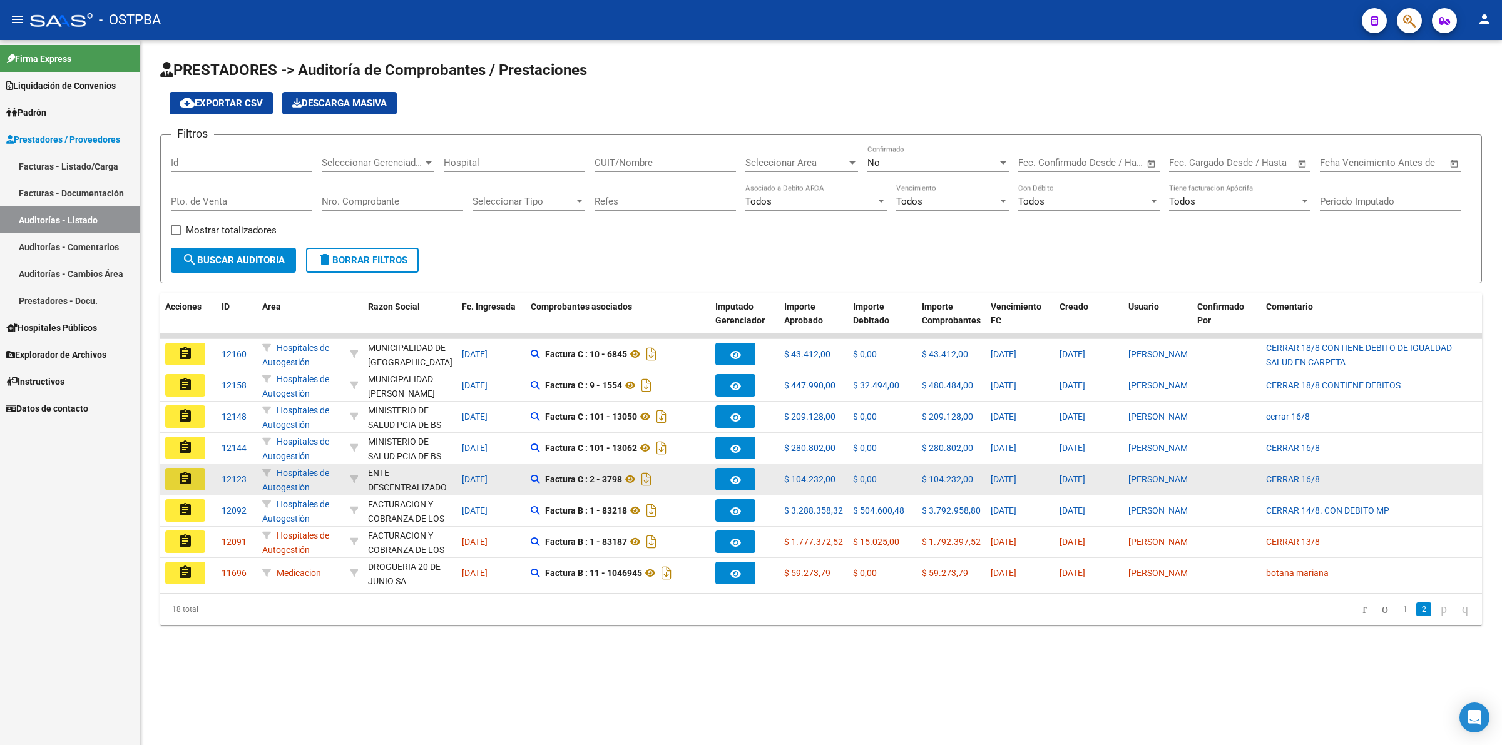
click at [195, 479] on button "assignment" at bounding box center [185, 479] width 40 height 23
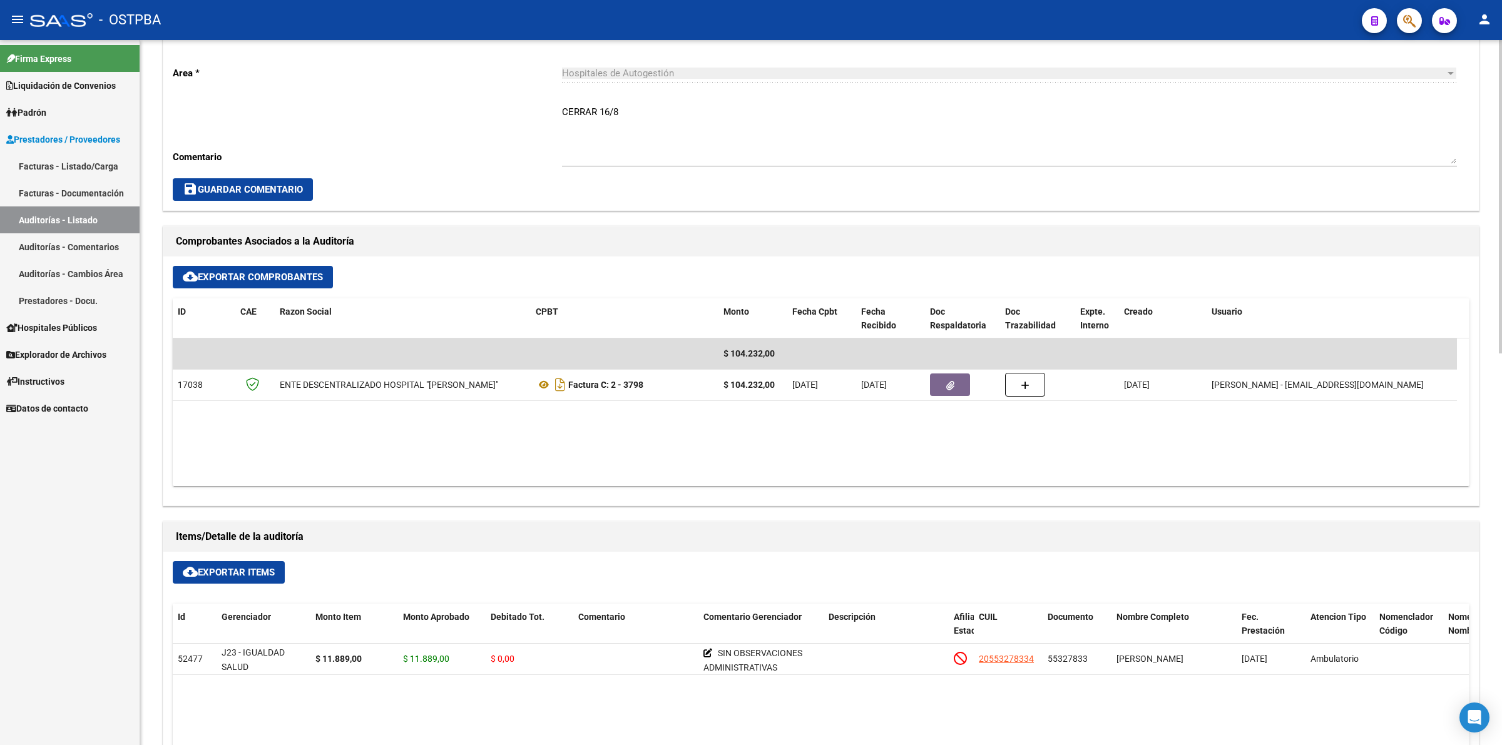
scroll to position [469, 0]
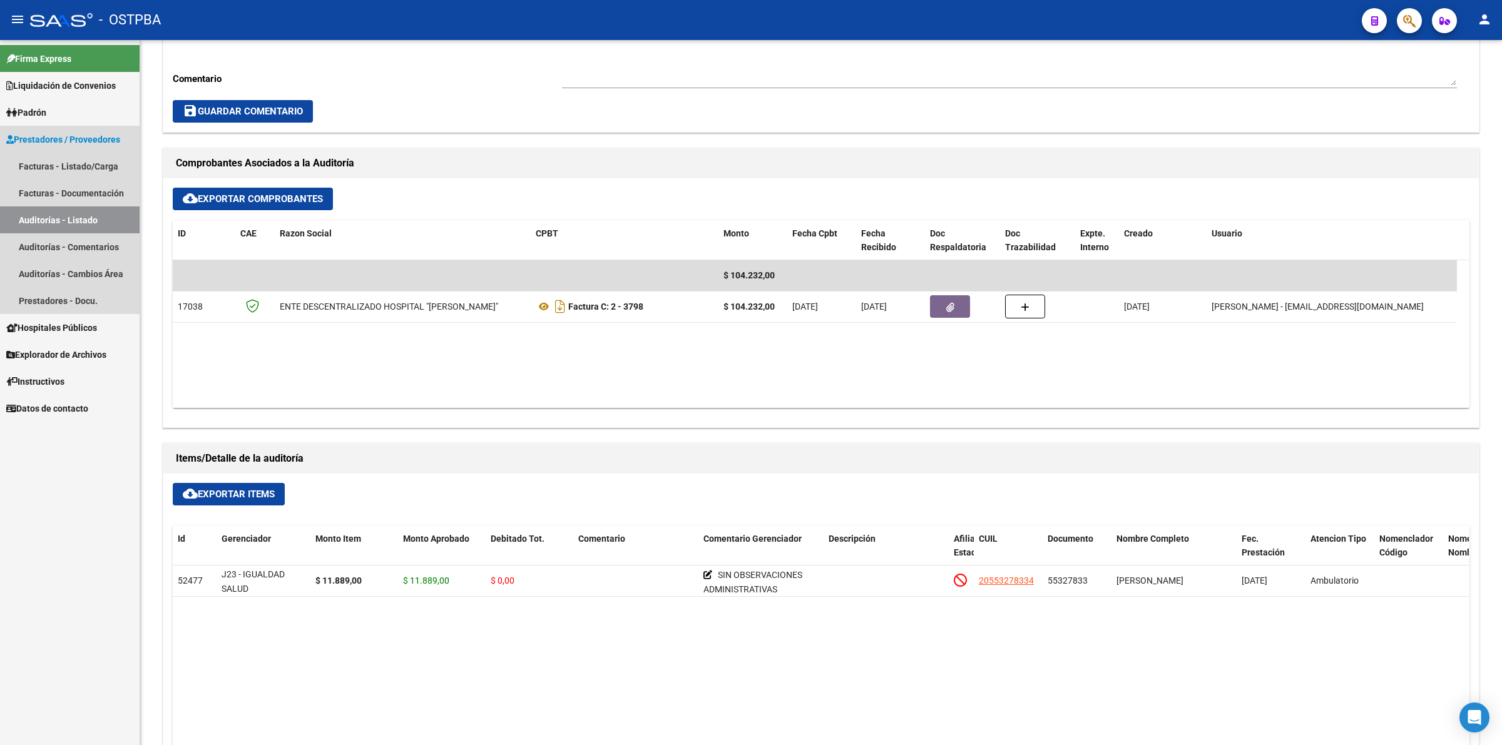
click at [88, 219] on link "Auditorías - Listado" at bounding box center [70, 219] width 140 height 27
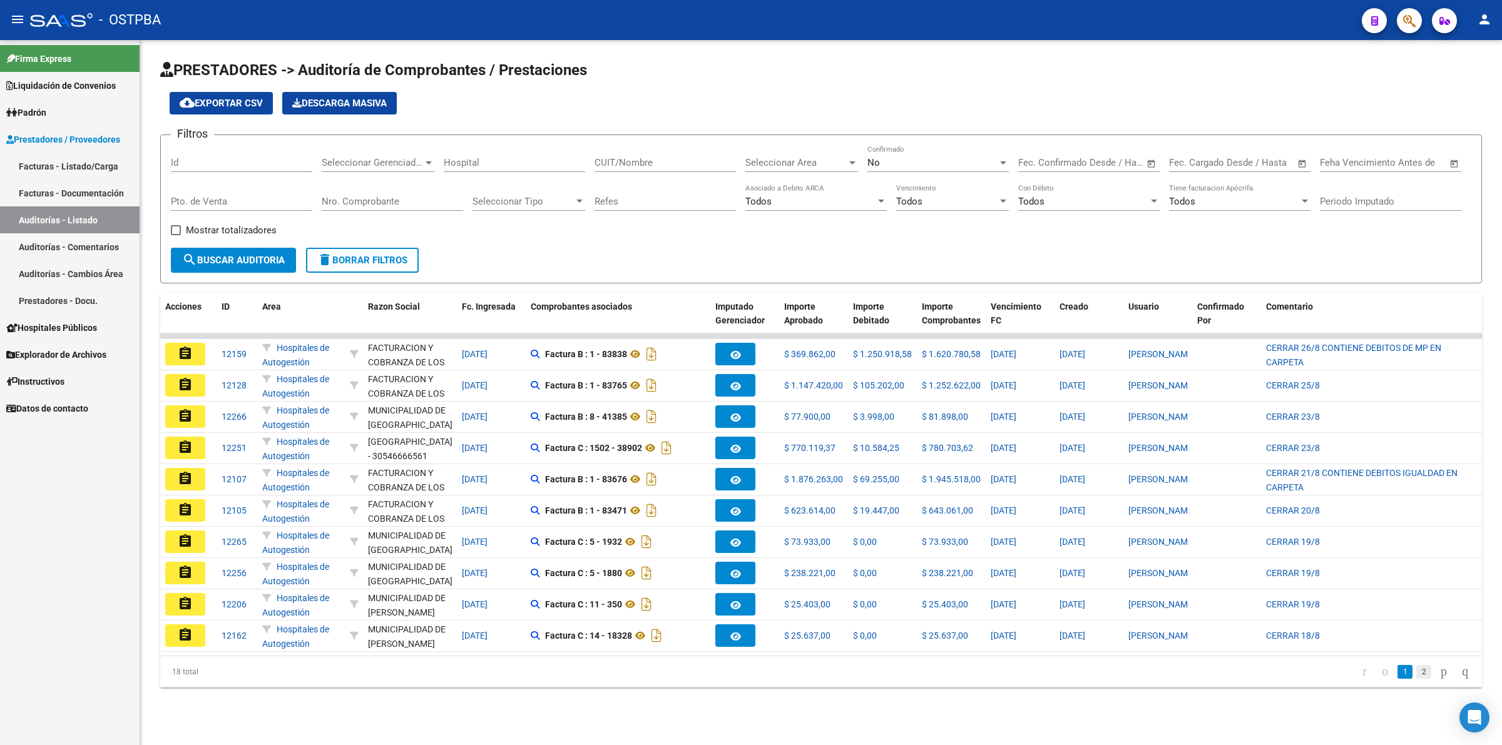
click at [1416, 679] on link "2" at bounding box center [1423, 672] width 15 height 14
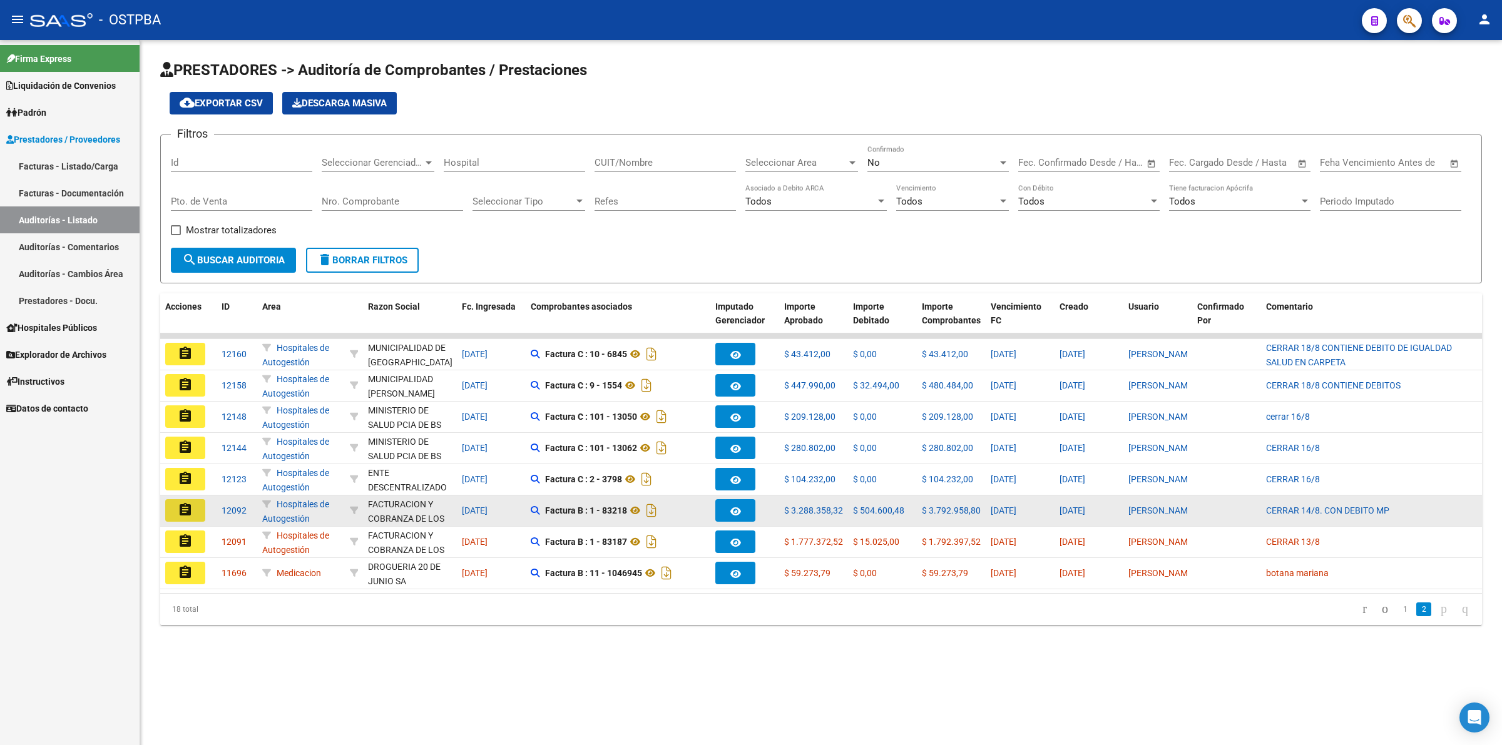
click at [182, 510] on mat-icon "assignment" at bounding box center [185, 509] width 15 height 15
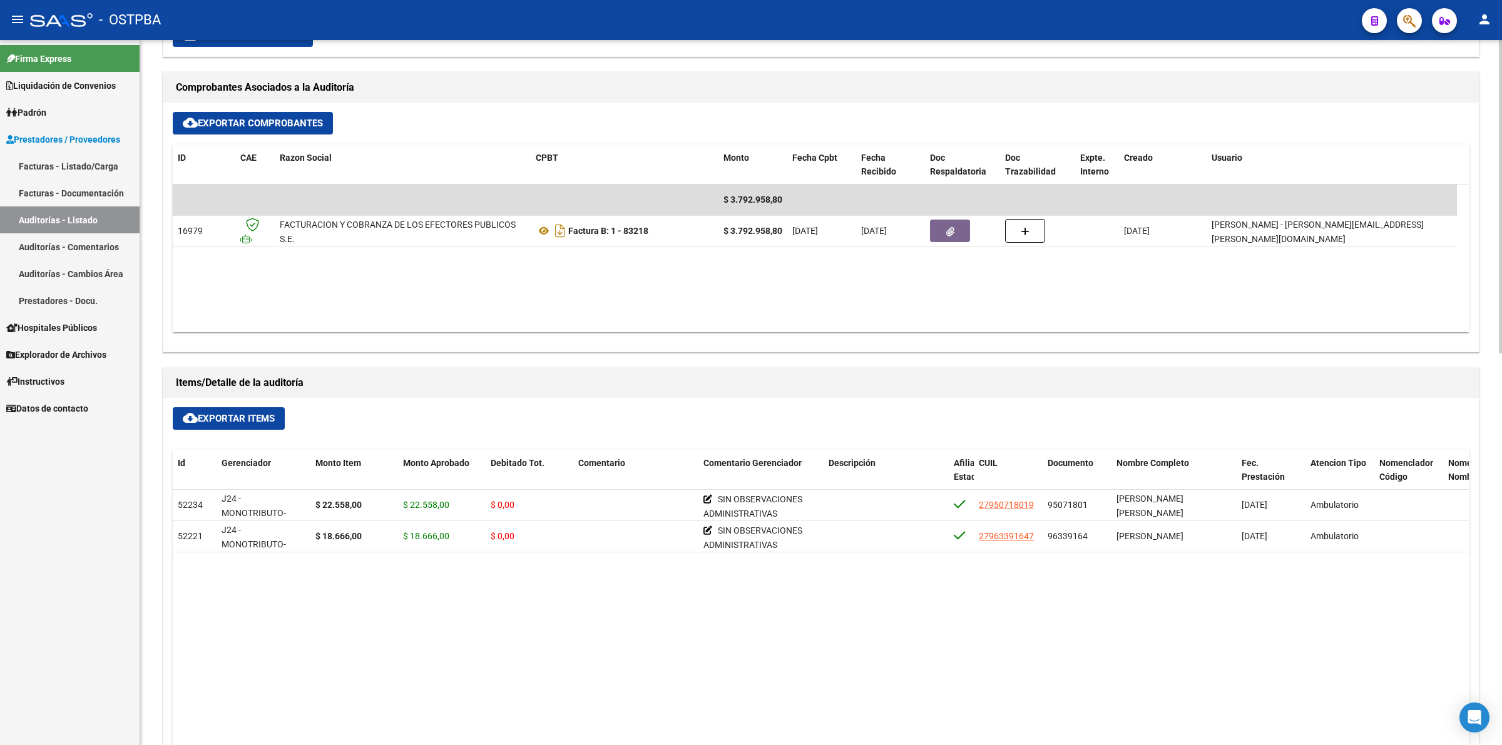
scroll to position [547, 0]
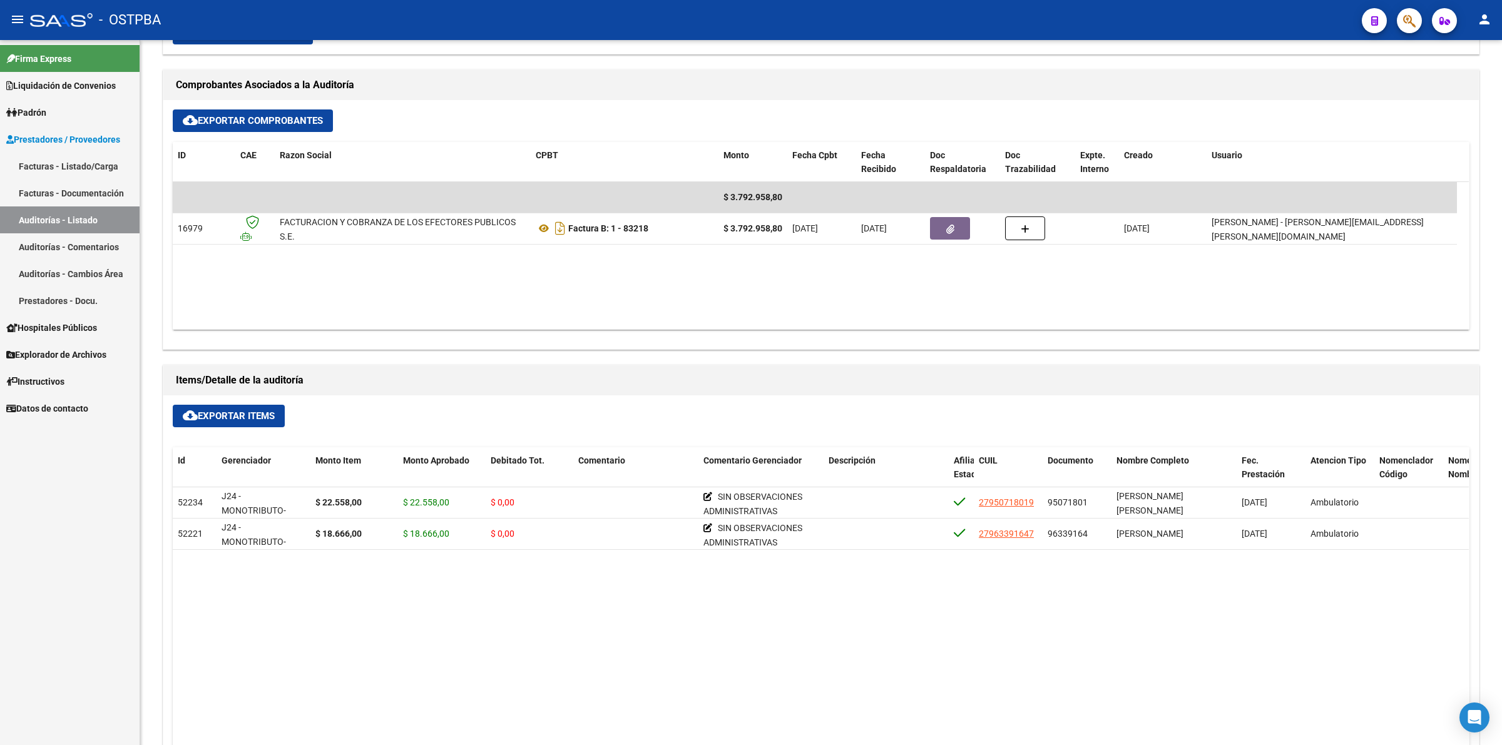
click at [123, 218] on link "Auditorías - Listado" at bounding box center [70, 219] width 140 height 27
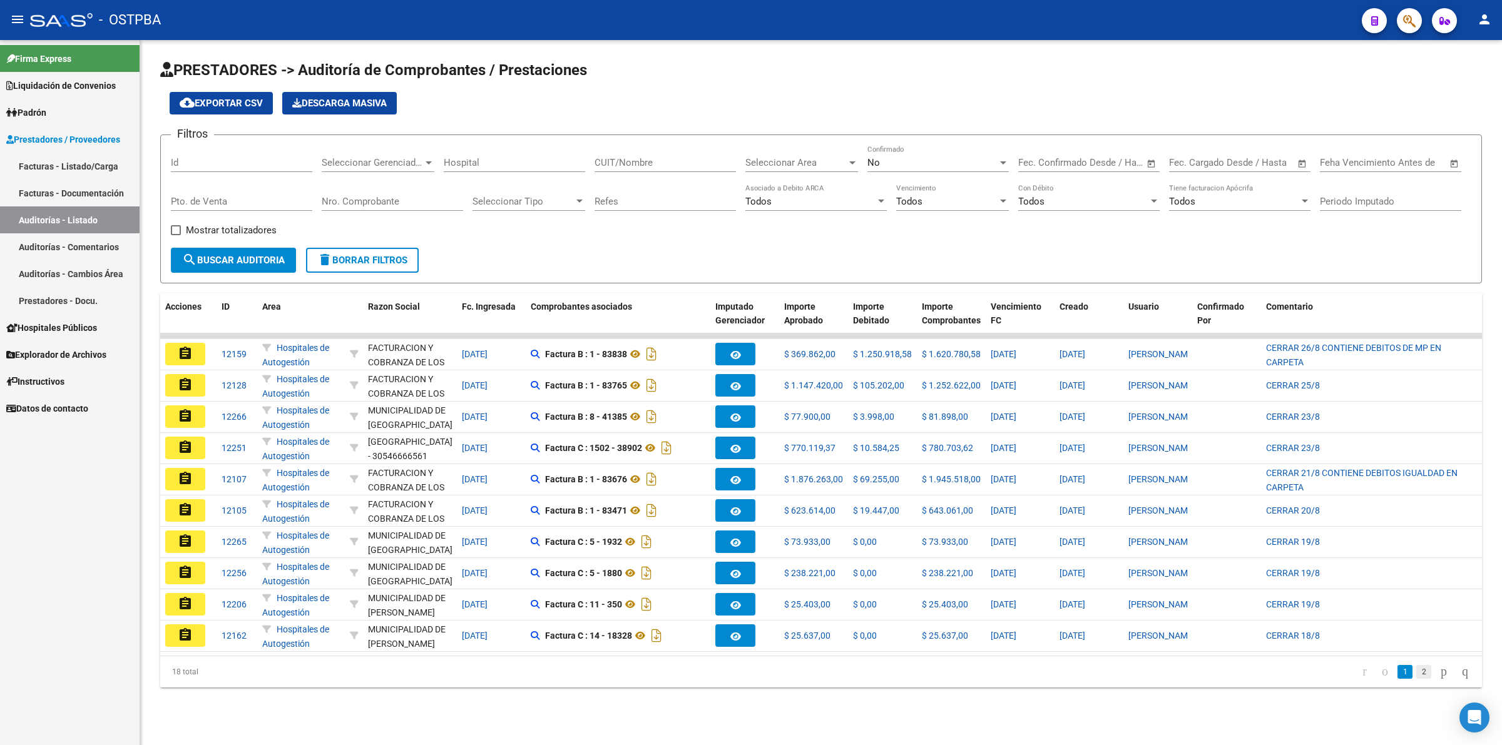
click at [1416, 679] on link "2" at bounding box center [1423, 672] width 15 height 14
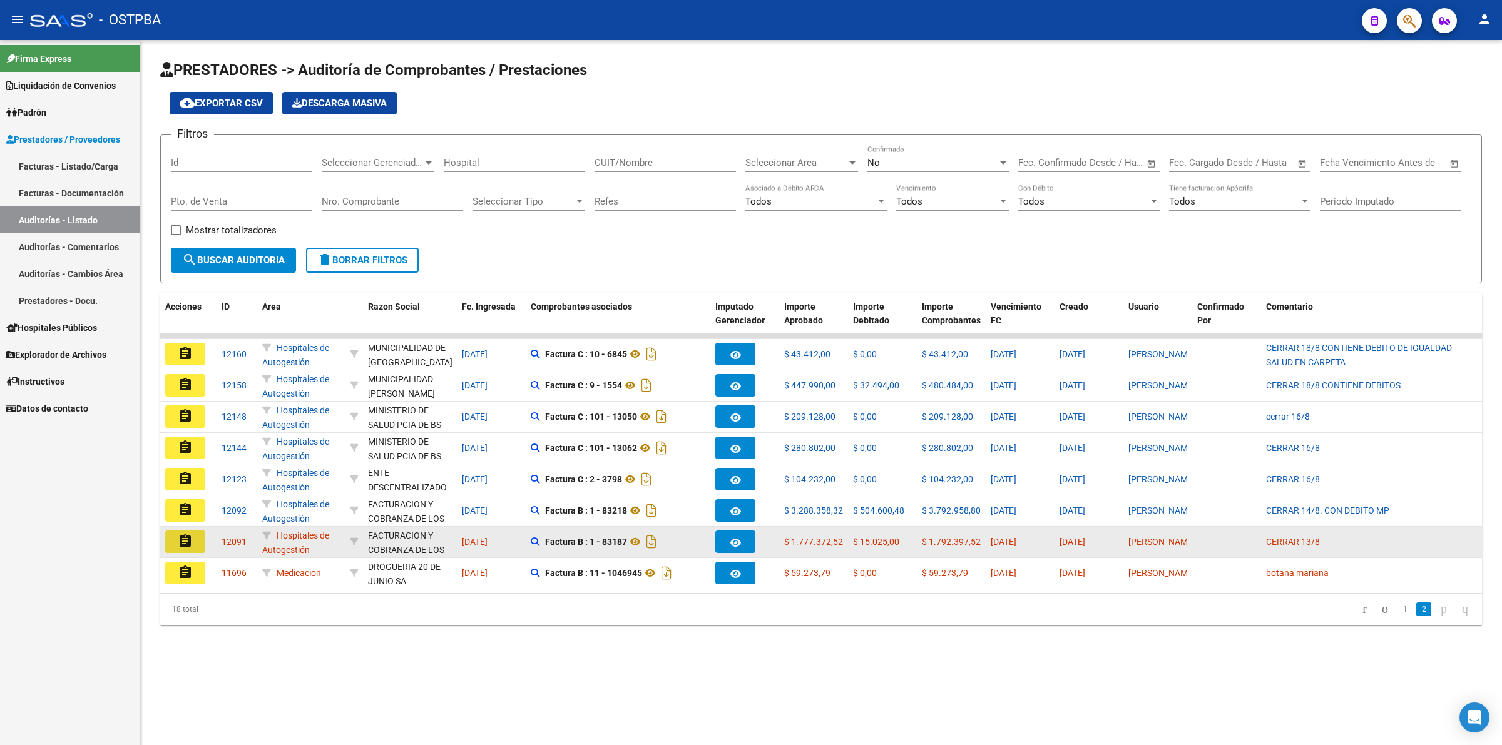
click at [182, 542] on mat-icon "assignment" at bounding box center [185, 541] width 15 height 15
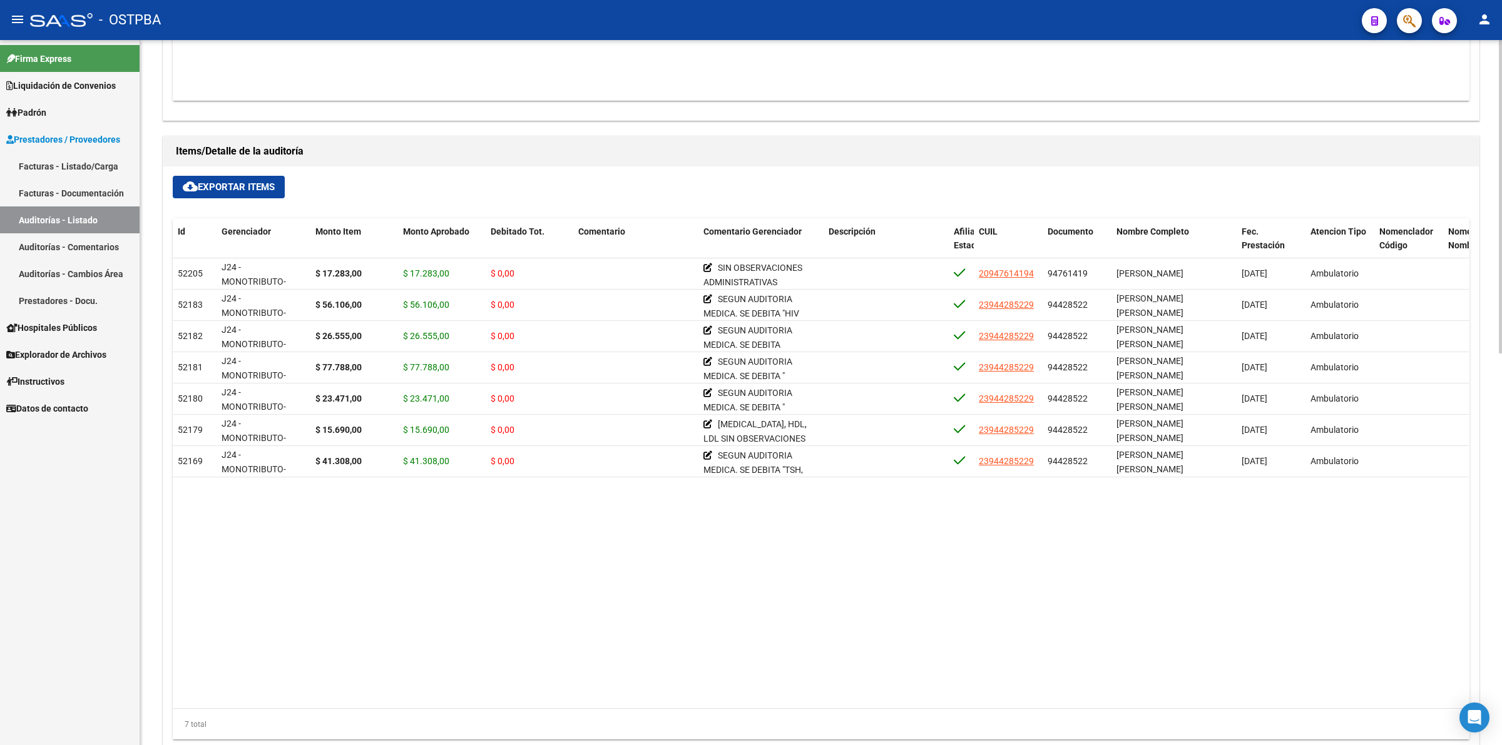
scroll to position [782, 0]
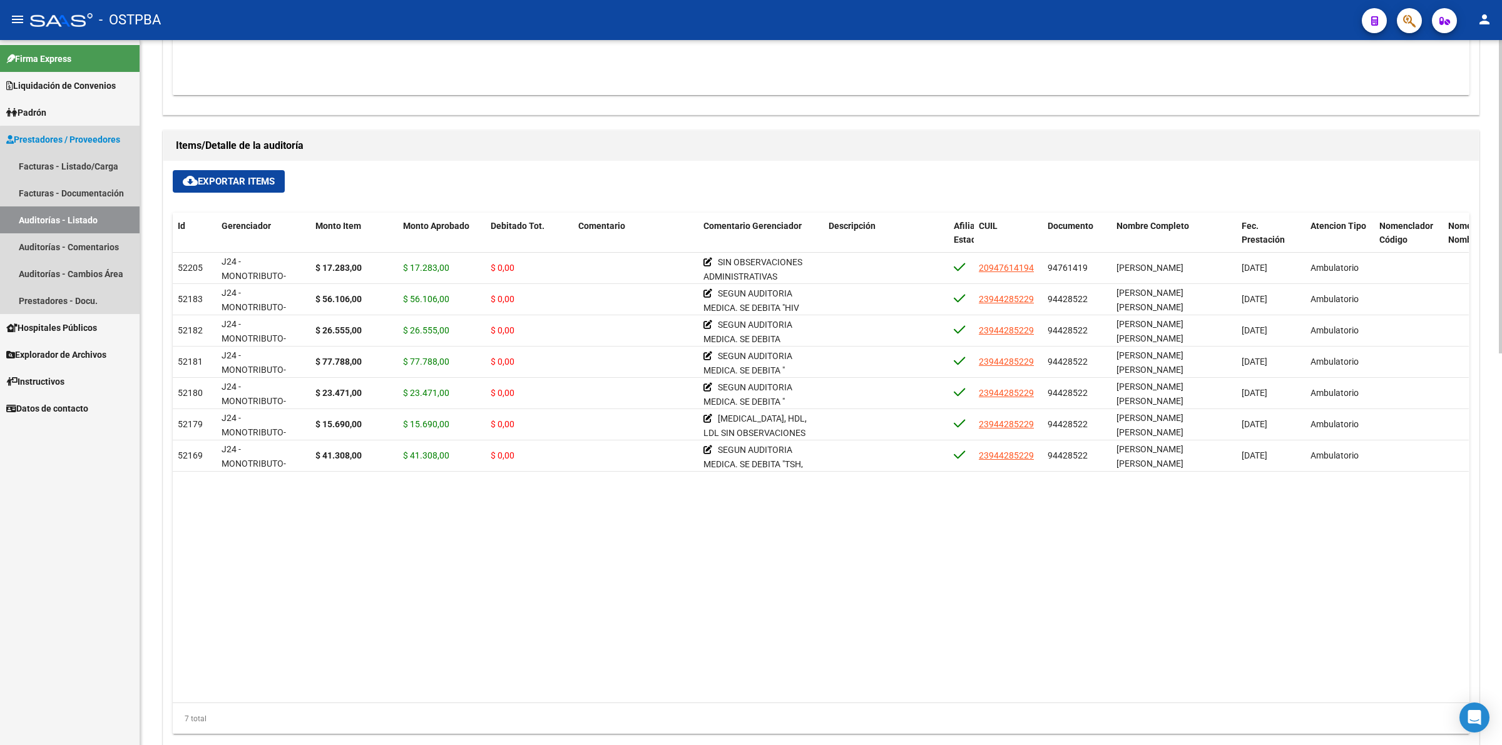
click at [98, 223] on link "Auditorías - Listado" at bounding box center [70, 219] width 140 height 27
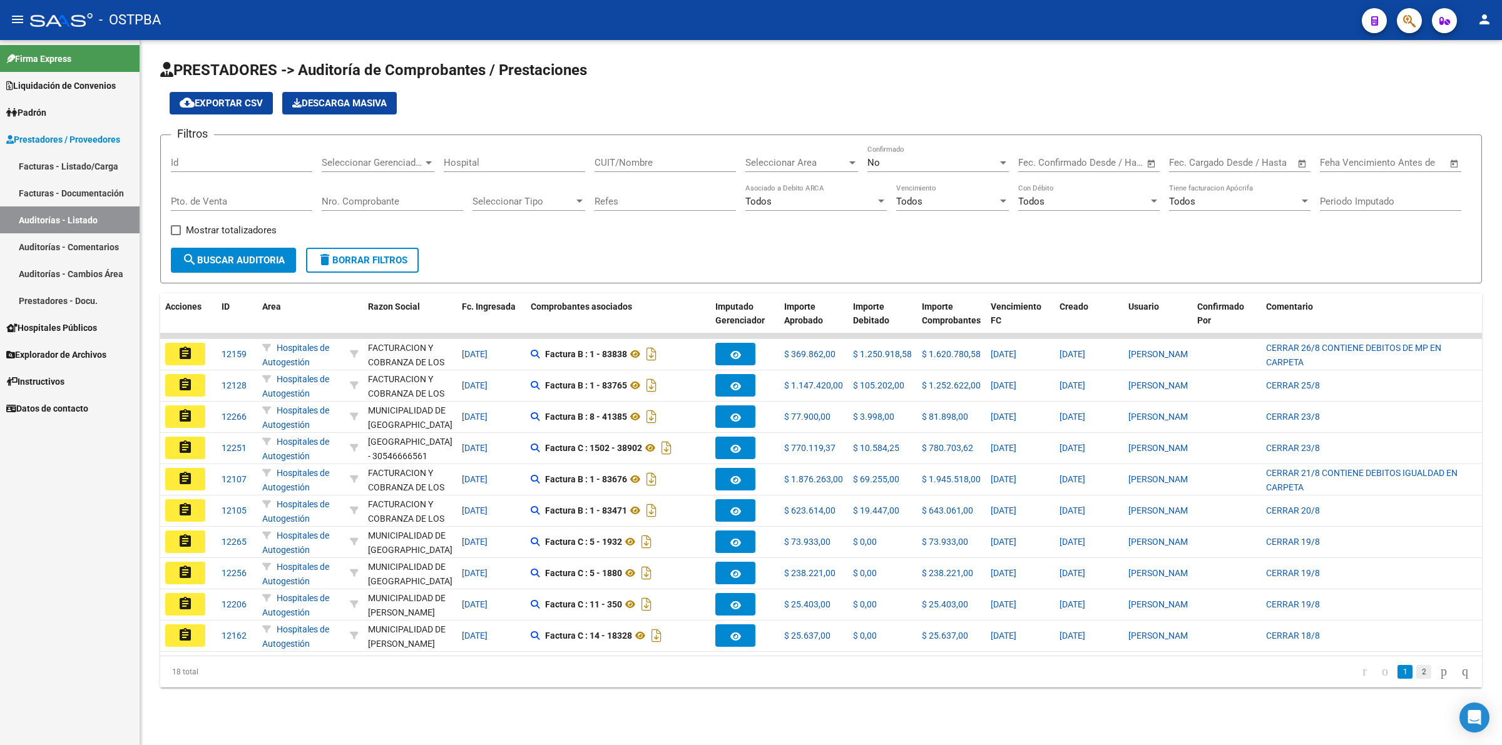
click at [1416, 679] on link "2" at bounding box center [1423, 672] width 15 height 14
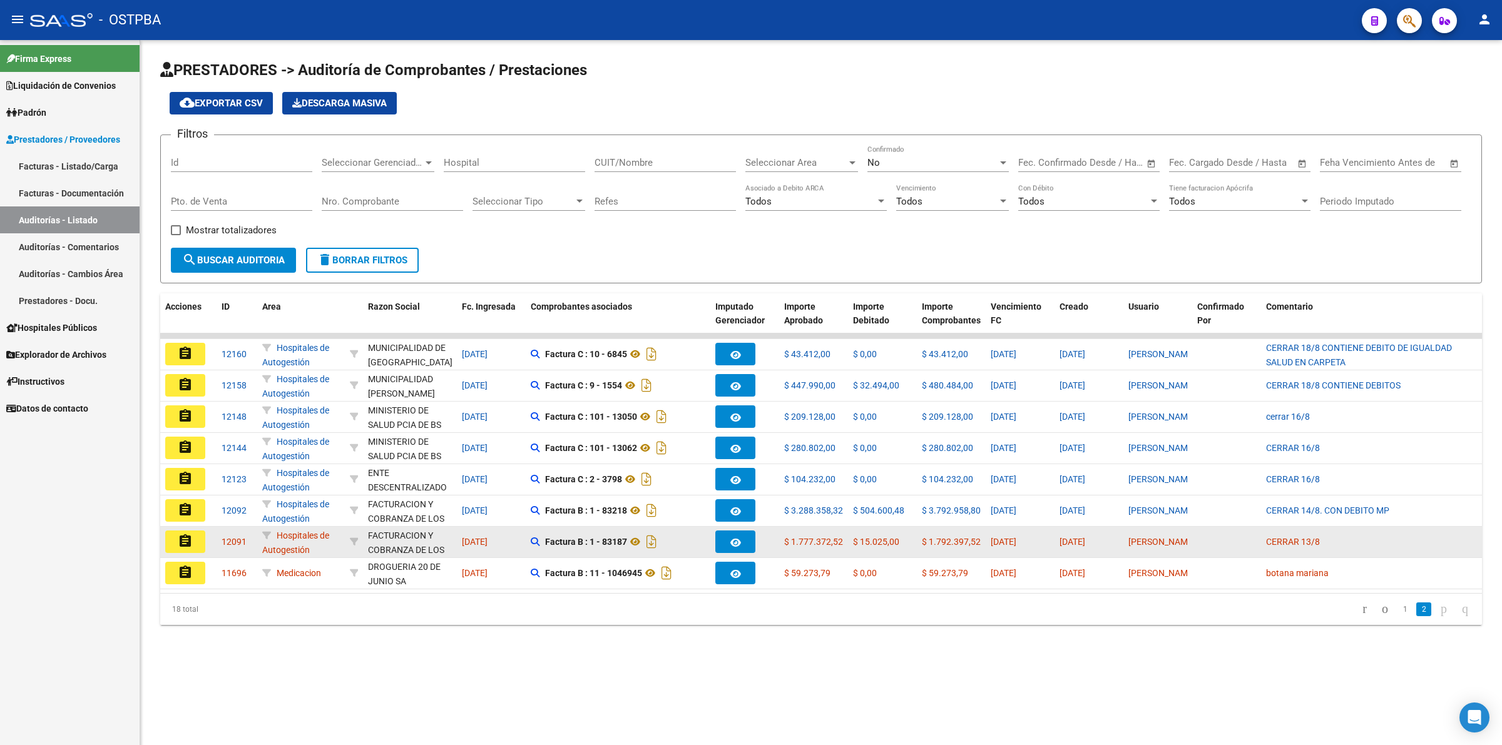
click at [191, 544] on mat-icon "assignment" at bounding box center [185, 541] width 15 height 15
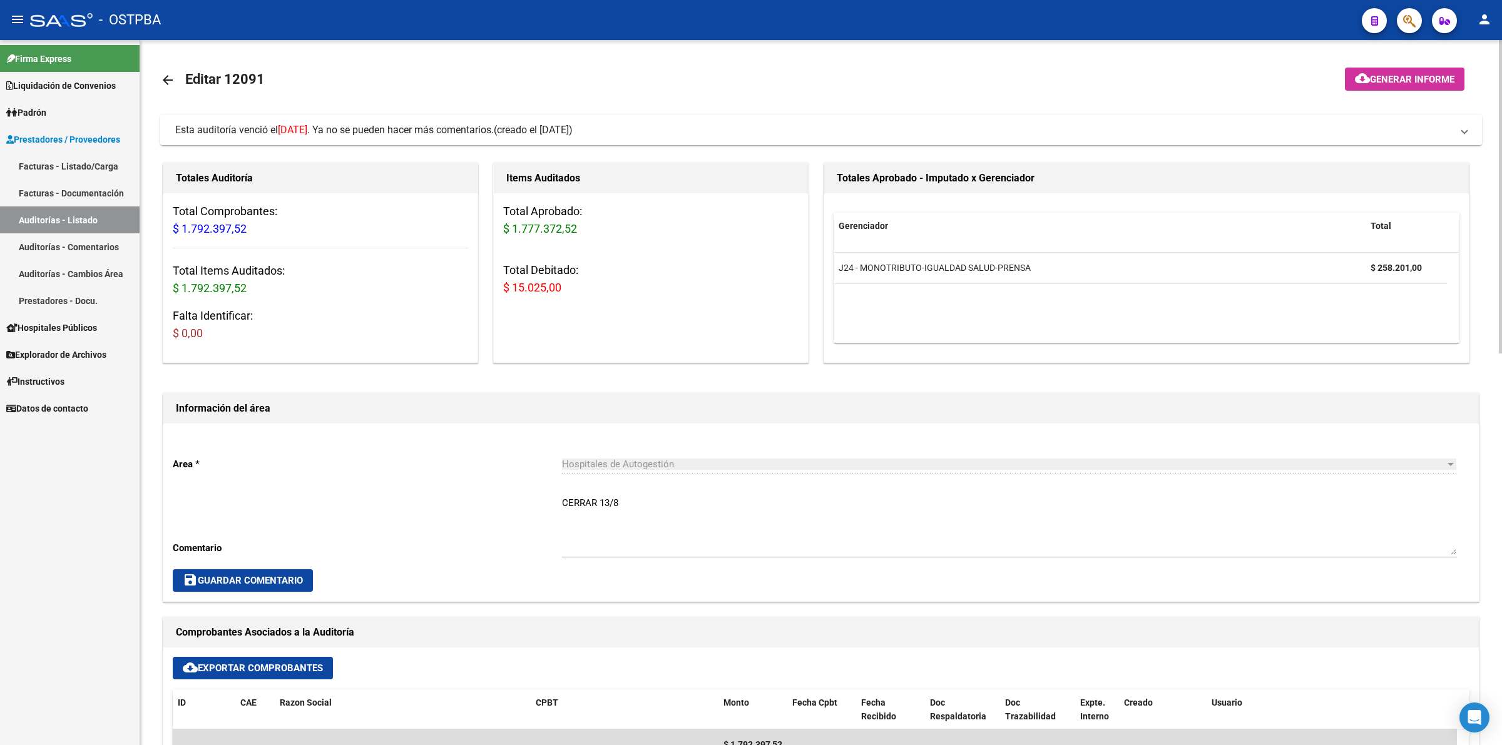
click at [83, 220] on link "Auditorías - Listado" at bounding box center [70, 219] width 140 height 27
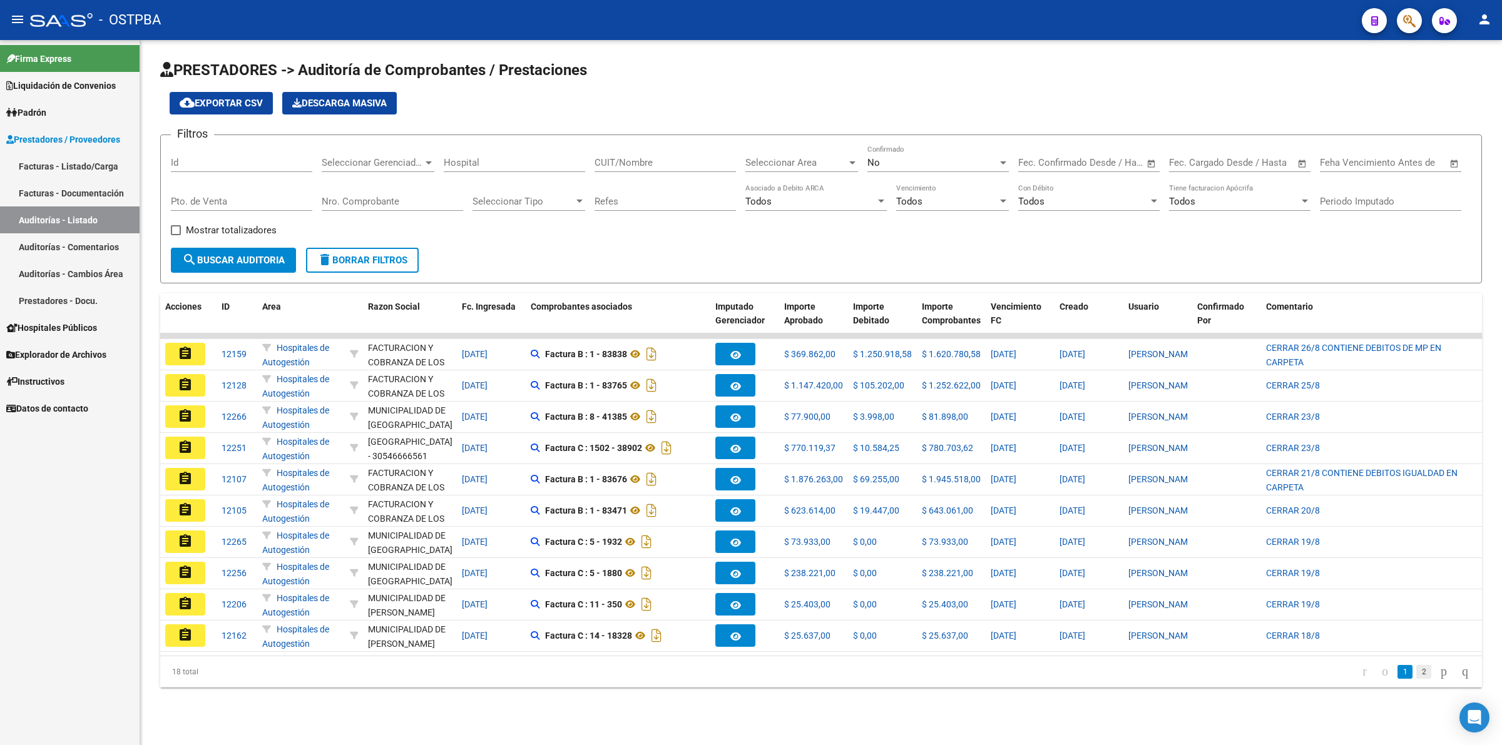
click at [1416, 676] on link "2" at bounding box center [1423, 672] width 15 height 14
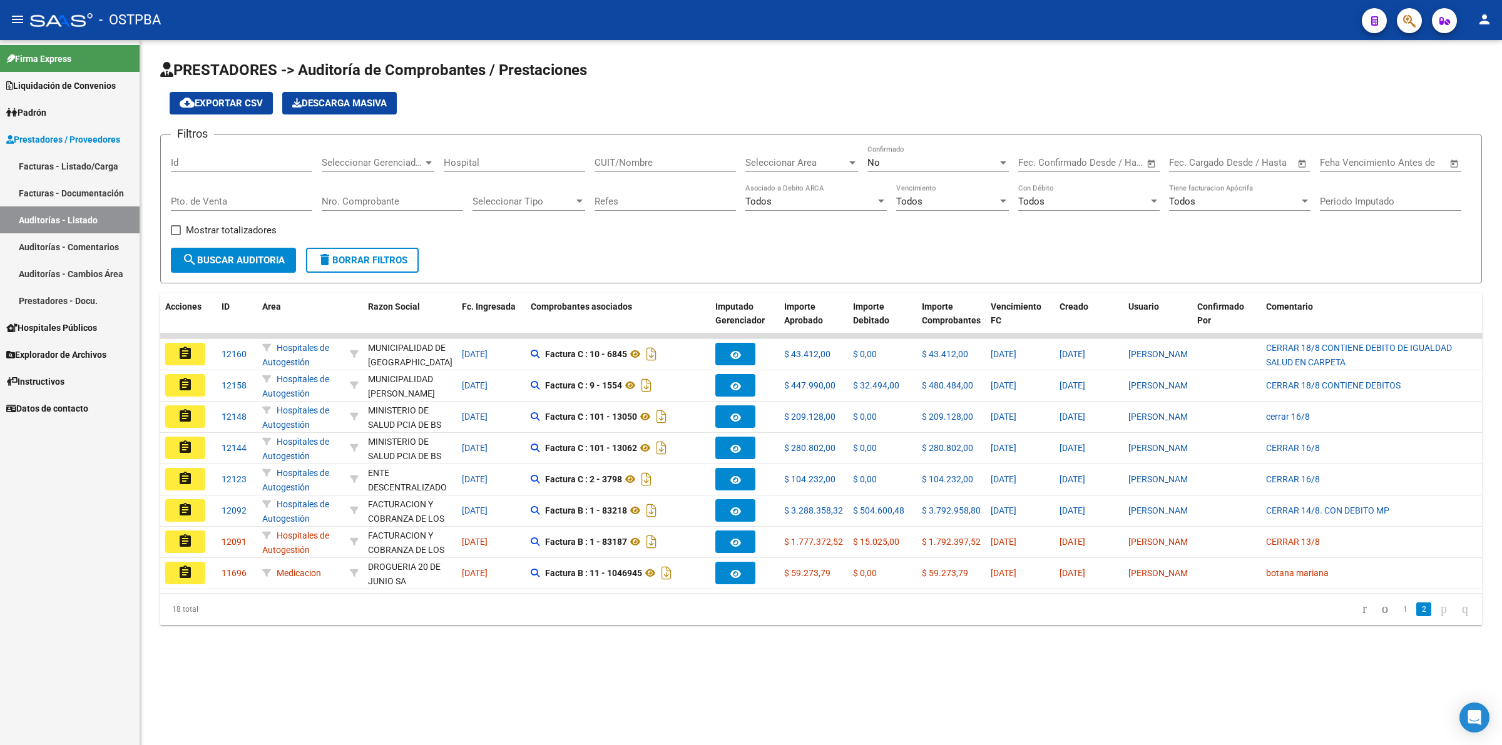
click at [196, 574] on button "assignment" at bounding box center [185, 573] width 40 height 23
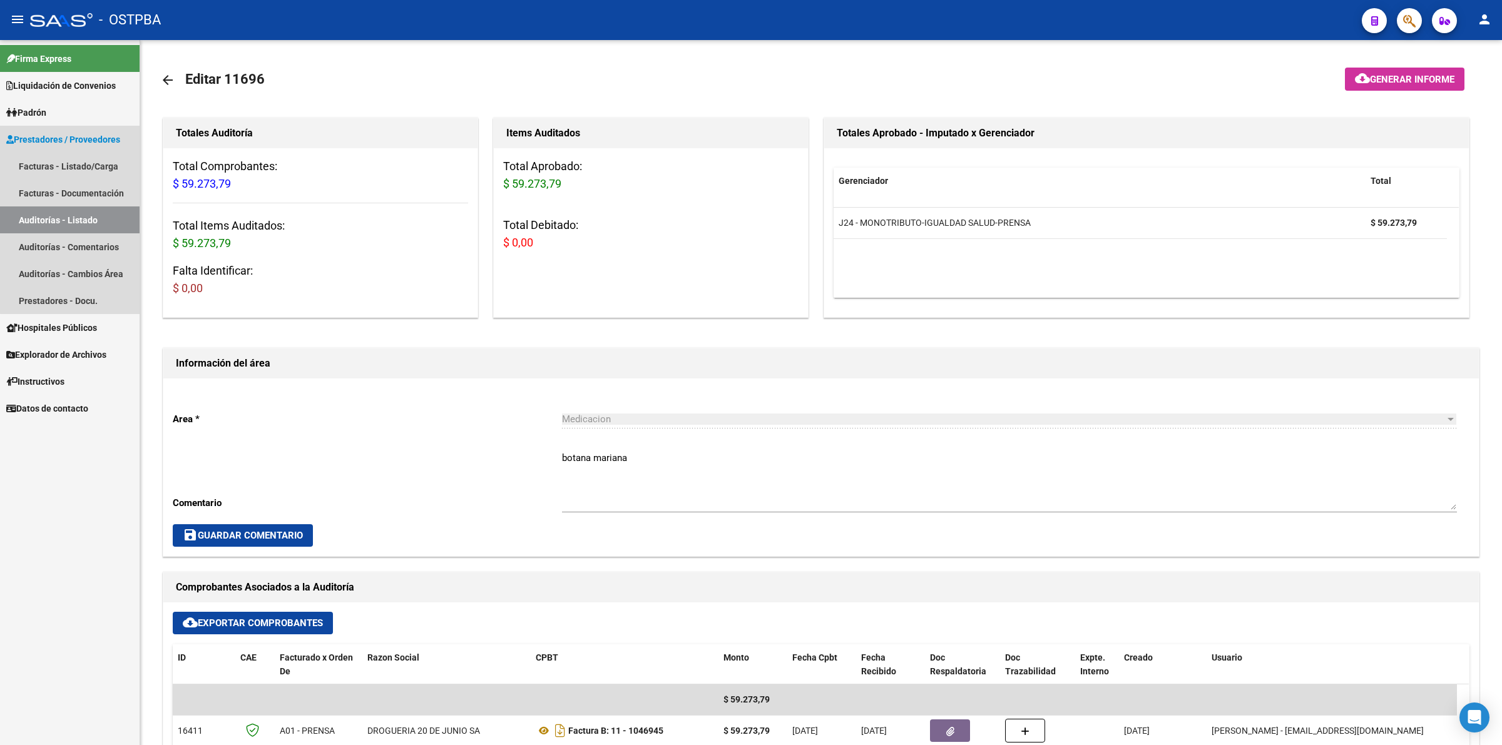
click at [99, 208] on link "Auditorías - Listado" at bounding box center [70, 219] width 140 height 27
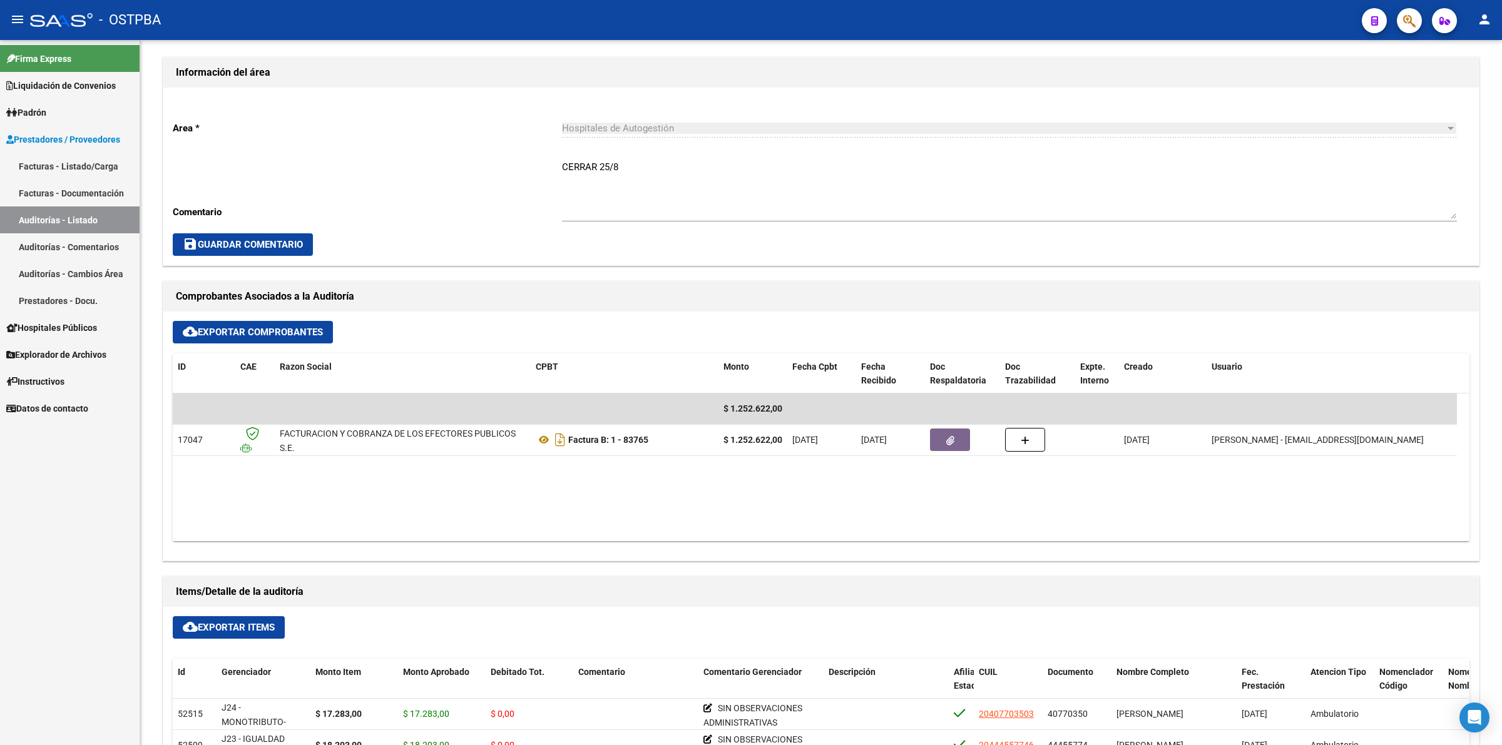
scroll to position [313, 0]
